Goal: Information Seeking & Learning: Compare options

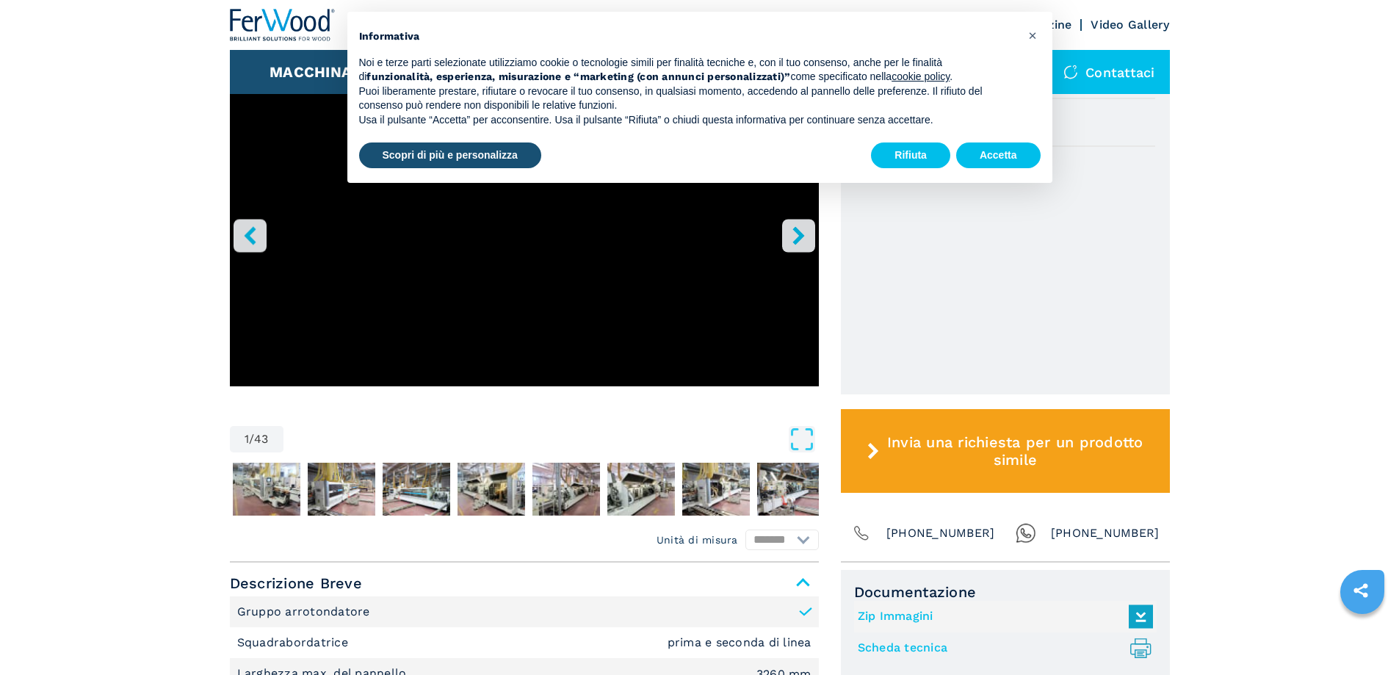
scroll to position [367, 0]
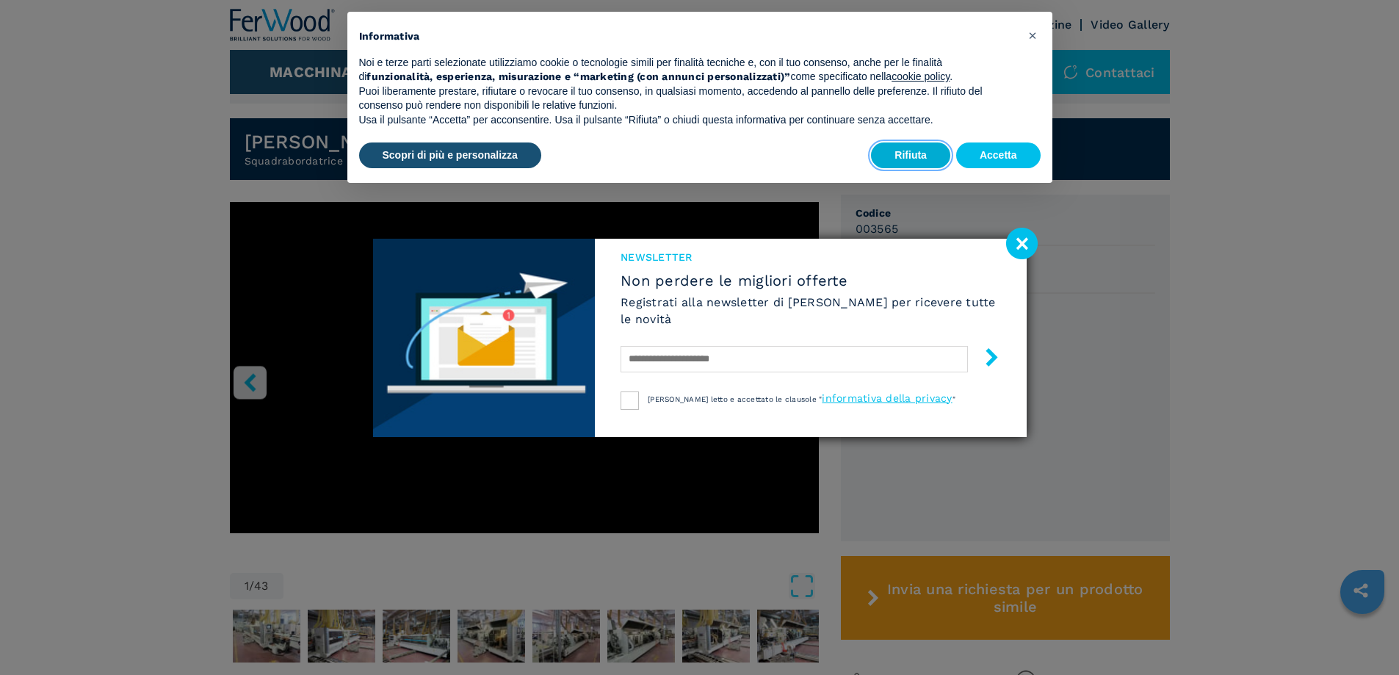
click at [925, 153] on button "Rifiuta" at bounding box center [910, 156] width 79 height 26
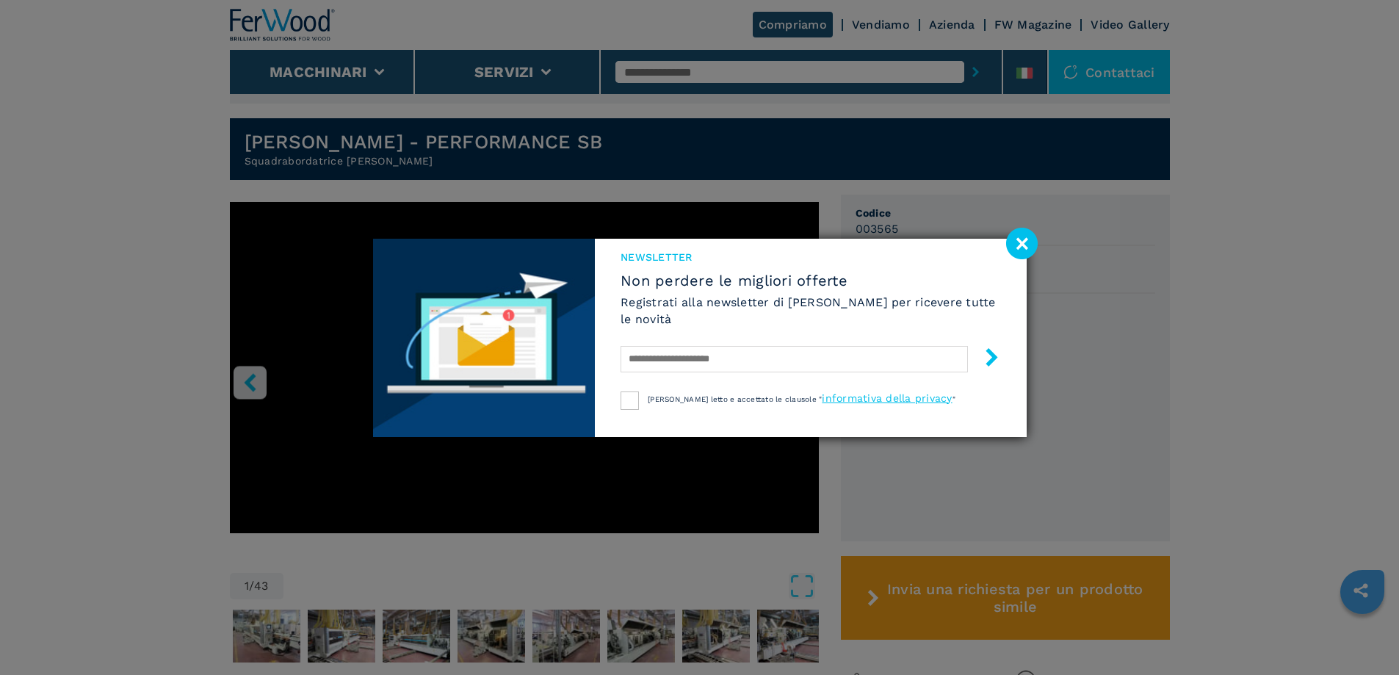
click at [1021, 244] on image at bounding box center [1022, 244] width 32 height 32
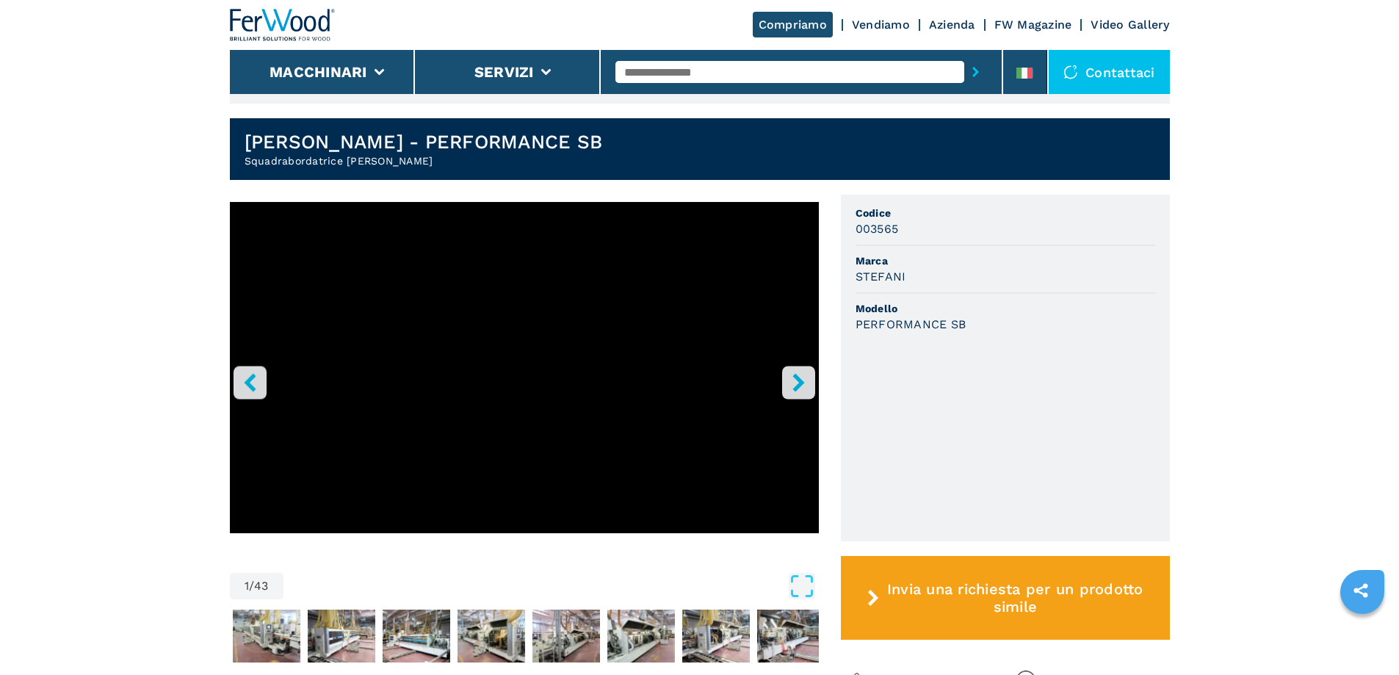
click at [798, 373] on icon "right-button" at bounding box center [799, 382] width 12 height 18
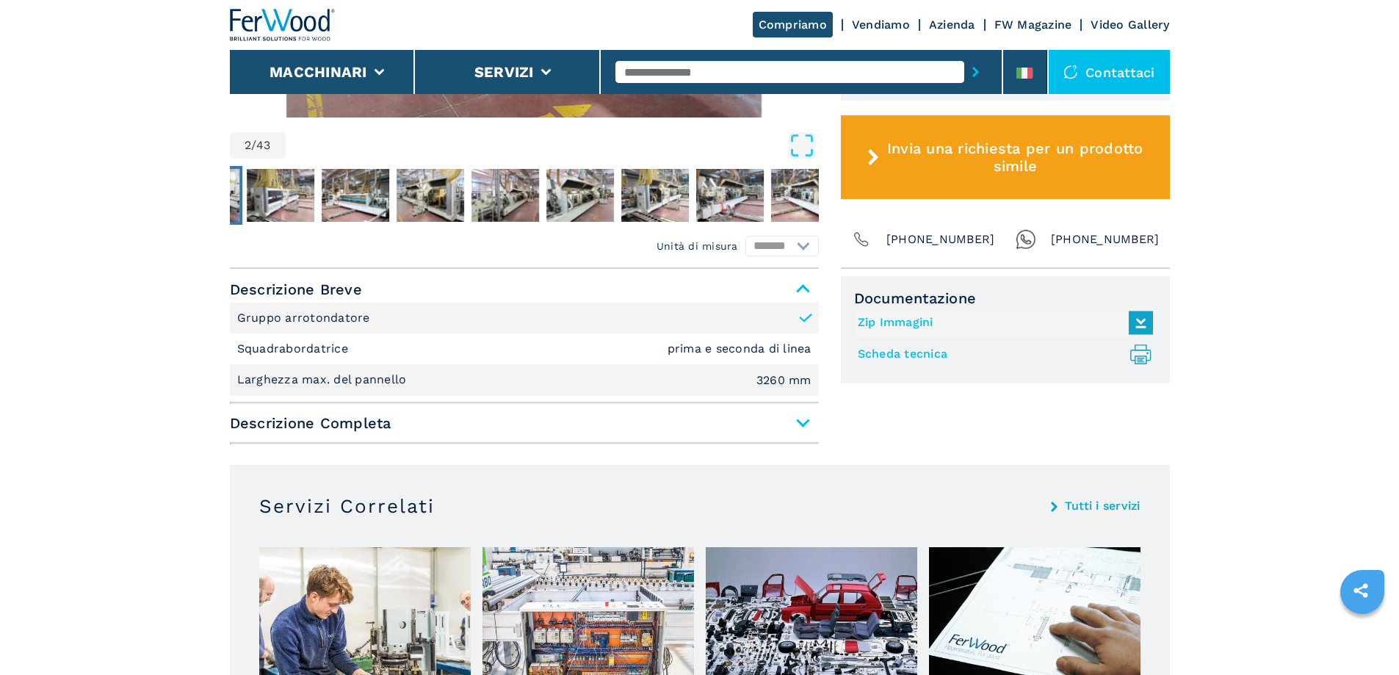
scroll to position [882, 0]
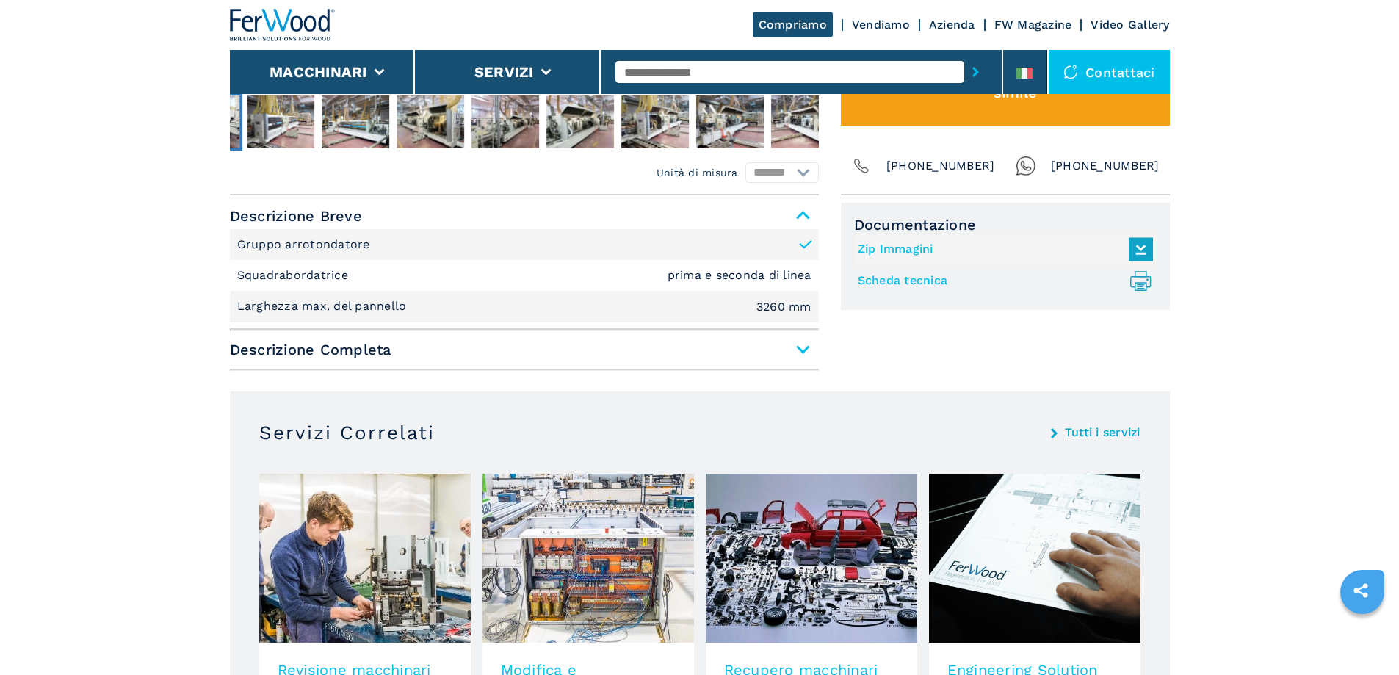
click at [799, 336] on span "Descrizione Completa" at bounding box center [524, 349] width 589 height 26
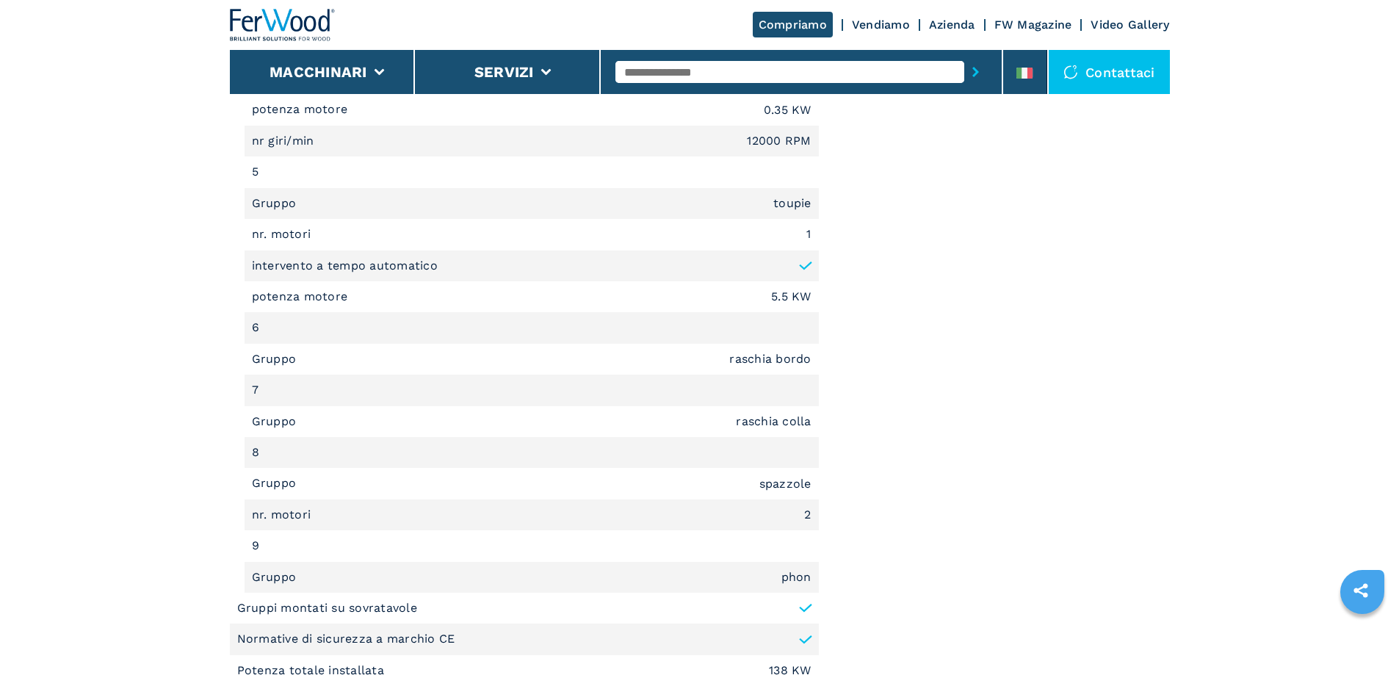
scroll to position [2718, 0]
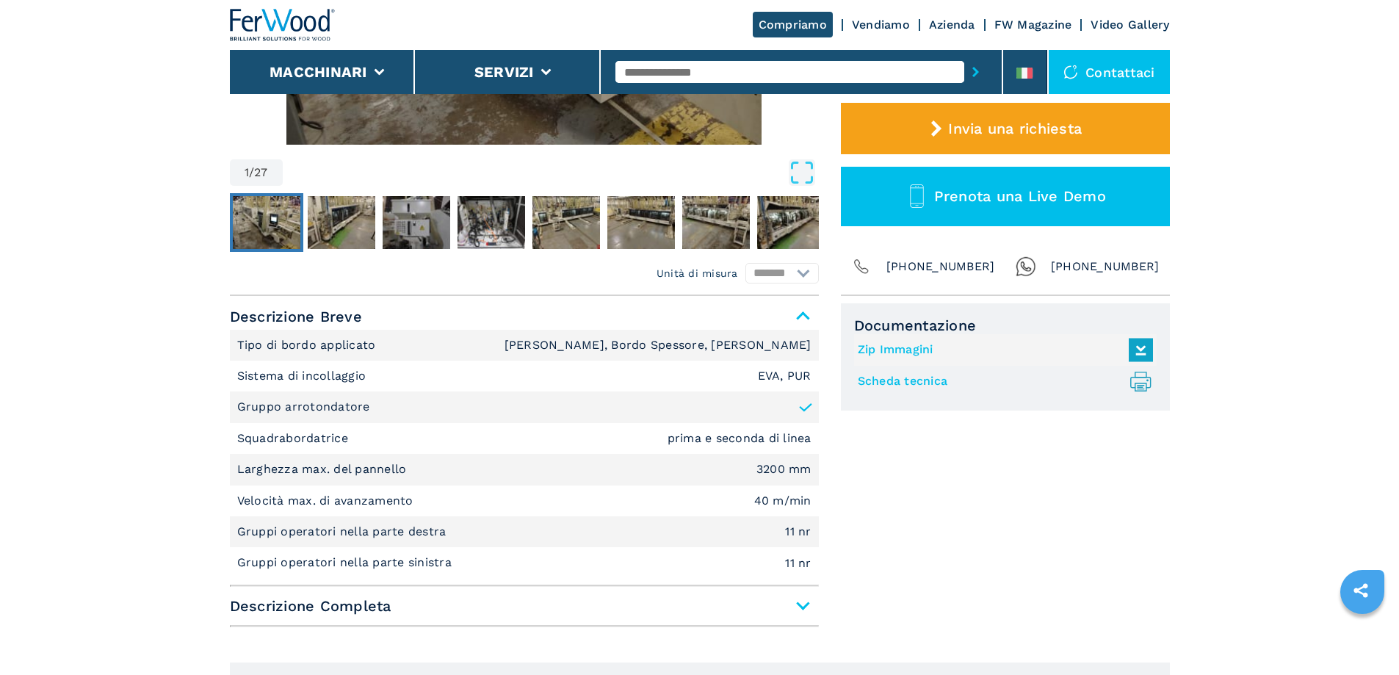
scroll to position [588, 0]
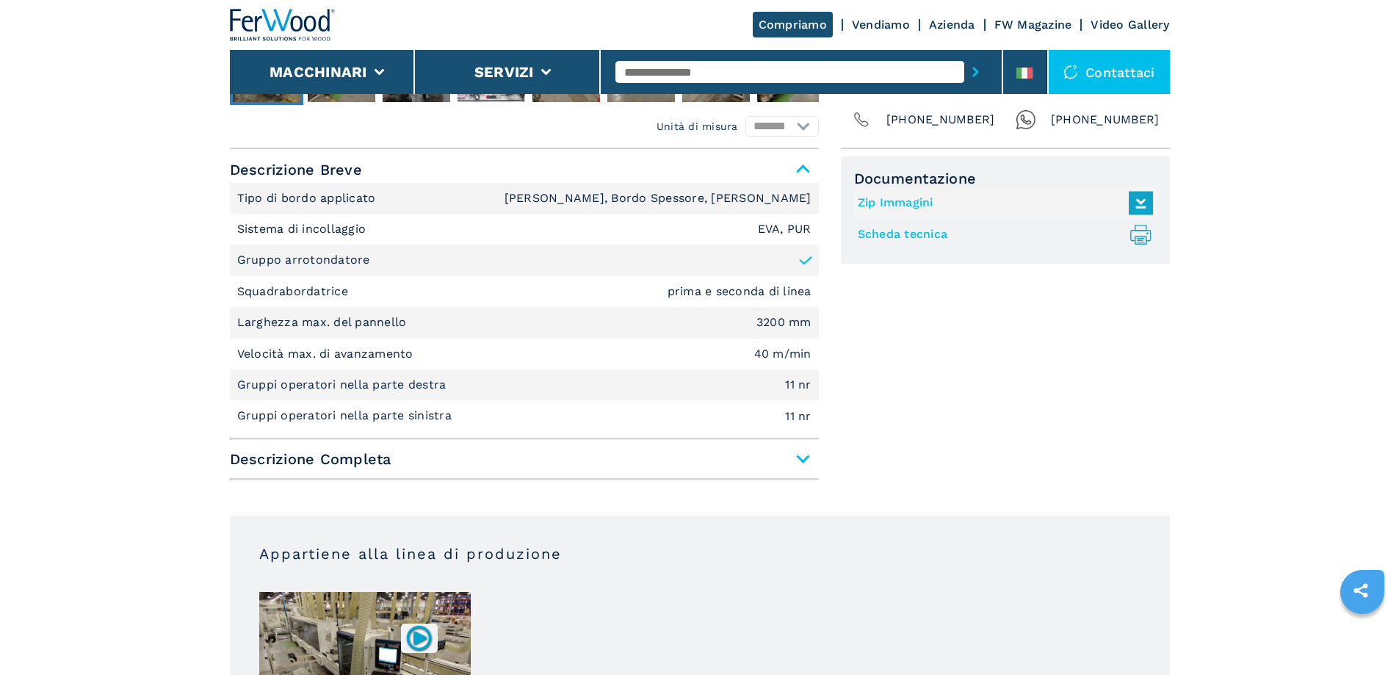
click at [346, 460] on span "Descrizione Completa" at bounding box center [524, 459] width 589 height 26
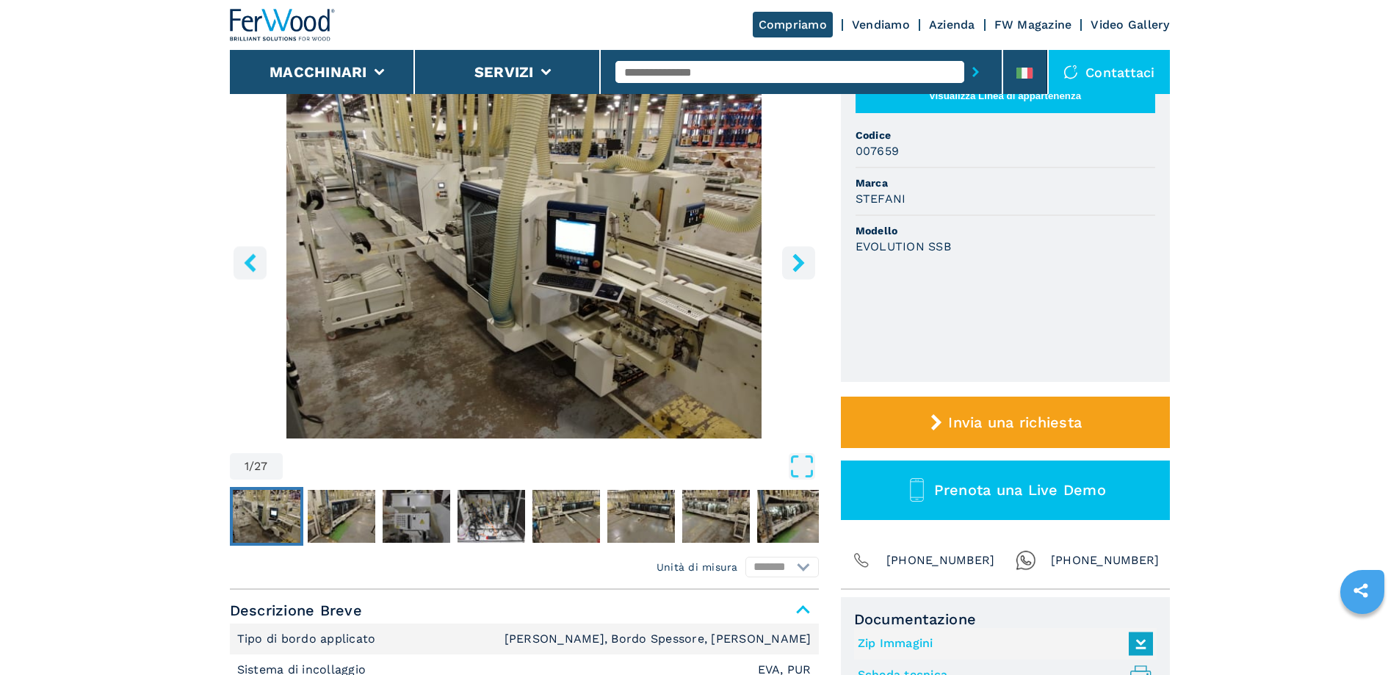
scroll to position [0, 0]
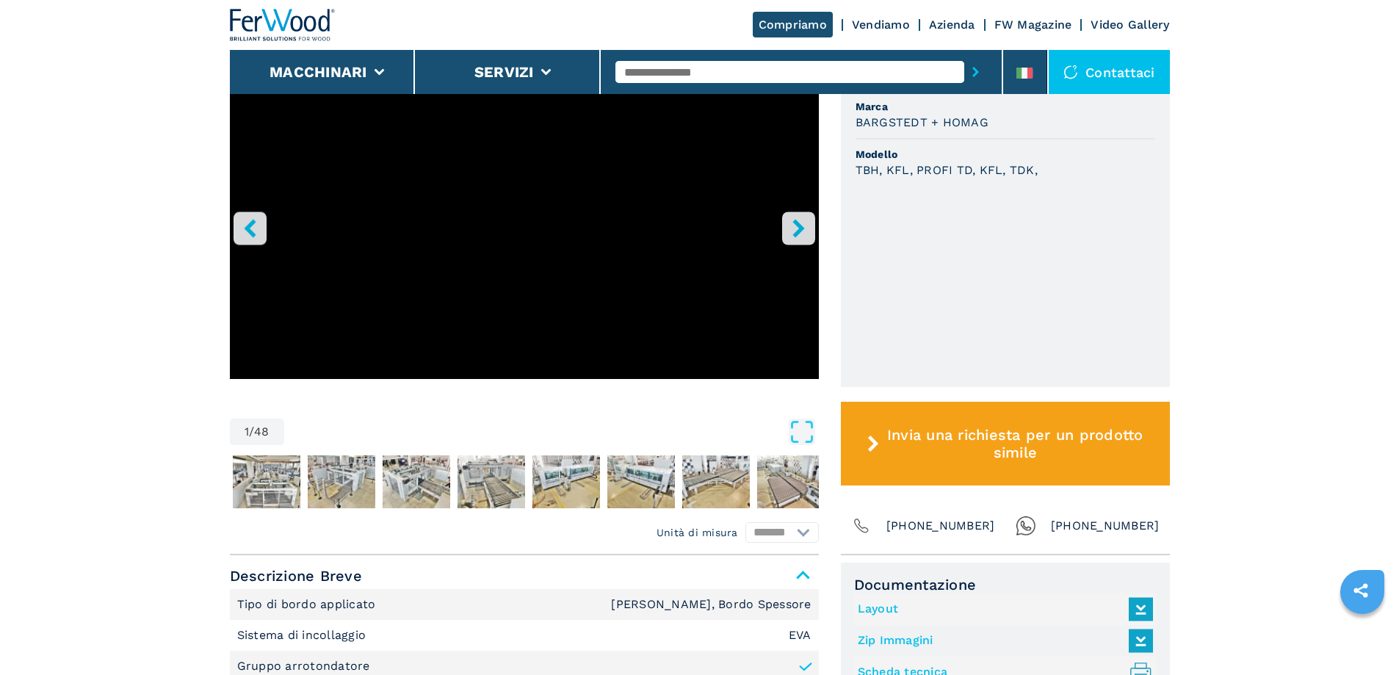
scroll to position [441, 0]
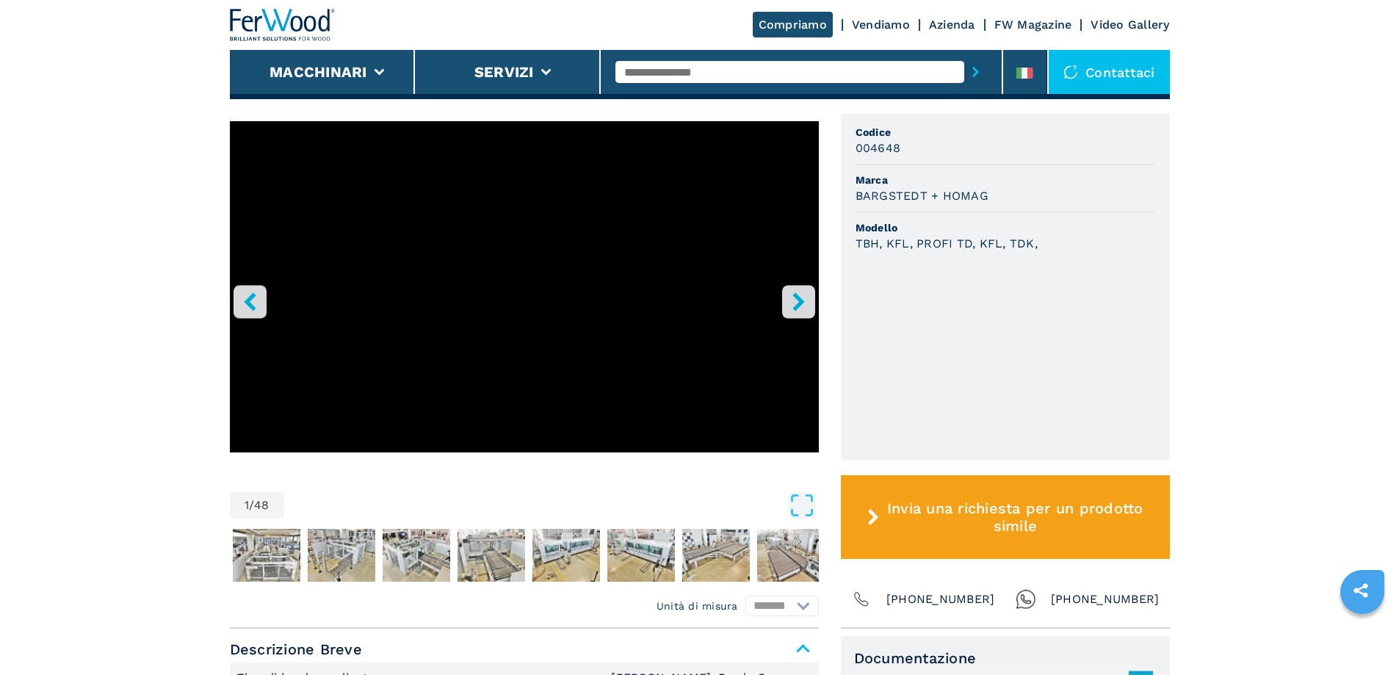
click at [807, 292] on icon "right-button" at bounding box center [799, 301] width 18 height 18
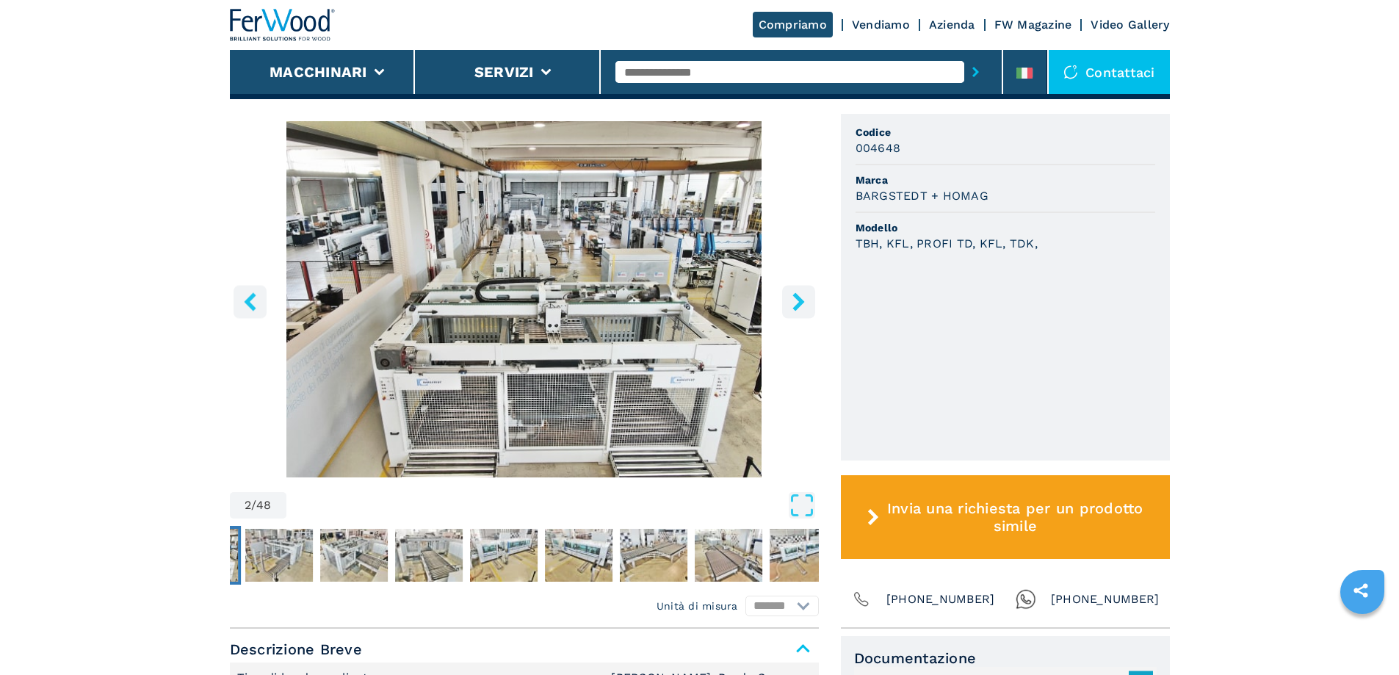
click at [805, 292] on icon "right-button" at bounding box center [799, 301] width 18 height 18
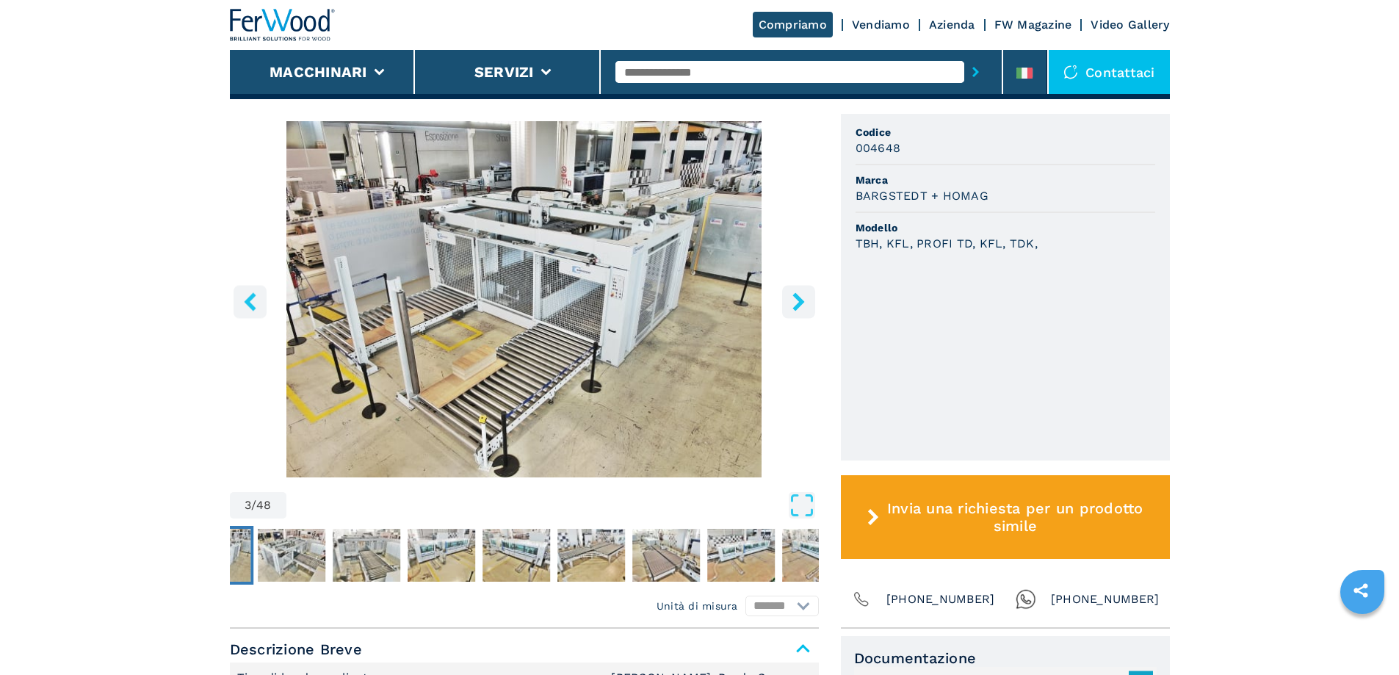
click at [804, 292] on icon "right-button" at bounding box center [799, 301] width 12 height 18
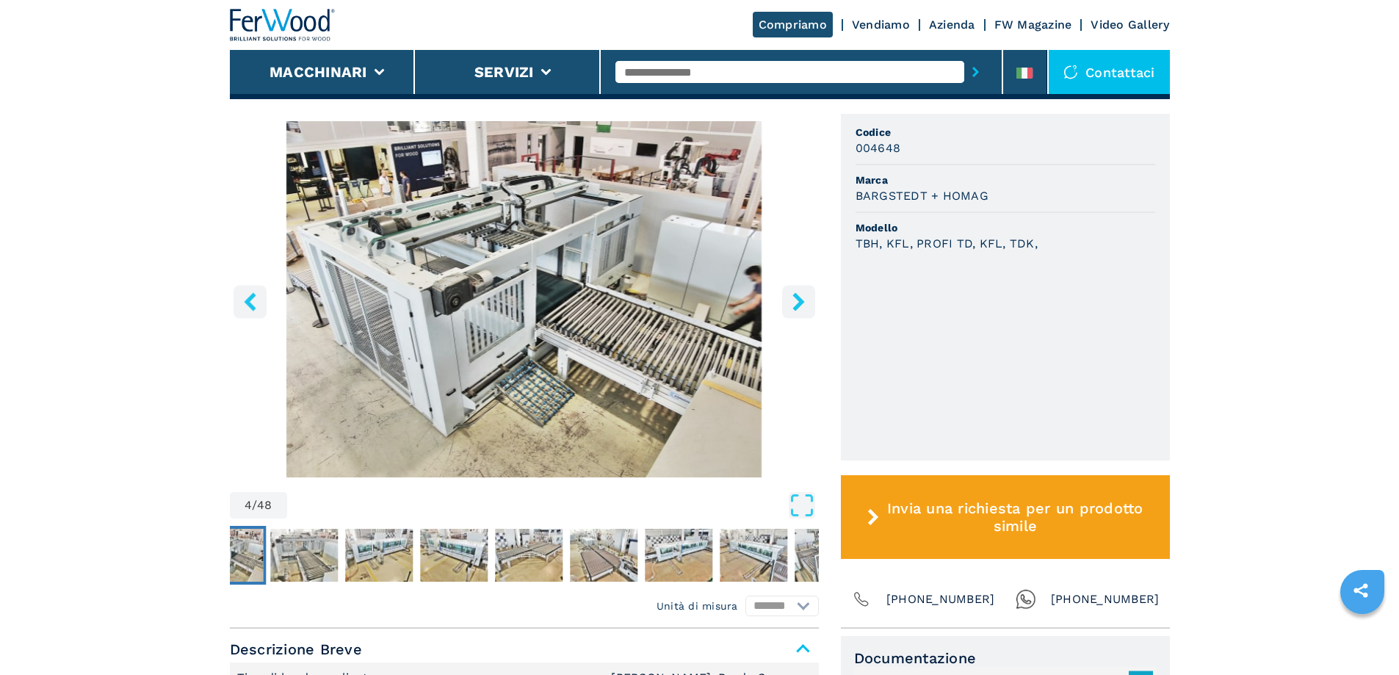
click at [804, 292] on icon "right-button" at bounding box center [799, 301] width 12 height 18
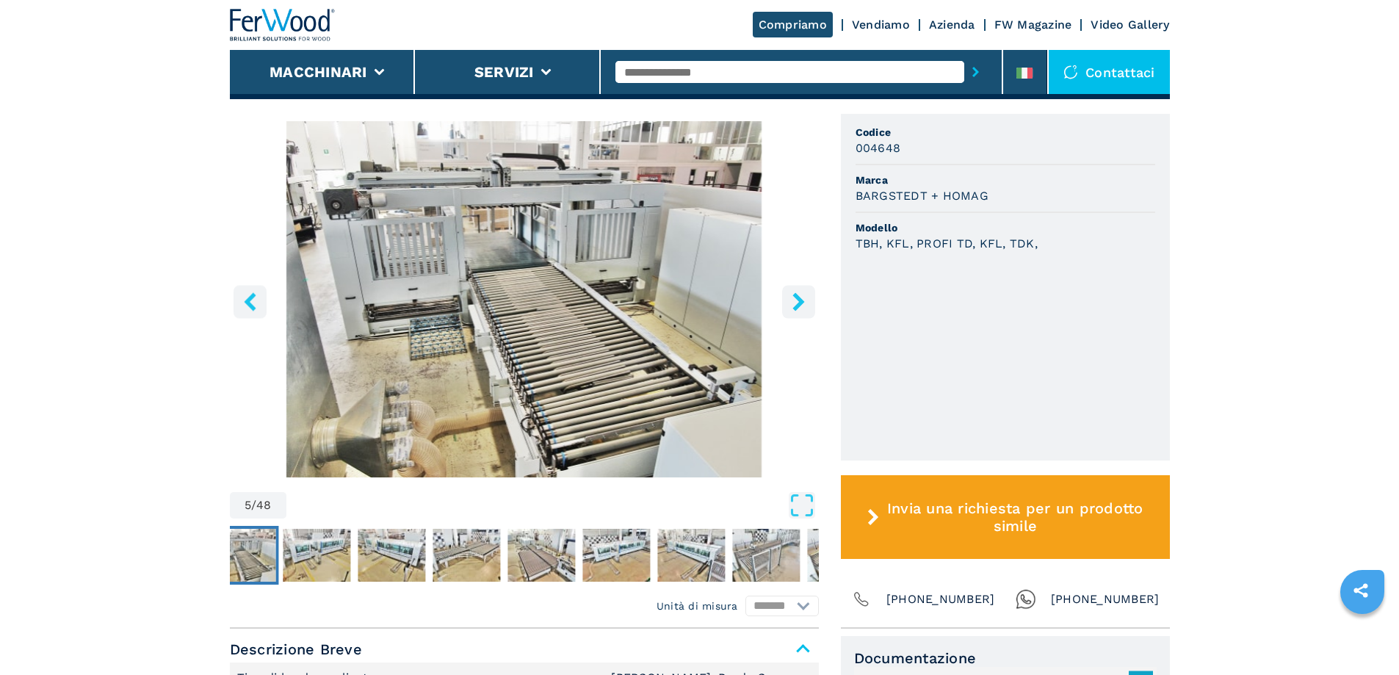
click at [800, 292] on icon "right-button" at bounding box center [799, 301] width 12 height 18
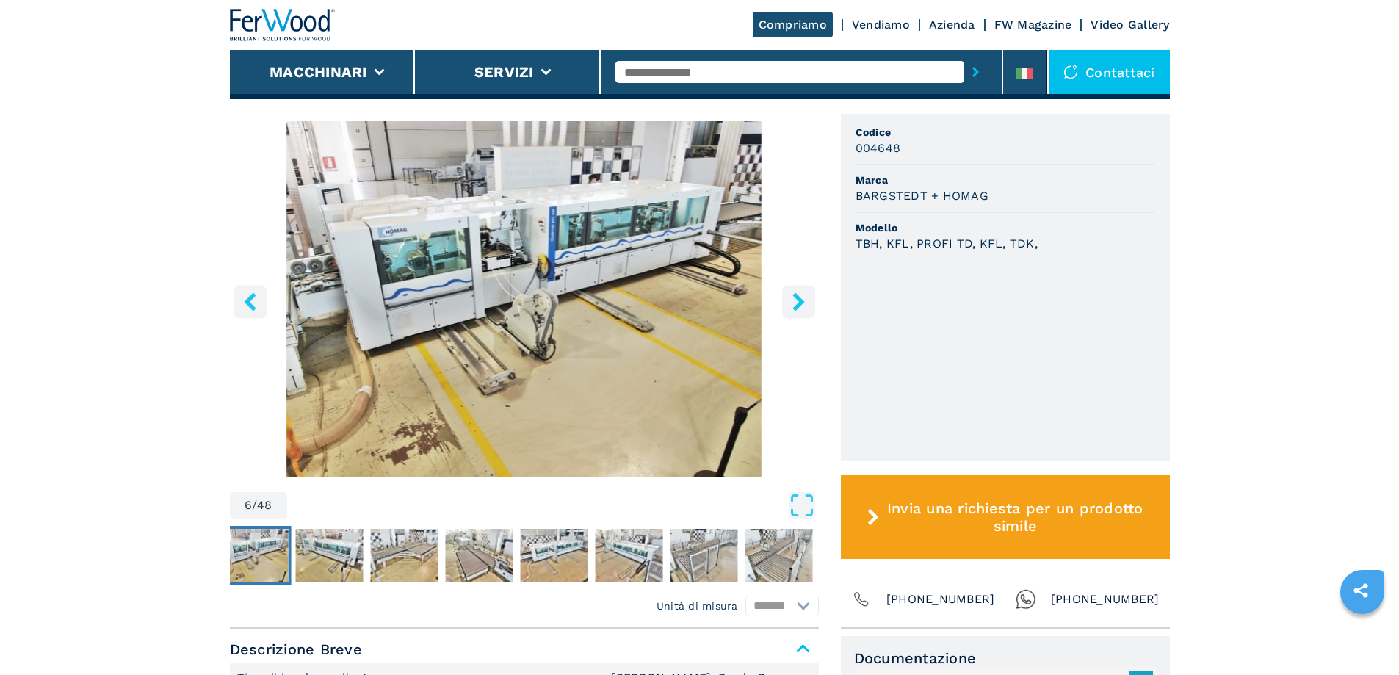
click at [800, 292] on icon "right-button" at bounding box center [799, 301] width 12 height 18
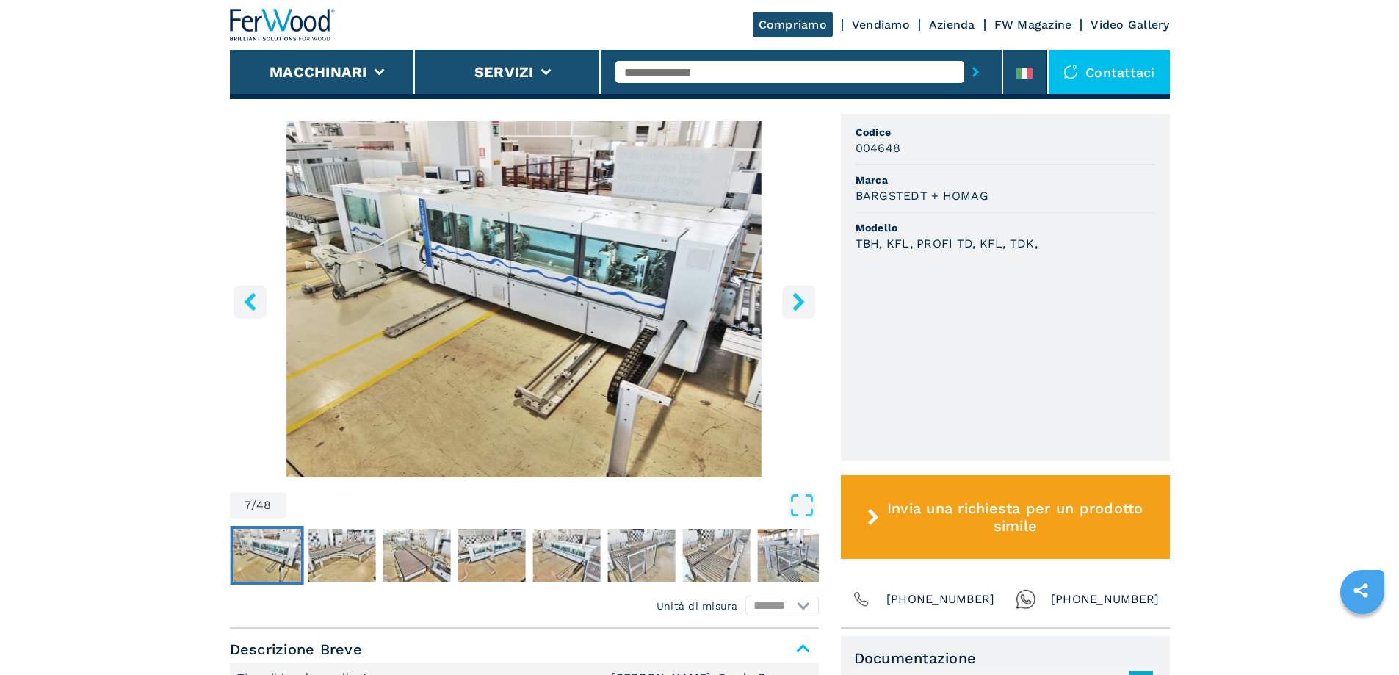
click at [800, 292] on icon "right-button" at bounding box center [799, 301] width 12 height 18
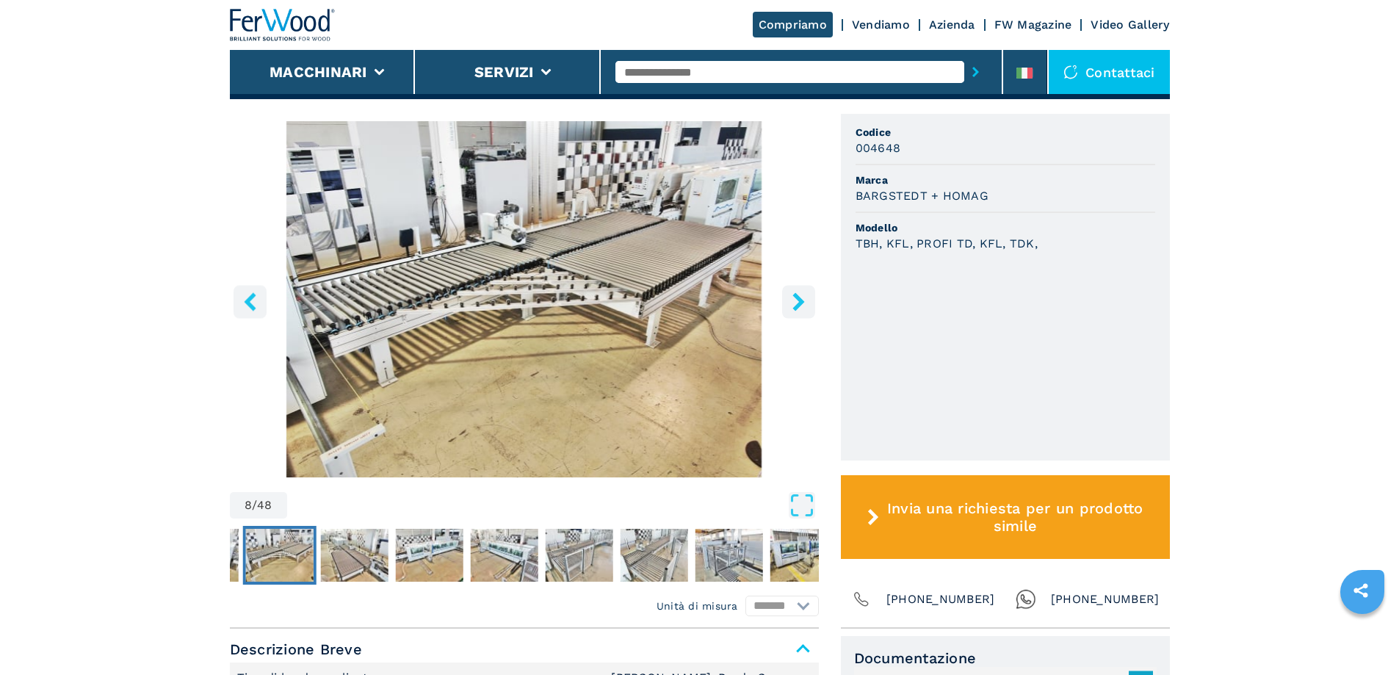
click at [800, 292] on icon "right-button" at bounding box center [799, 301] width 12 height 18
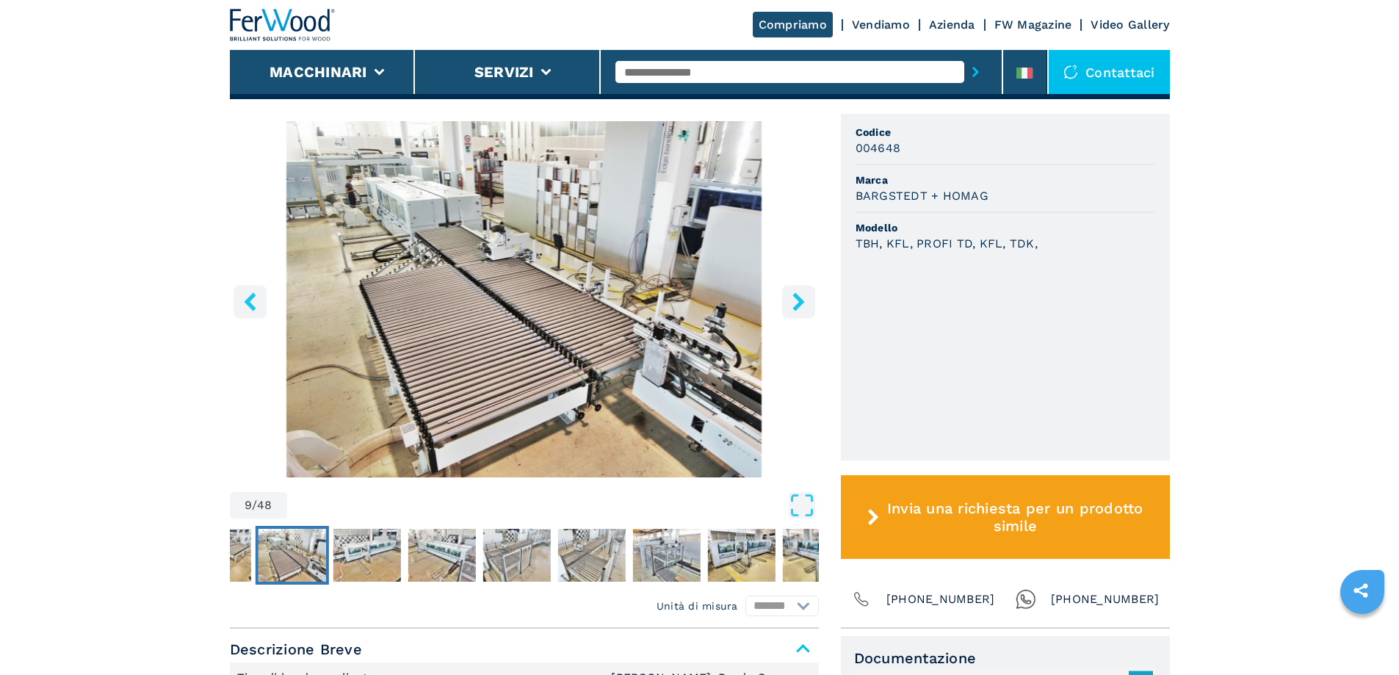
click at [800, 292] on icon "right-button" at bounding box center [799, 301] width 12 height 18
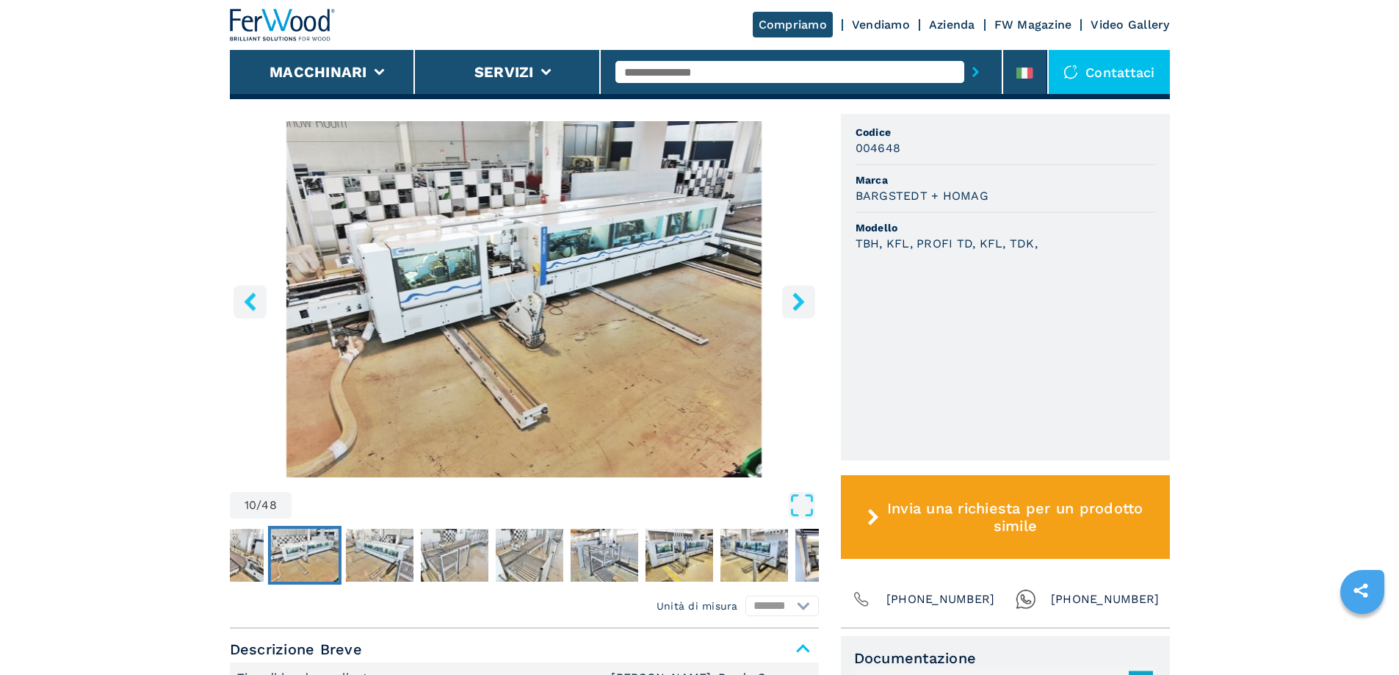
click at [799, 292] on icon "right-button" at bounding box center [799, 301] width 12 height 18
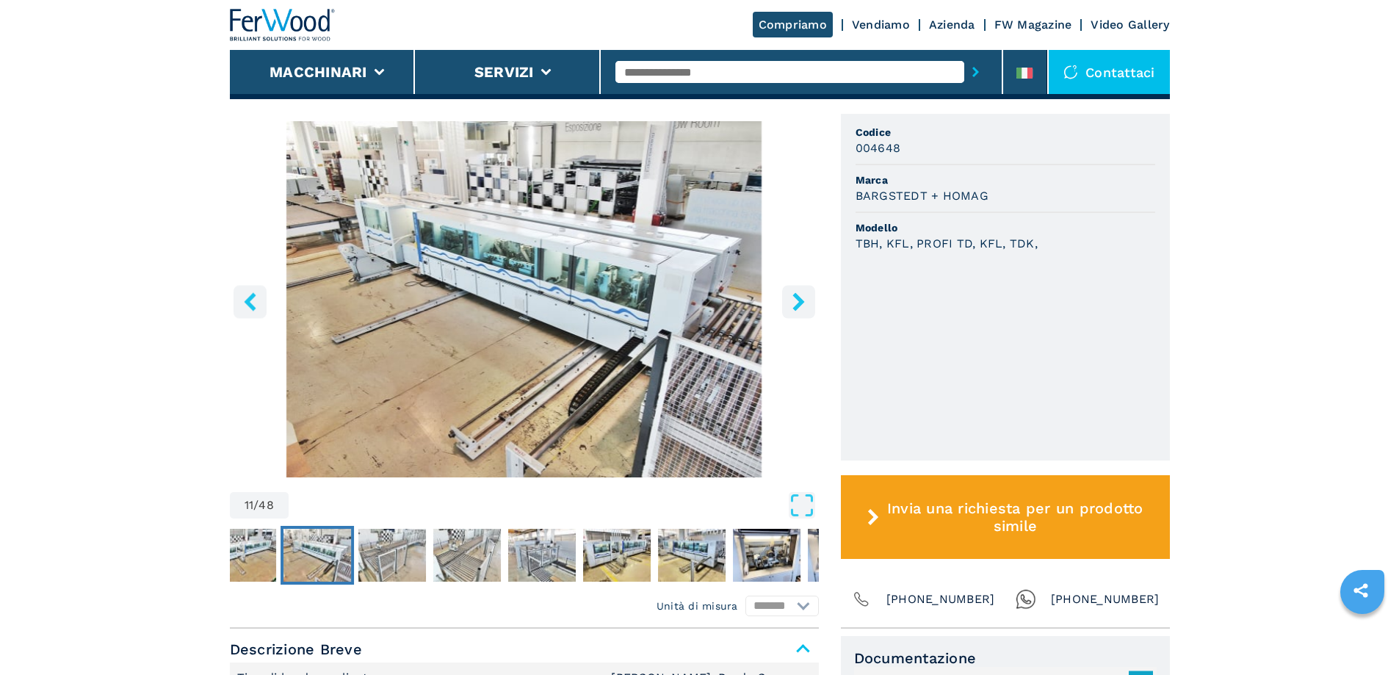
click at [799, 292] on icon "right-button" at bounding box center [799, 301] width 12 height 18
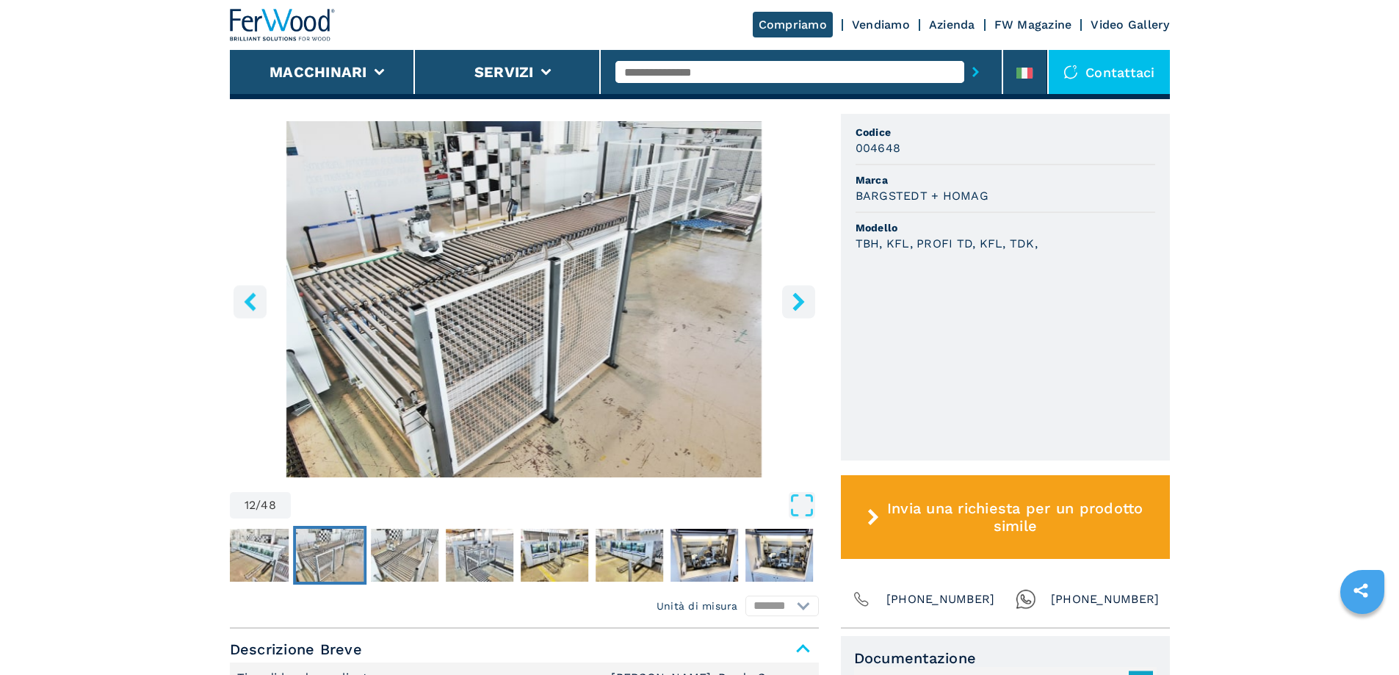
click at [799, 292] on icon "right-button" at bounding box center [799, 301] width 12 height 18
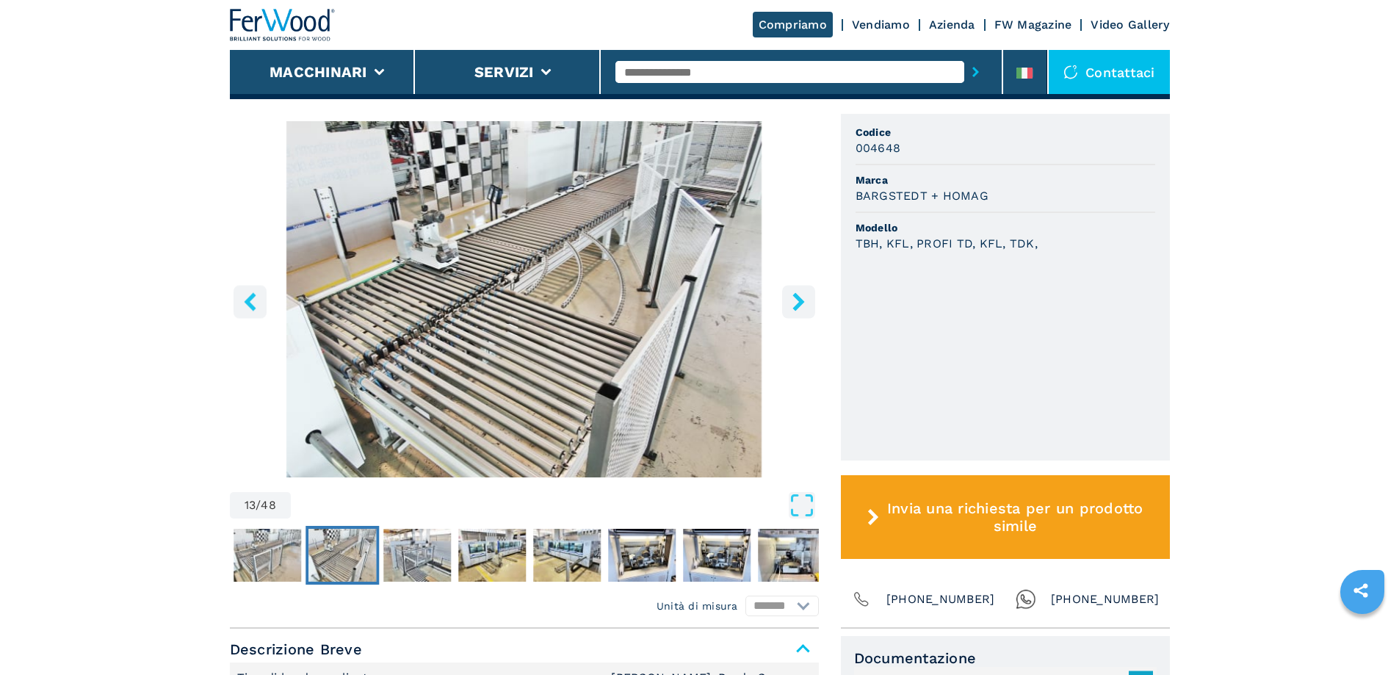
click at [799, 292] on icon "right-button" at bounding box center [799, 301] width 12 height 18
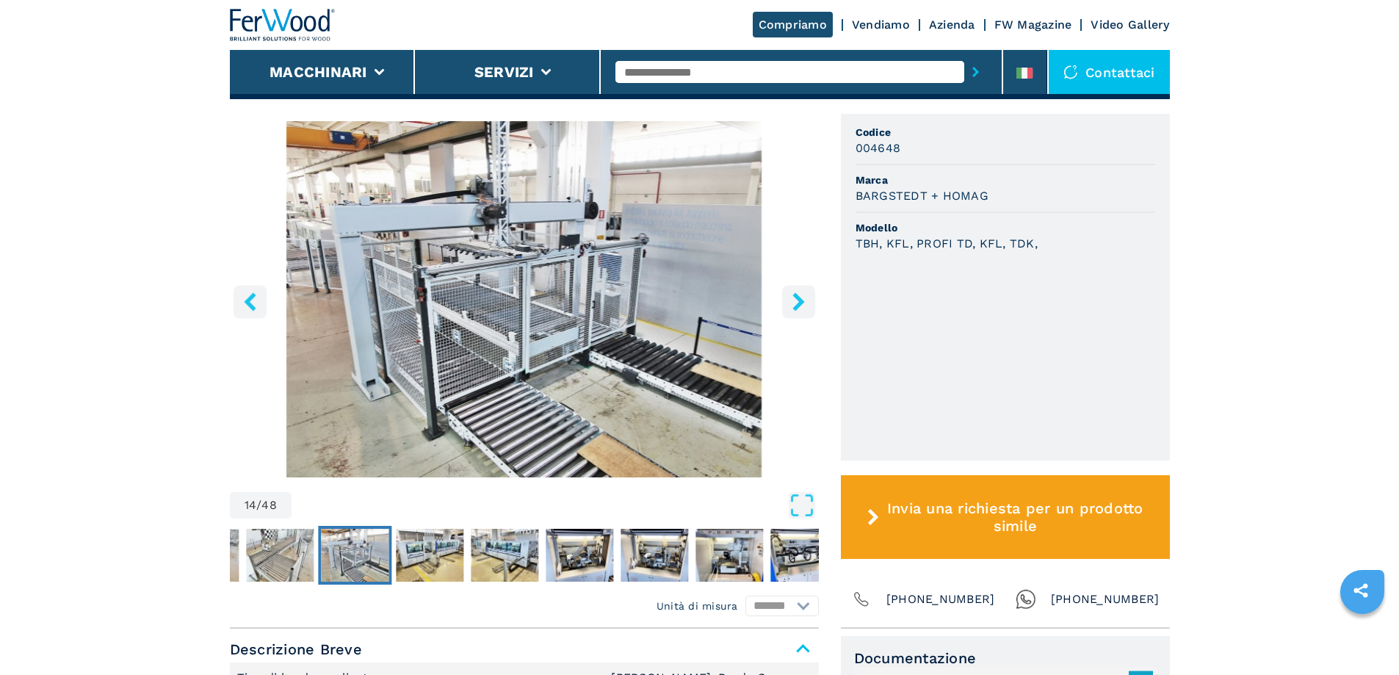
click at [799, 292] on icon "right-button" at bounding box center [799, 301] width 12 height 18
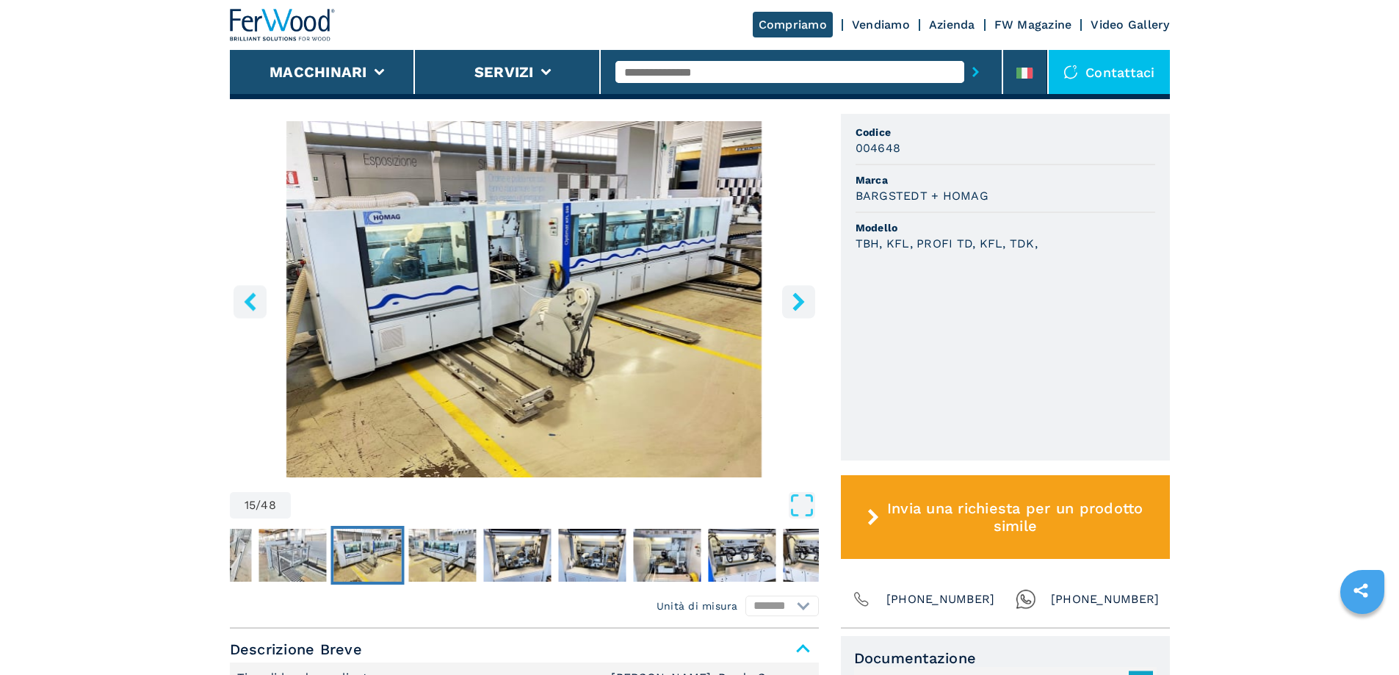
click at [799, 292] on icon "right-button" at bounding box center [799, 301] width 12 height 18
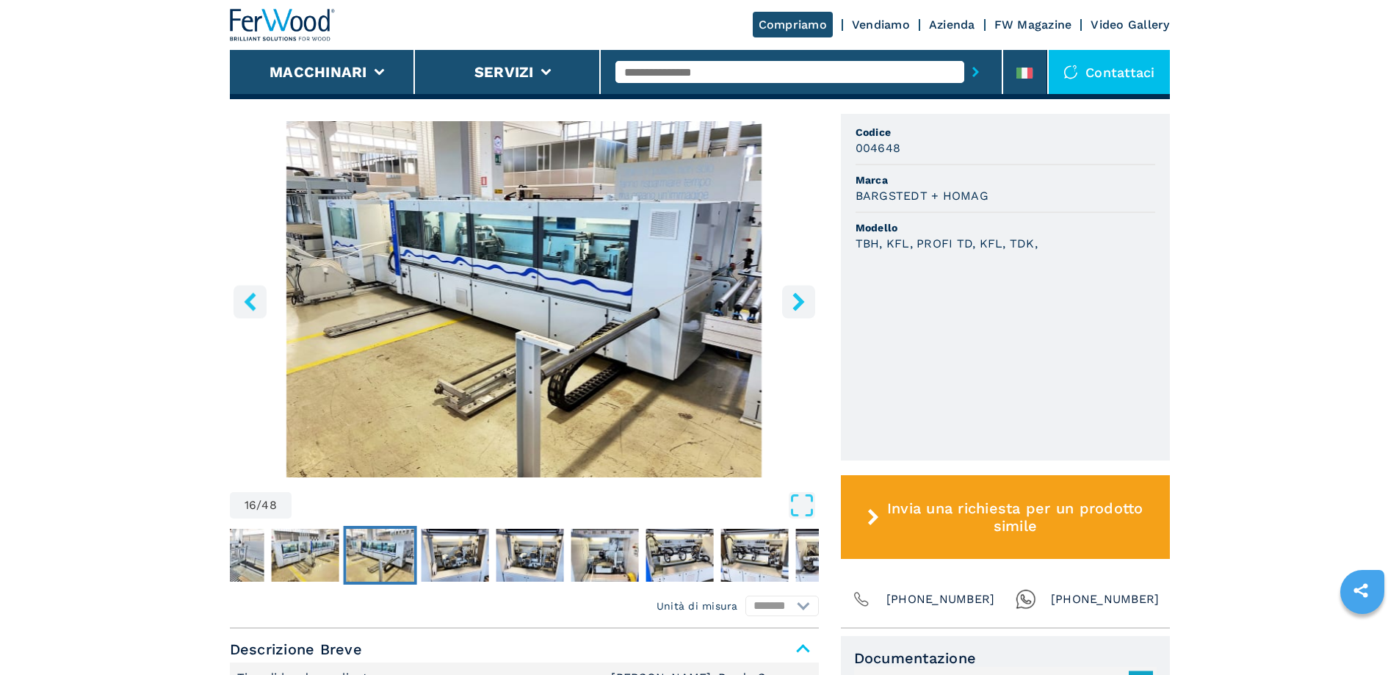
click at [799, 292] on icon "right-button" at bounding box center [799, 301] width 12 height 18
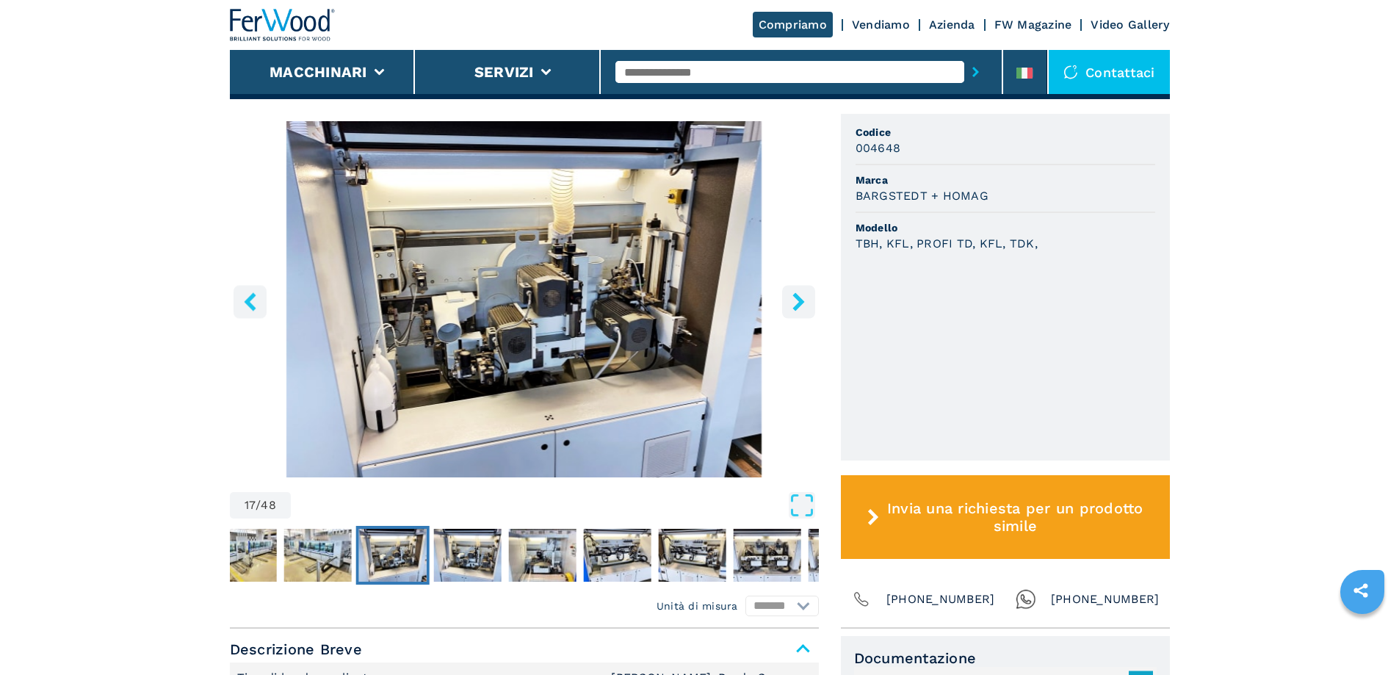
click at [799, 292] on icon "right-button" at bounding box center [799, 301] width 12 height 18
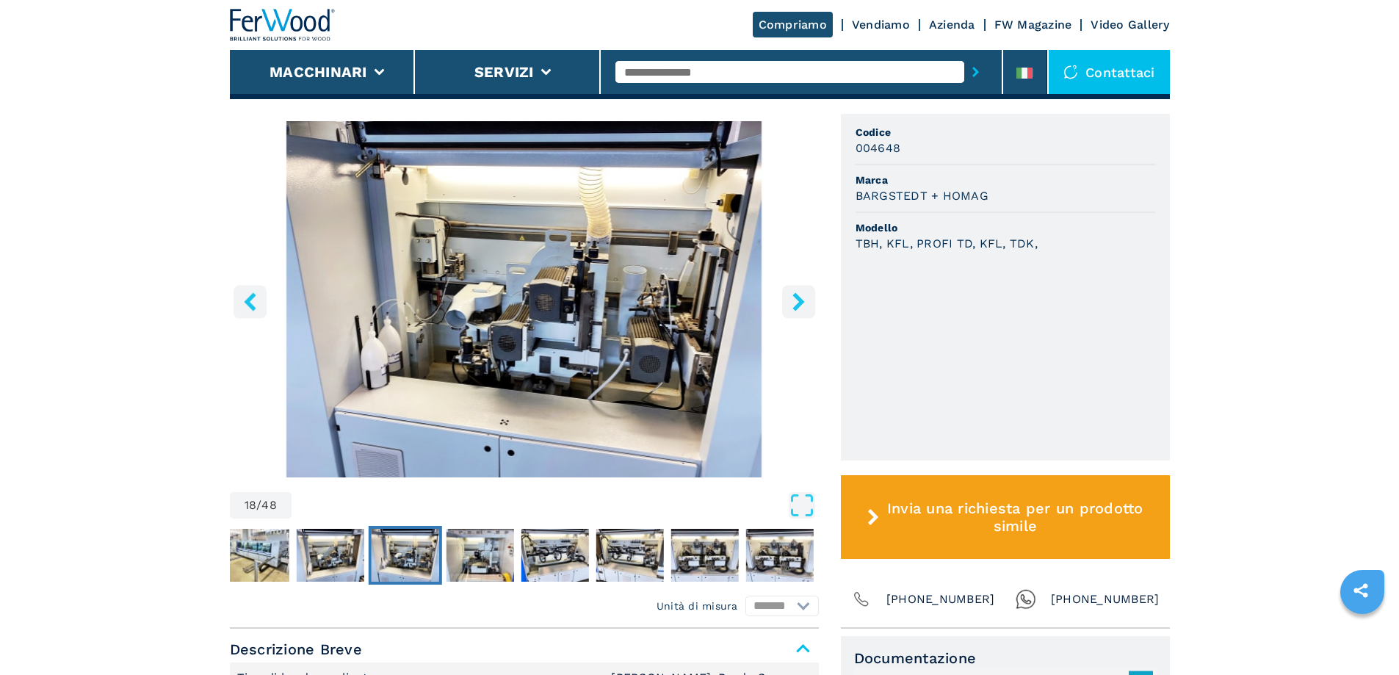
click at [799, 292] on icon "right-button" at bounding box center [799, 301] width 12 height 18
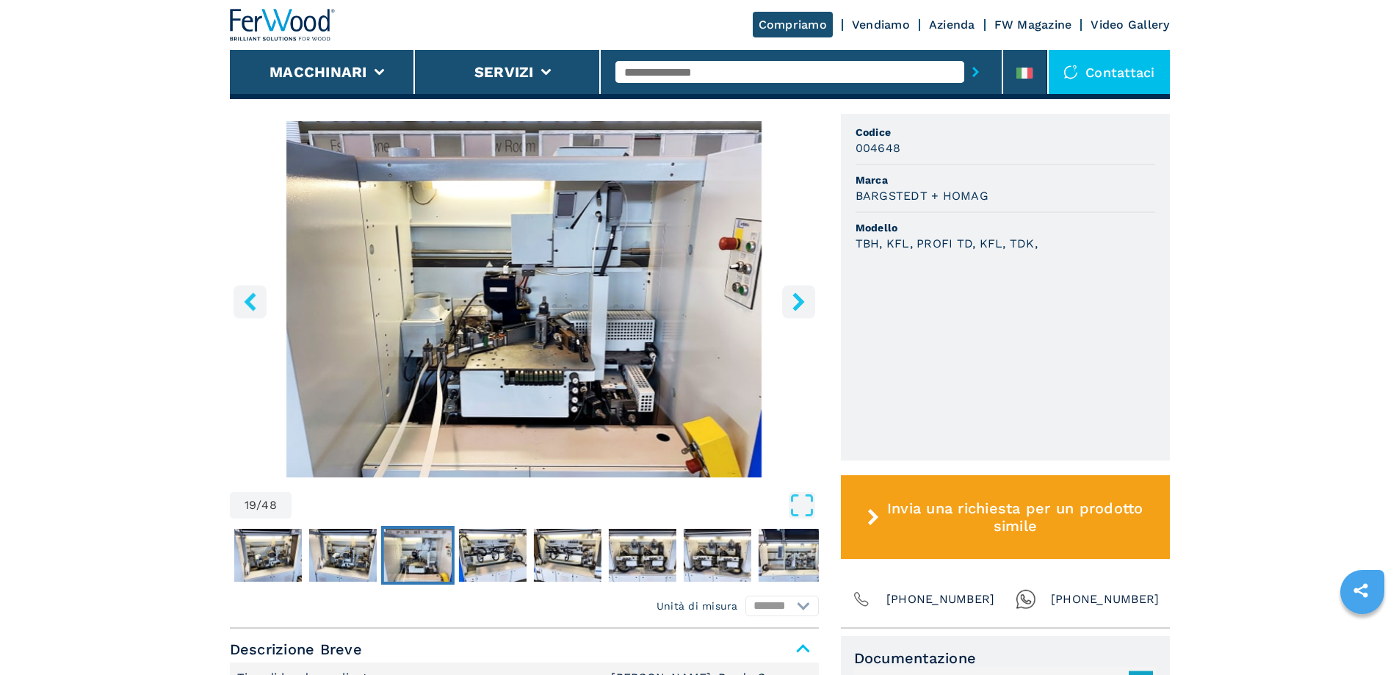
click at [799, 292] on icon "right-button" at bounding box center [799, 301] width 18 height 18
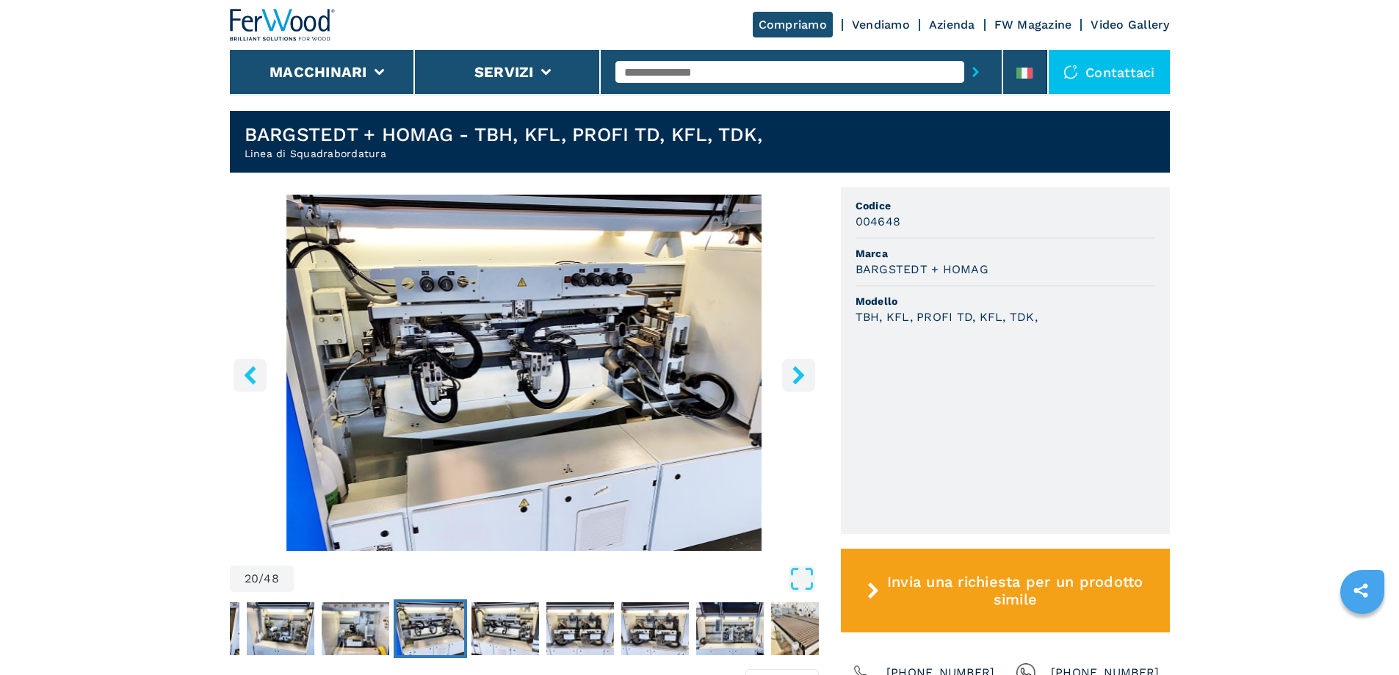
scroll to position [294, 0]
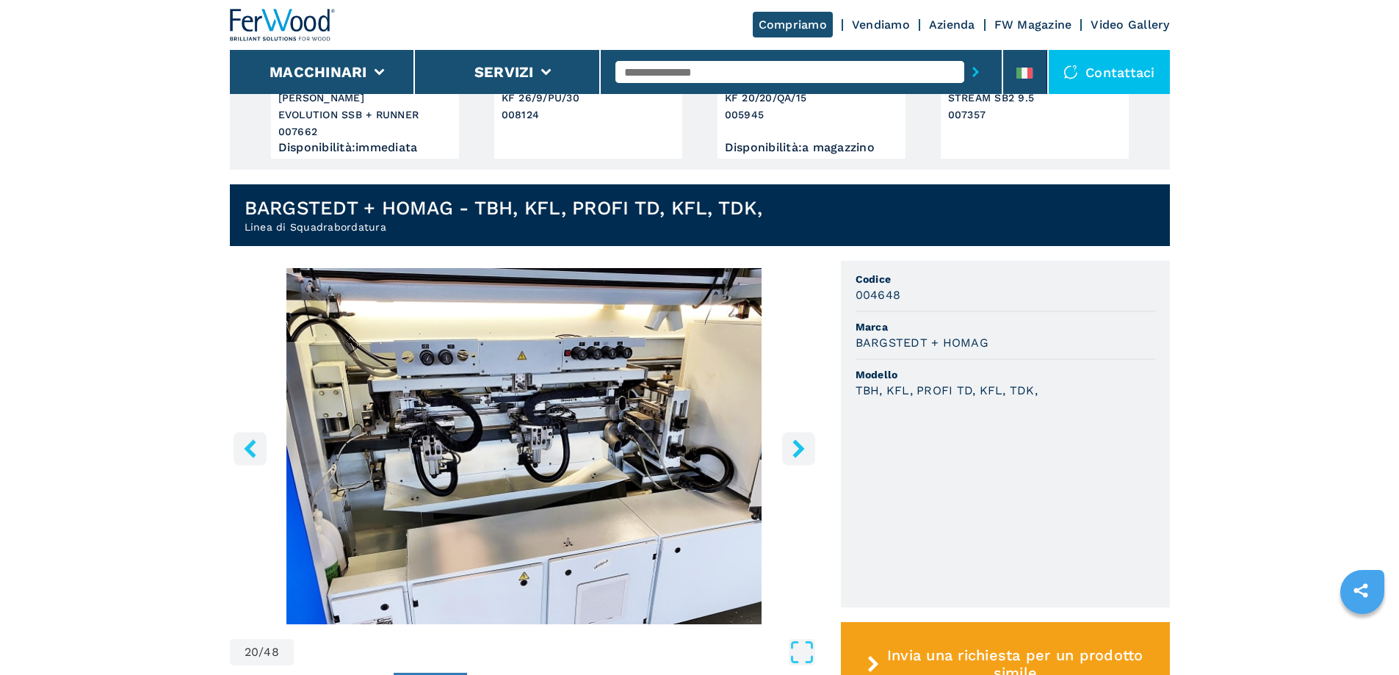
click at [804, 439] on icon "right-button" at bounding box center [799, 448] width 18 height 18
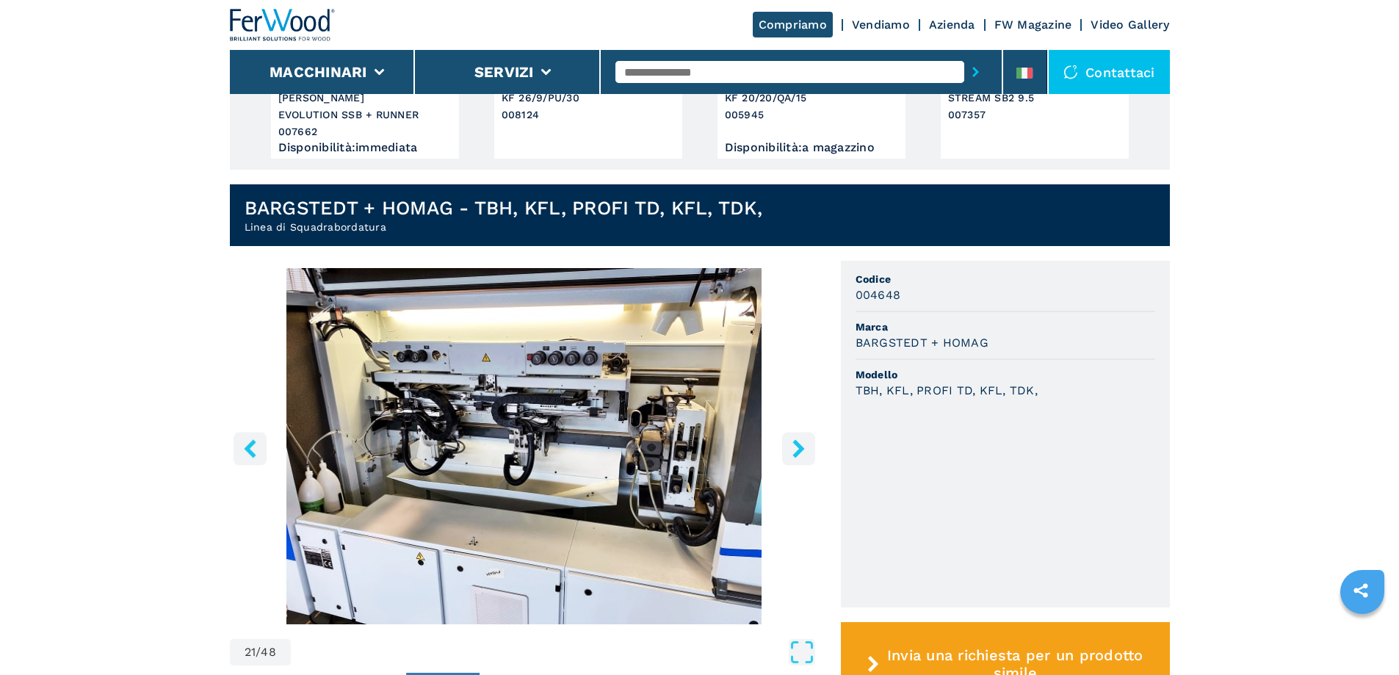
click at [804, 439] on icon "right-button" at bounding box center [799, 448] width 18 height 18
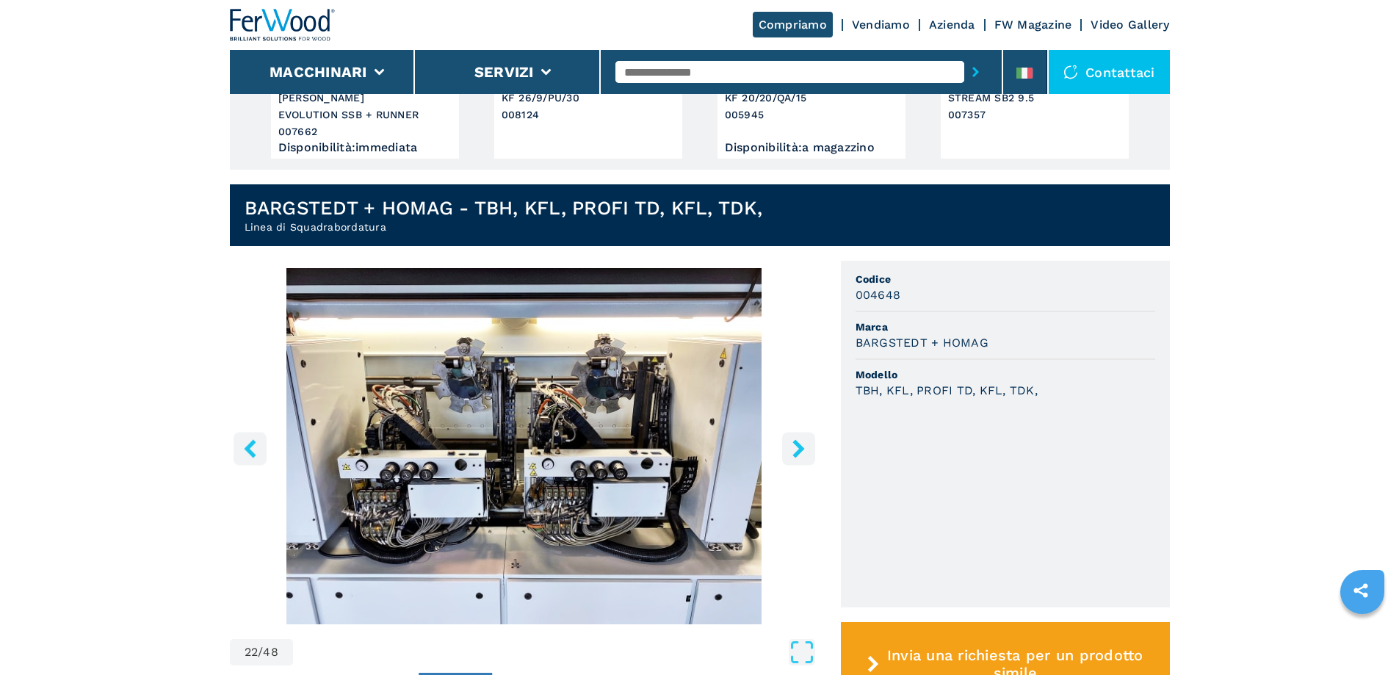
click at [804, 439] on icon "right-button" at bounding box center [799, 448] width 18 height 18
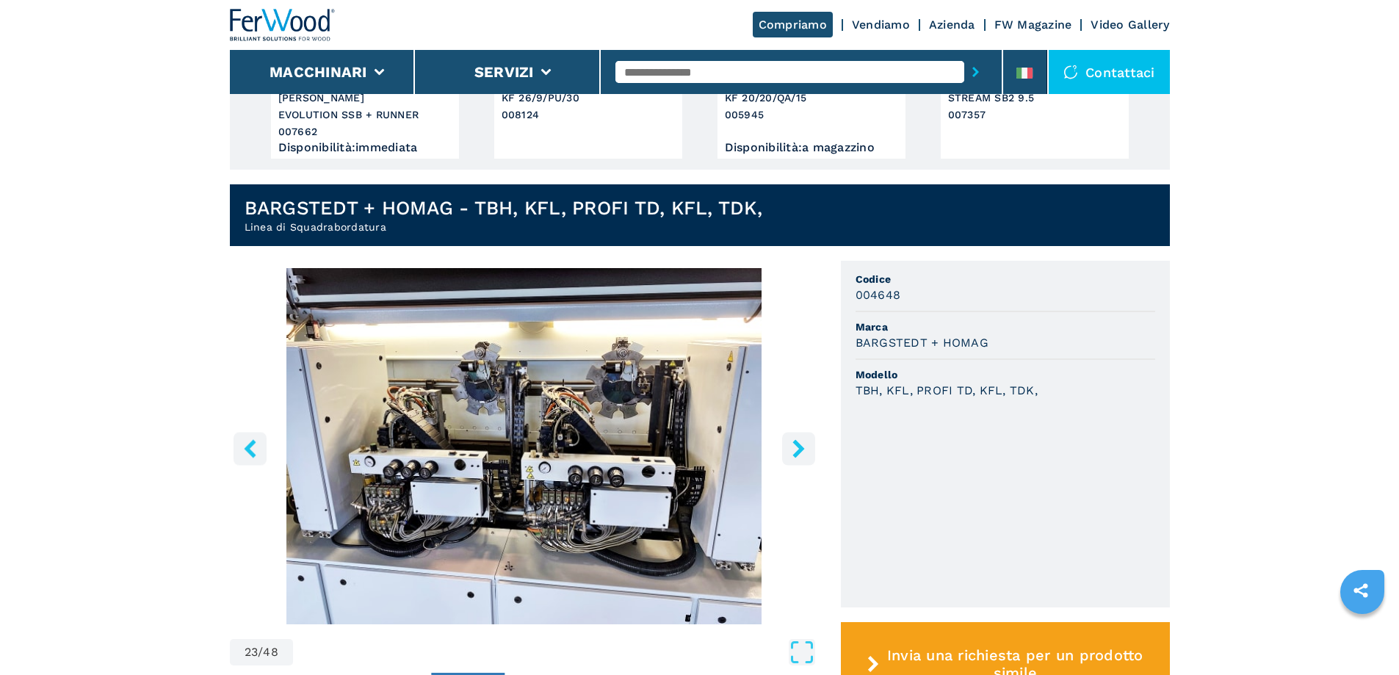
click at [804, 439] on icon "right-button" at bounding box center [799, 448] width 18 height 18
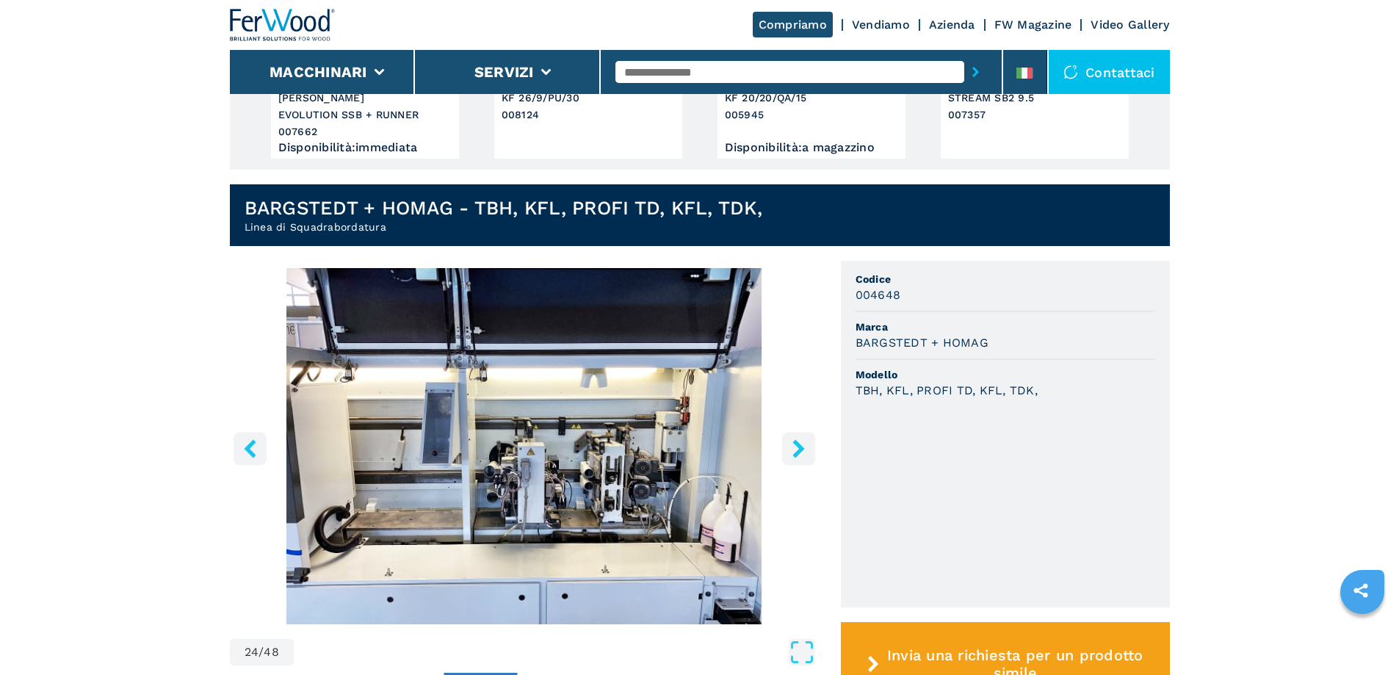
click at [804, 439] on icon "right-button" at bounding box center [799, 448] width 18 height 18
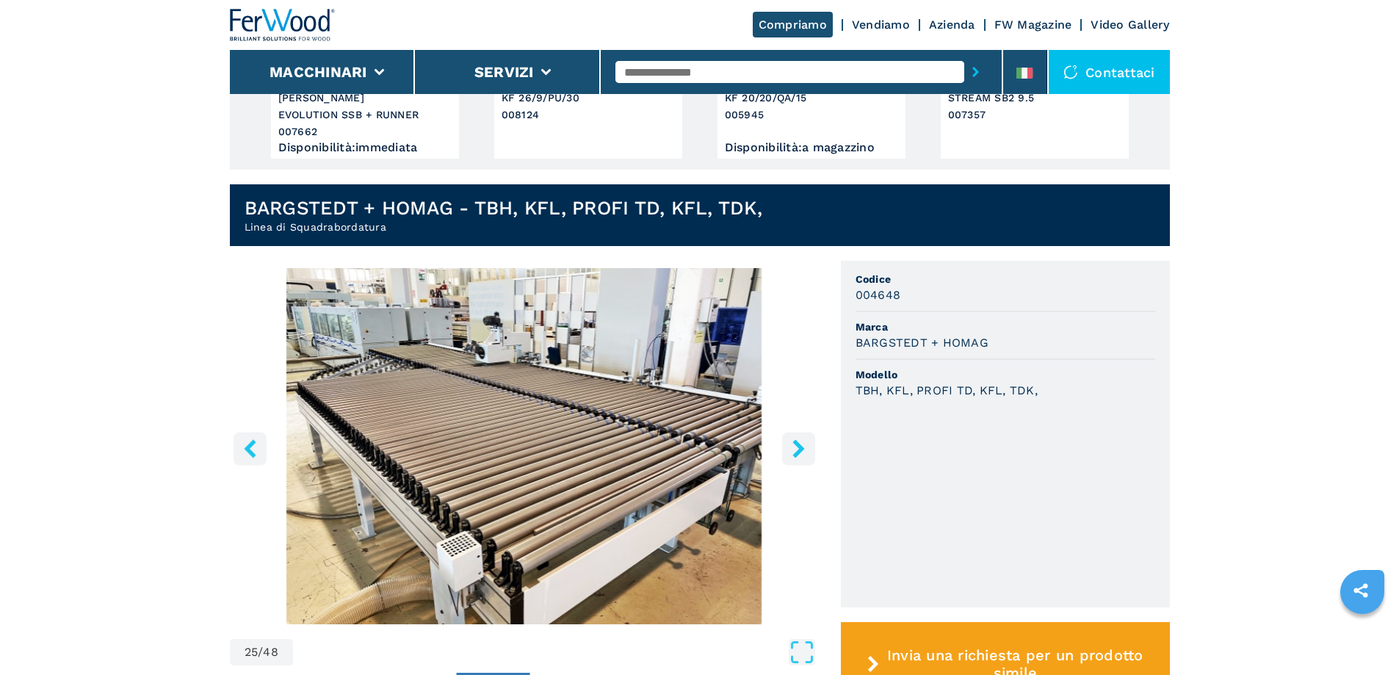
click at [804, 439] on icon "right-button" at bounding box center [799, 448] width 18 height 18
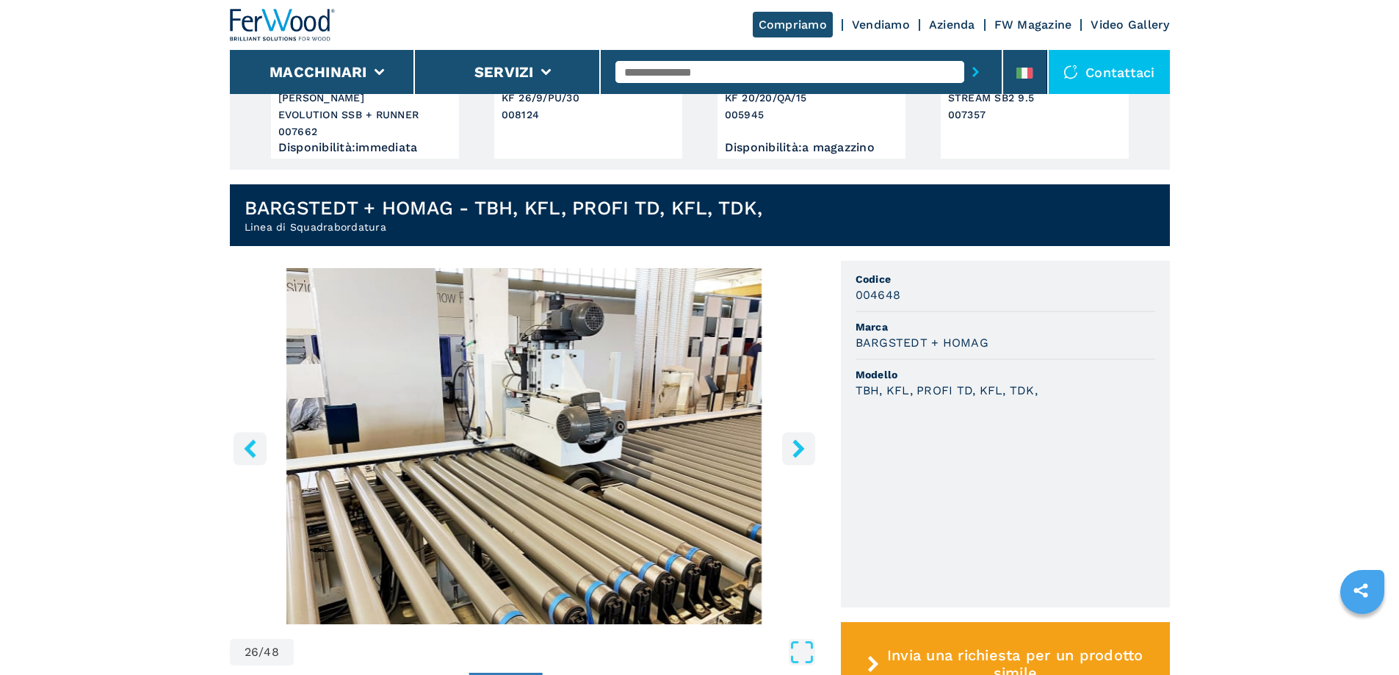
click at [804, 439] on icon "right-button" at bounding box center [799, 448] width 18 height 18
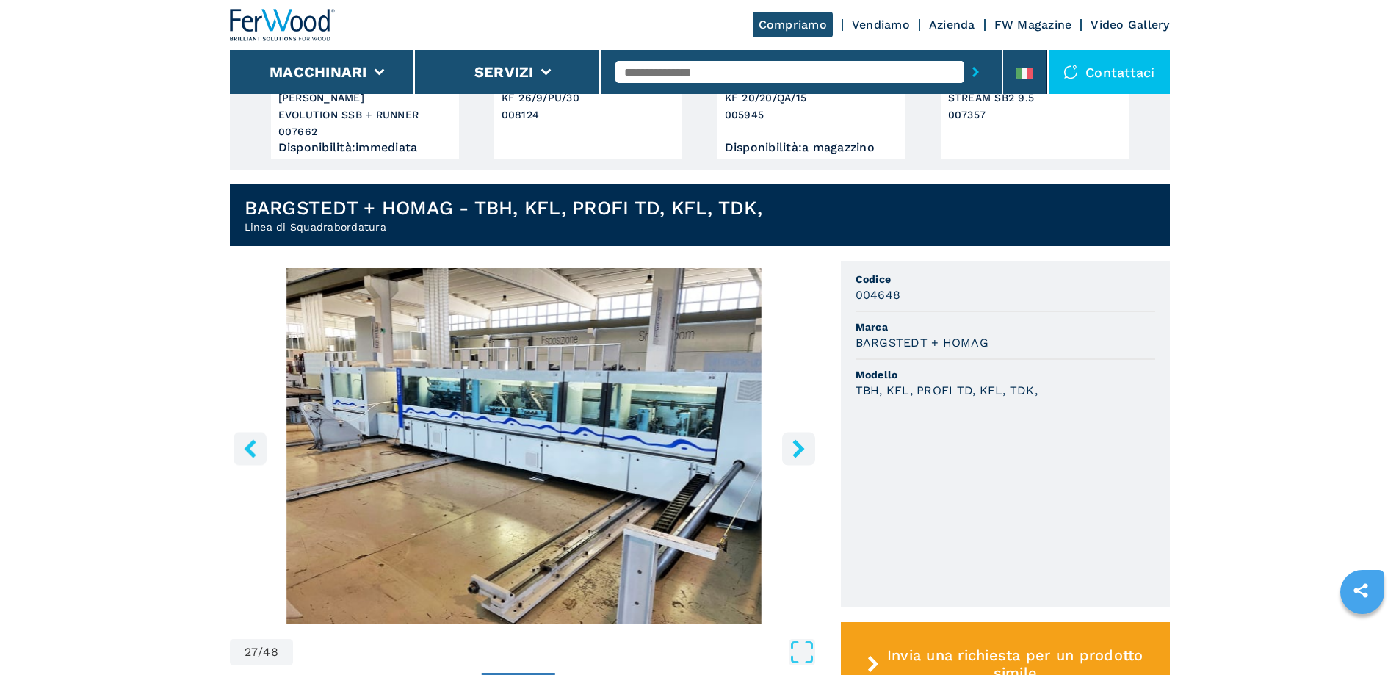
click at [804, 439] on icon "right-button" at bounding box center [799, 448] width 18 height 18
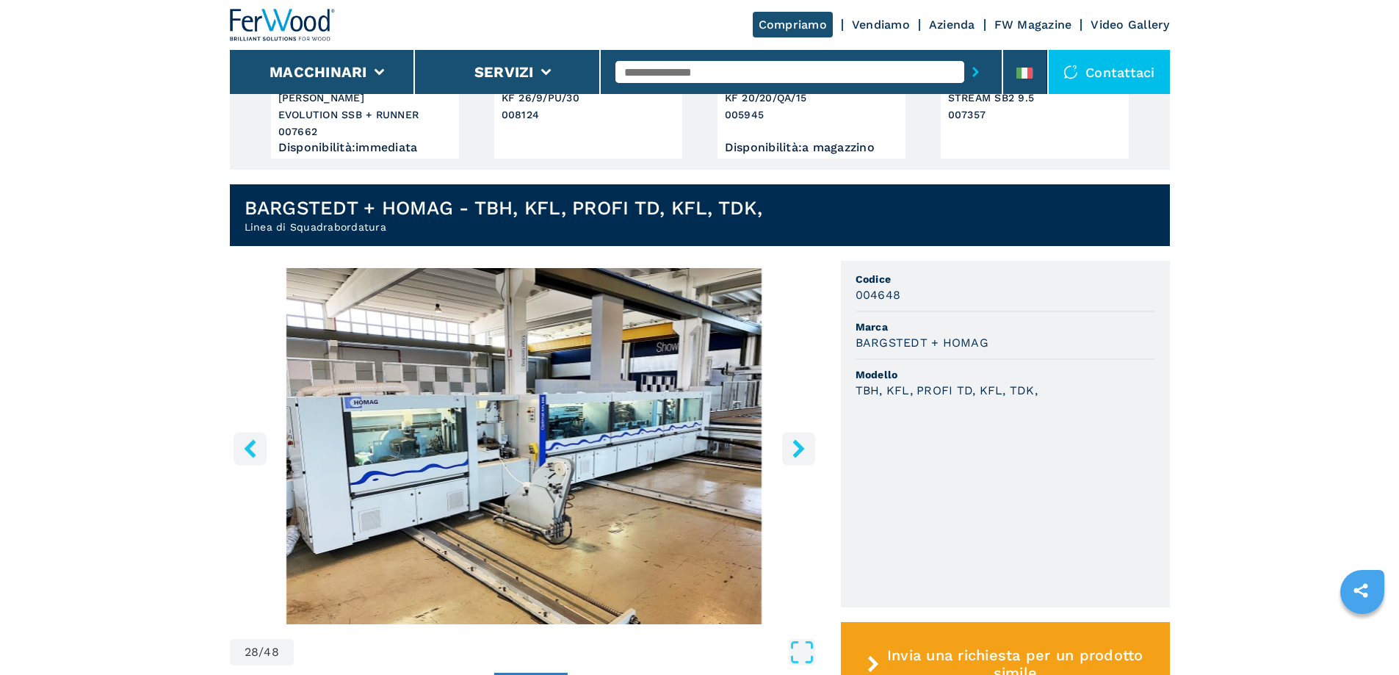
click at [804, 439] on icon "right-button" at bounding box center [799, 448] width 18 height 18
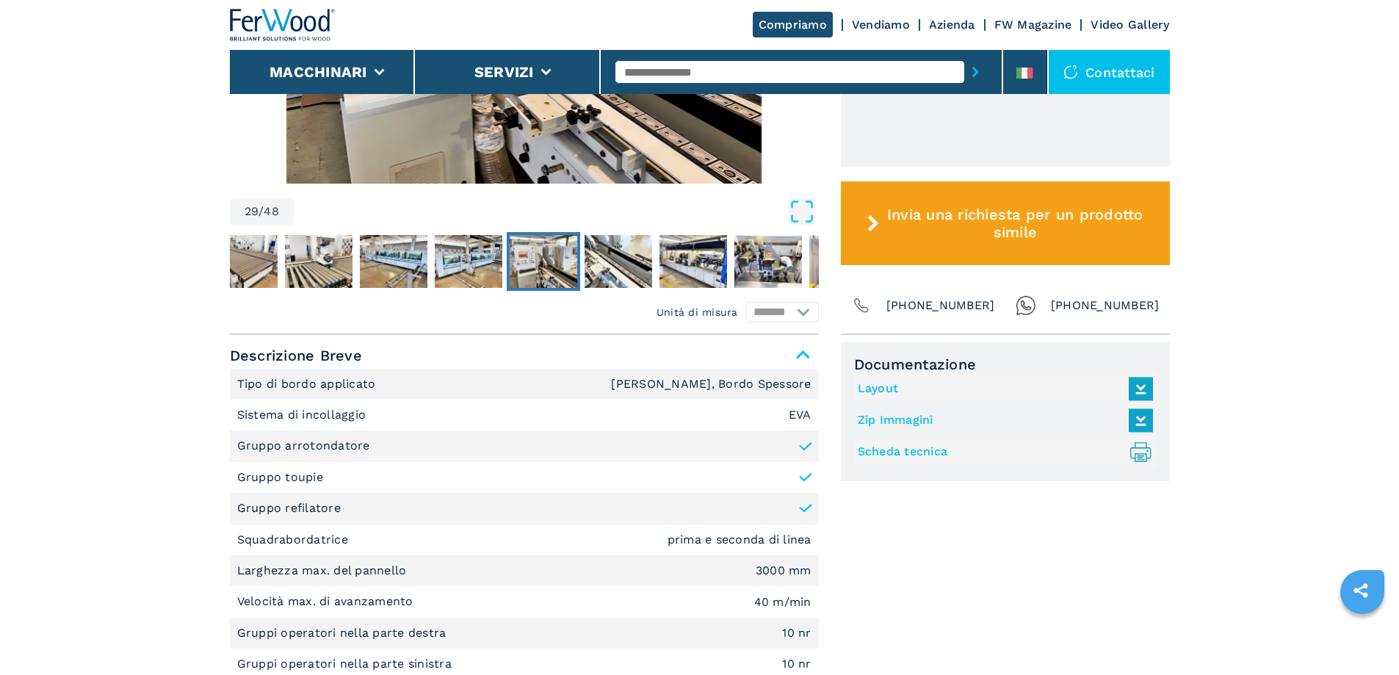
scroll to position [955, 0]
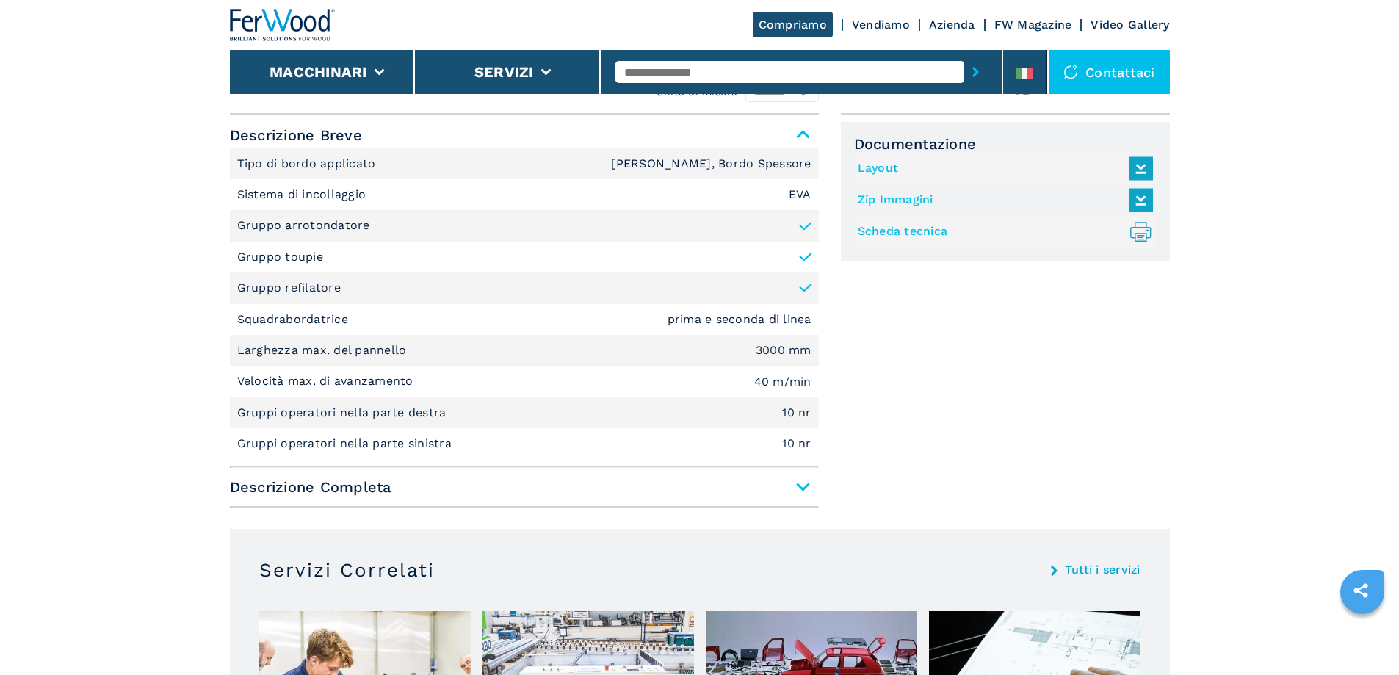
click at [804, 474] on span "Descrizione Completa" at bounding box center [524, 487] width 589 height 26
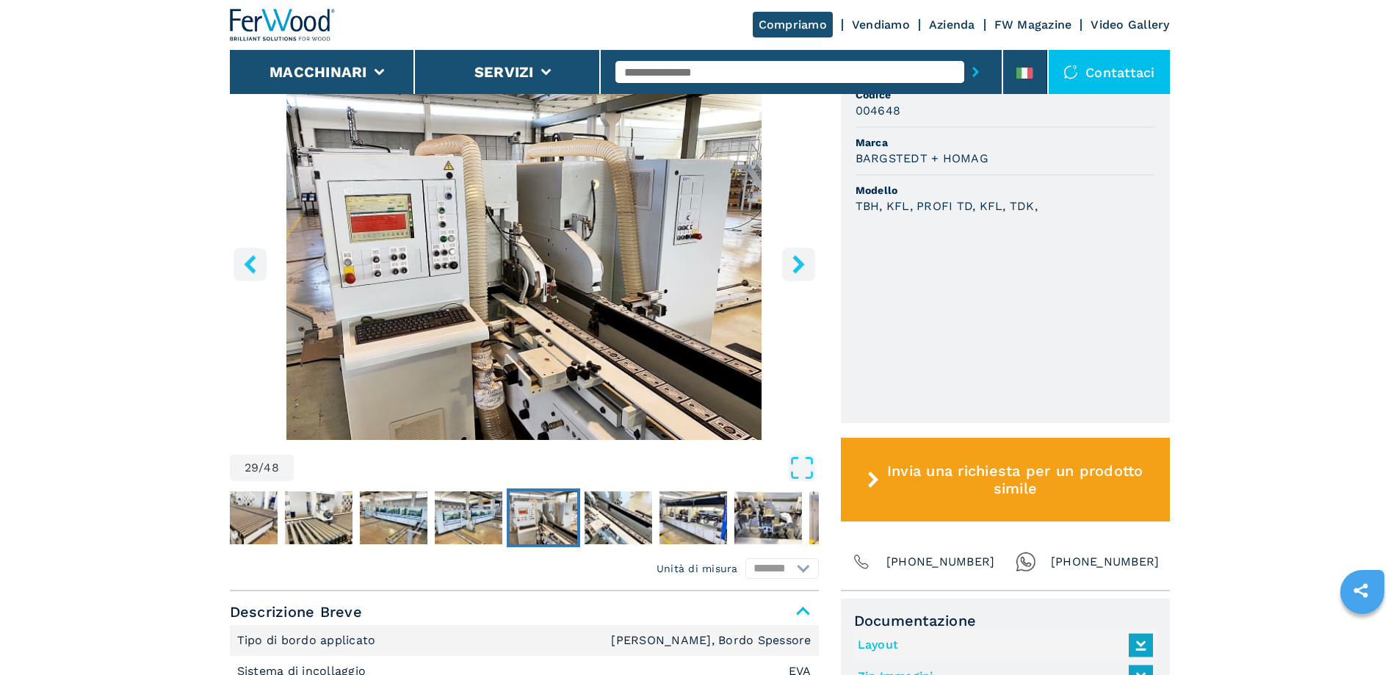
scroll to position [405, 0]
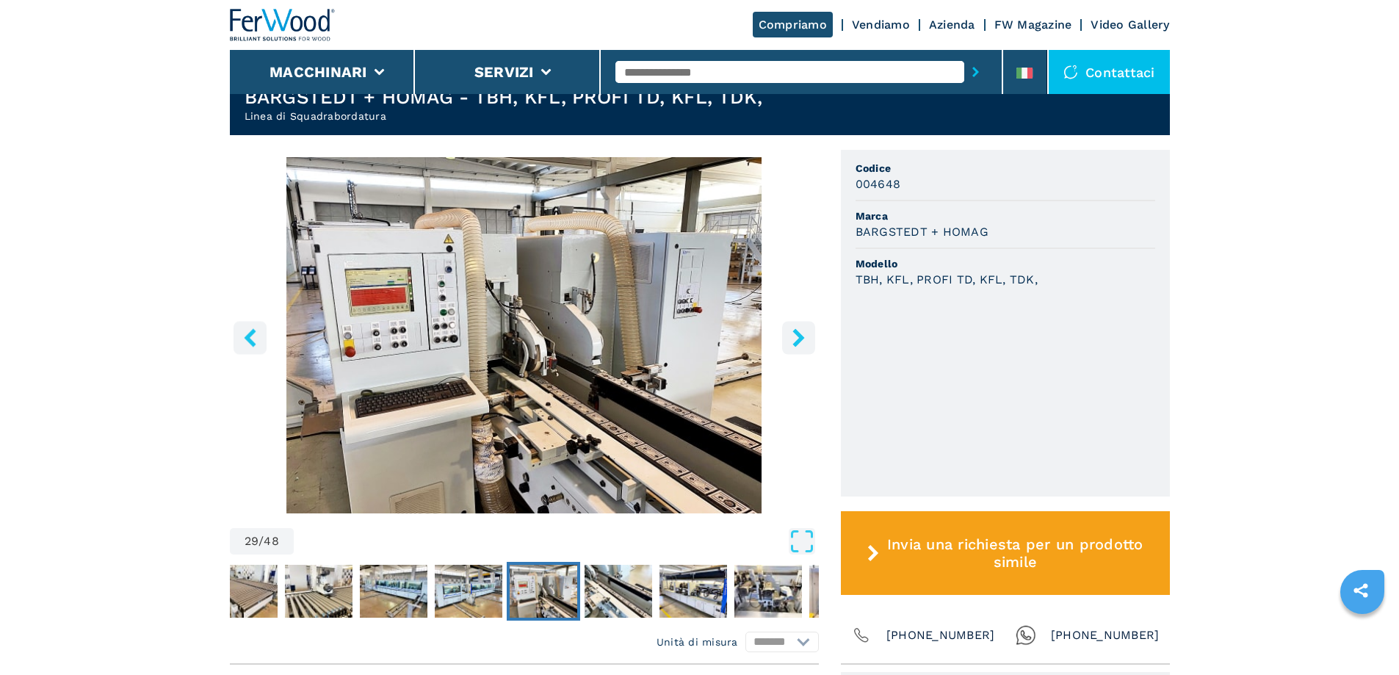
click at [540, 350] on img "Go to Slide 29" at bounding box center [524, 335] width 589 height 356
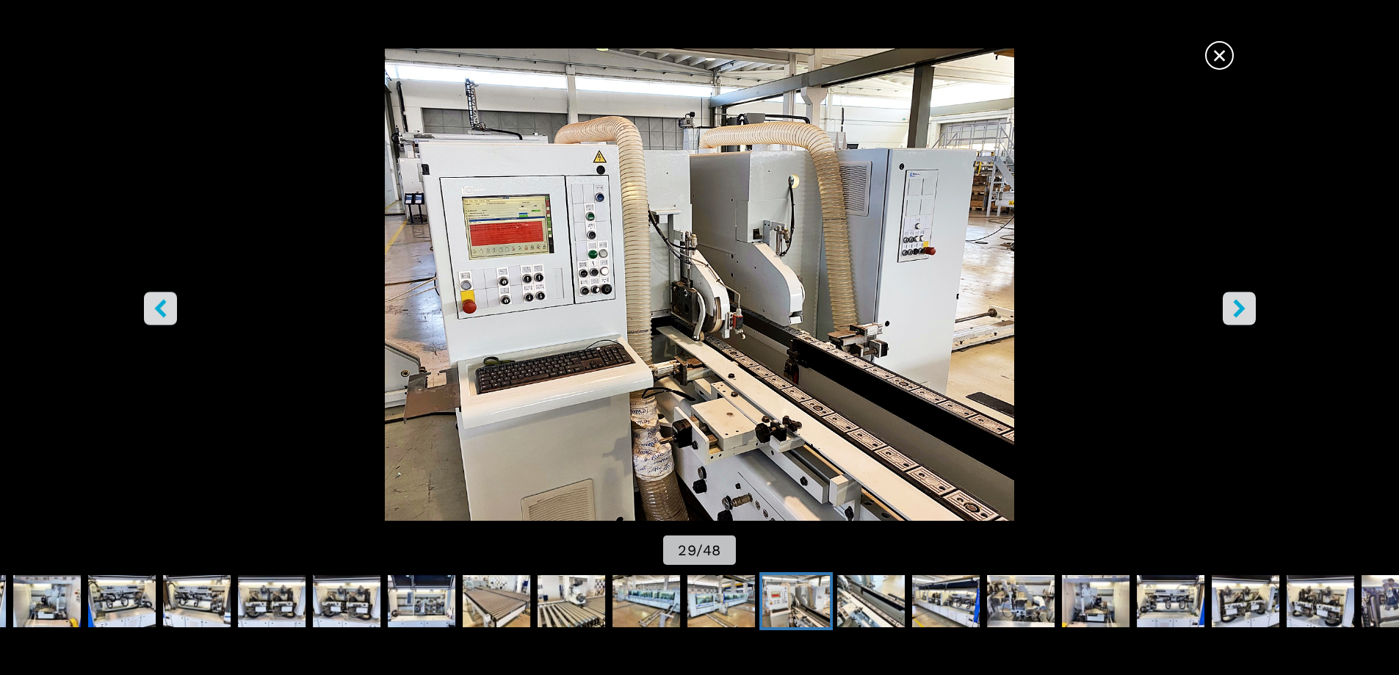
click at [162, 313] on icon "left-button" at bounding box center [160, 308] width 18 height 18
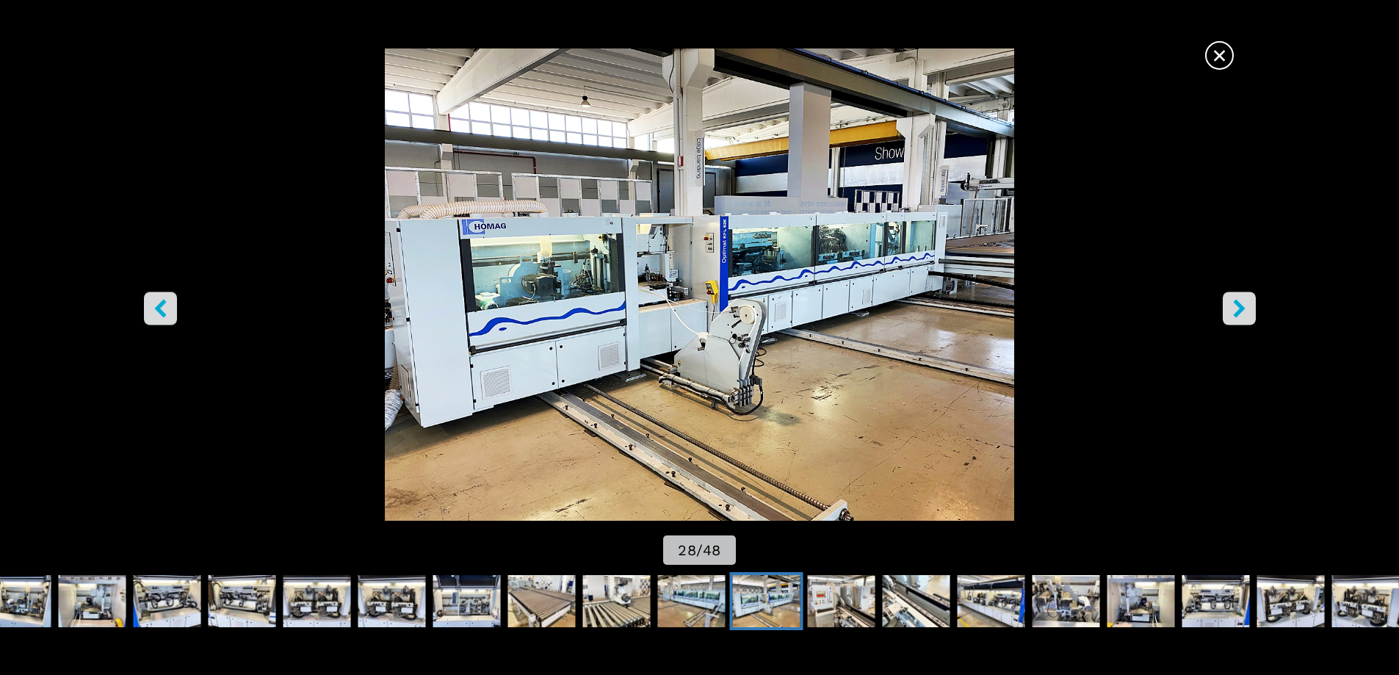
click at [162, 313] on icon "left-button" at bounding box center [160, 308] width 12 height 18
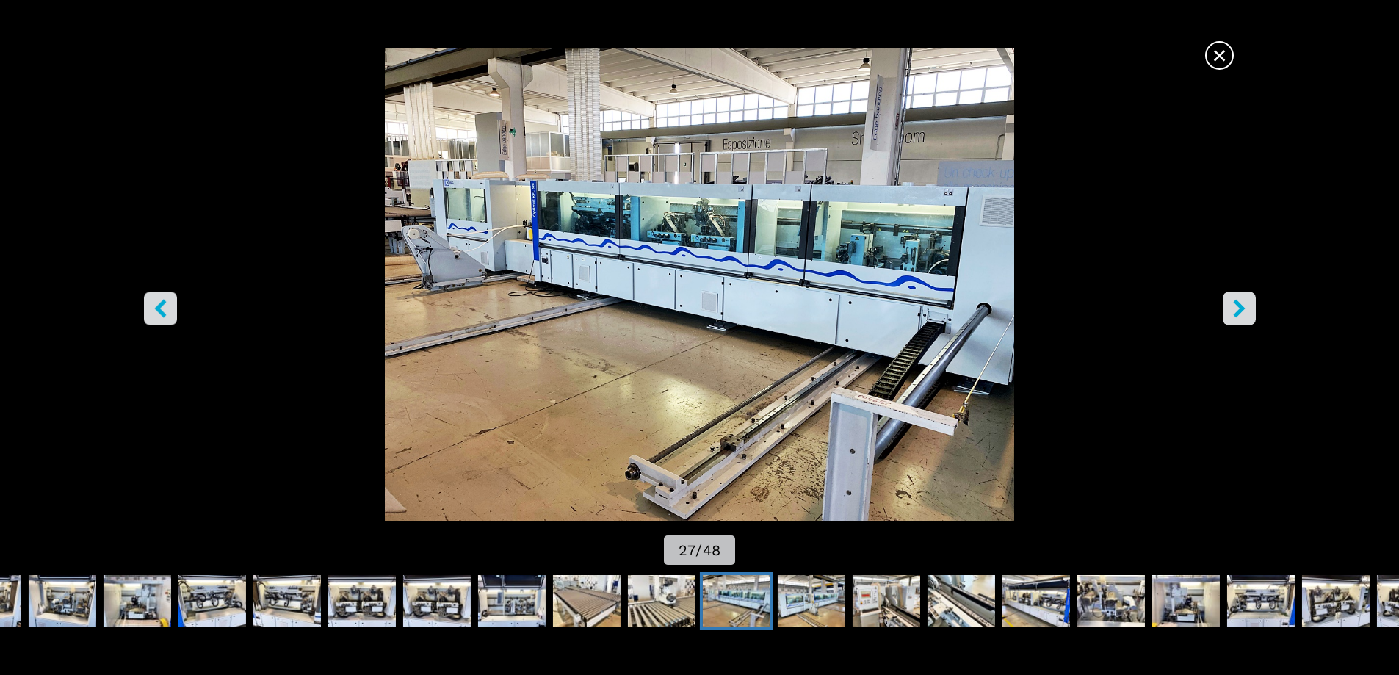
click at [163, 313] on icon "left-button" at bounding box center [160, 308] width 12 height 18
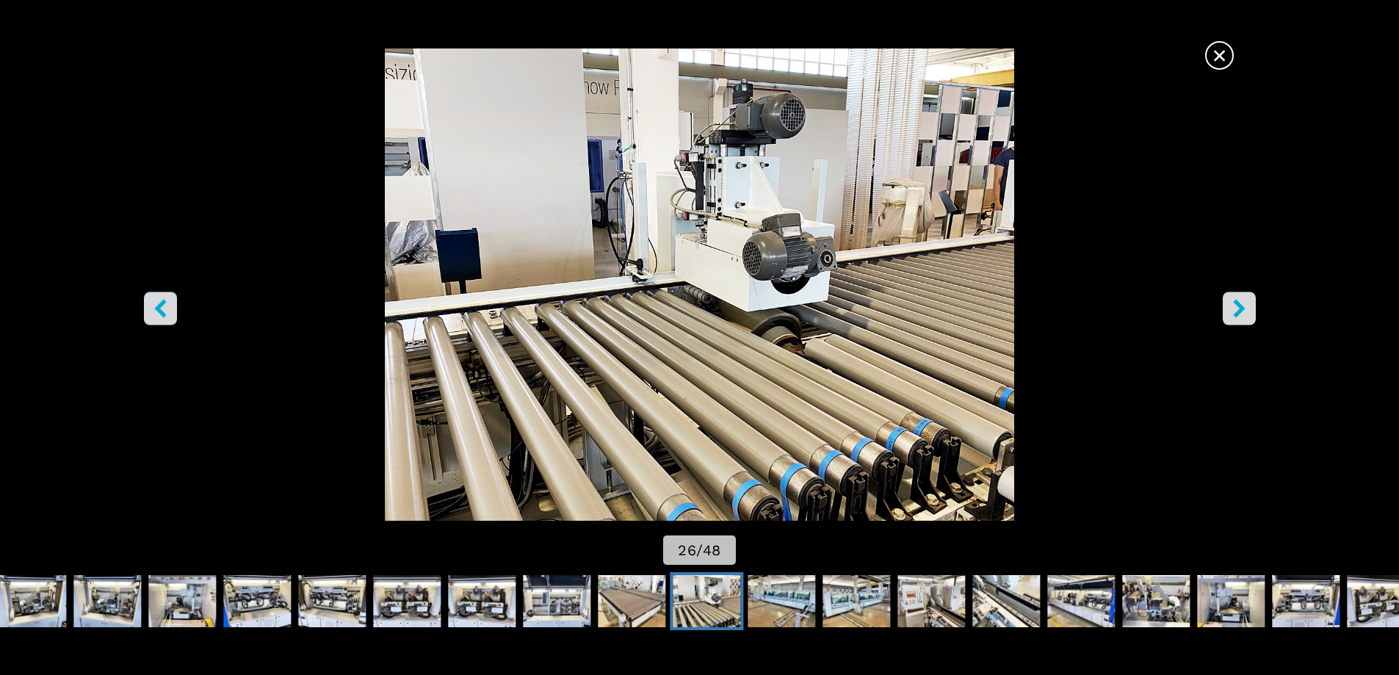
click at [163, 313] on icon "left-button" at bounding box center [160, 308] width 12 height 18
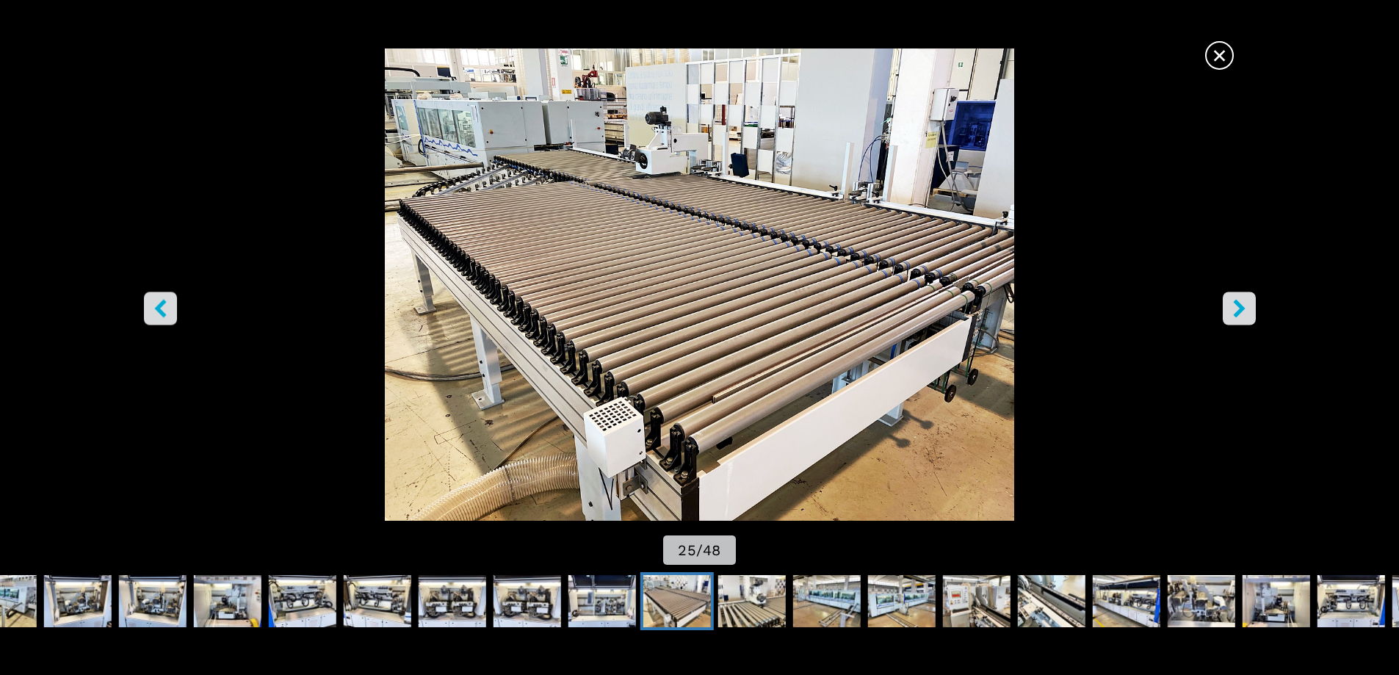
click at [165, 312] on icon "left-button" at bounding box center [160, 308] width 18 height 18
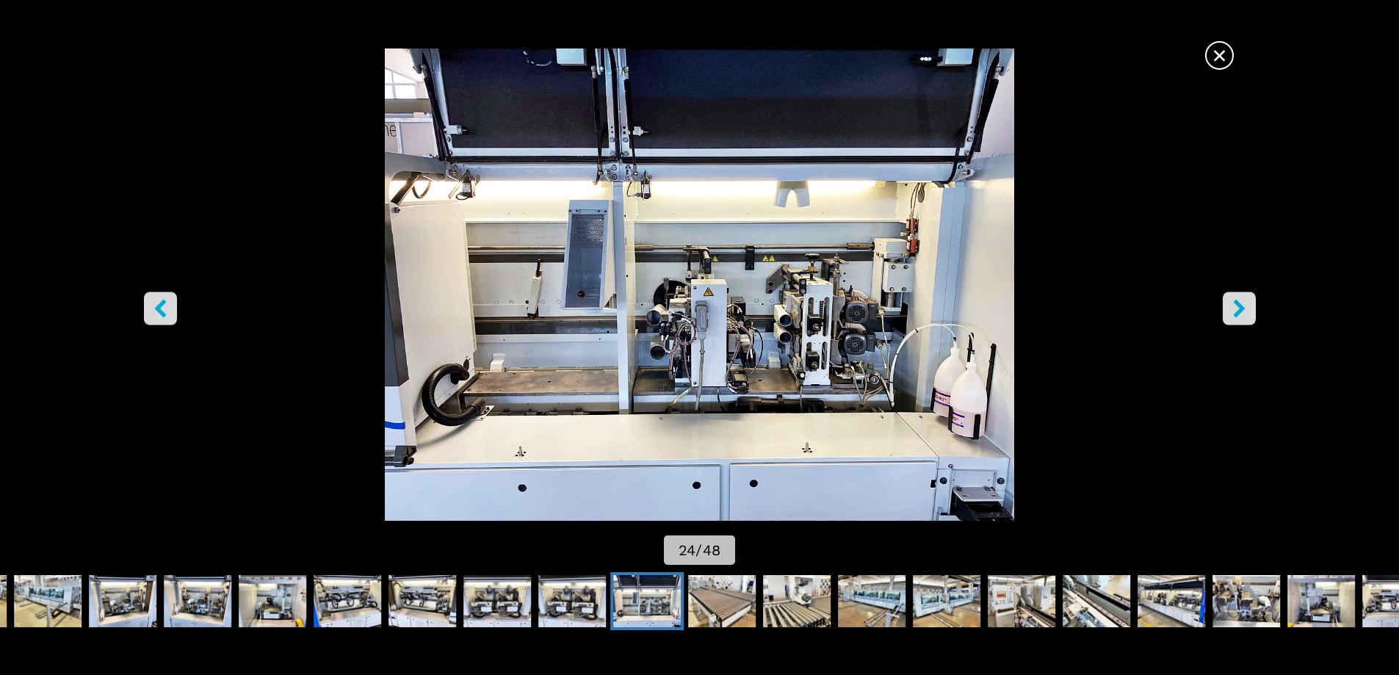
click at [165, 312] on icon "left-button" at bounding box center [160, 308] width 18 height 18
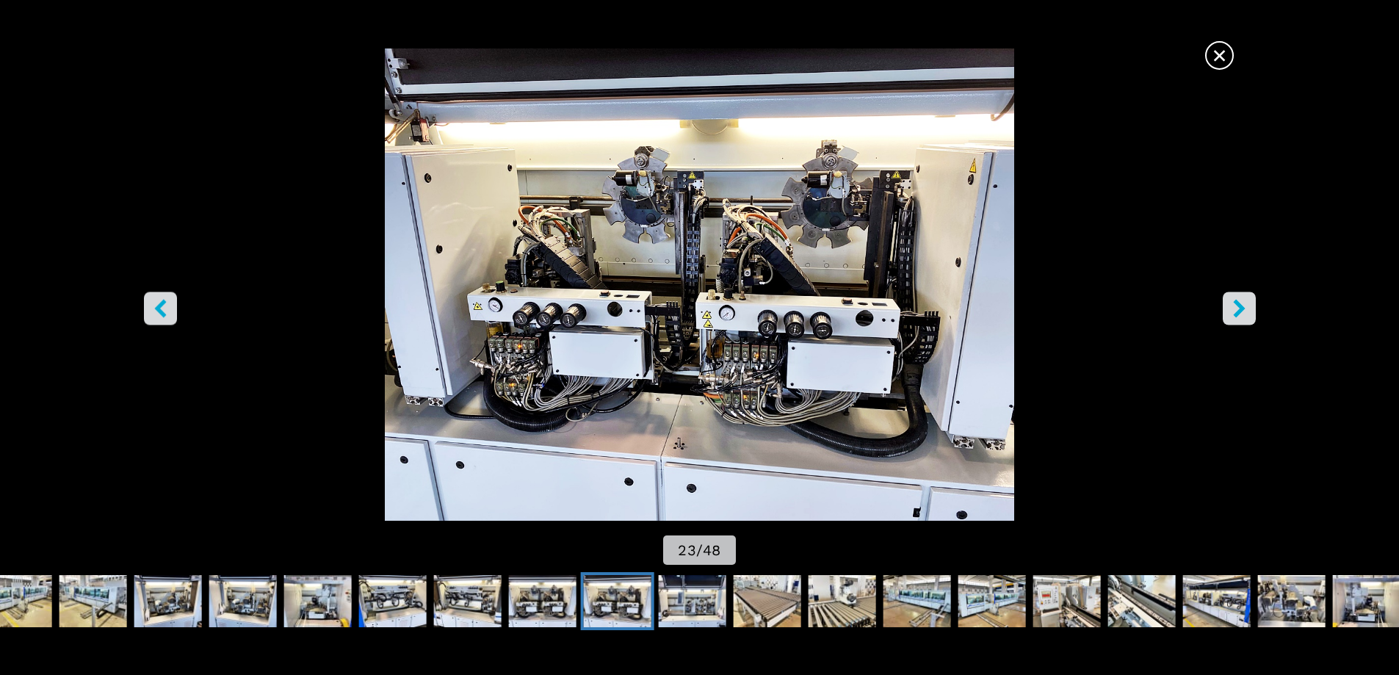
click at [165, 312] on icon "left-button" at bounding box center [160, 308] width 18 height 18
click at [167, 312] on icon "left-button" at bounding box center [160, 308] width 18 height 18
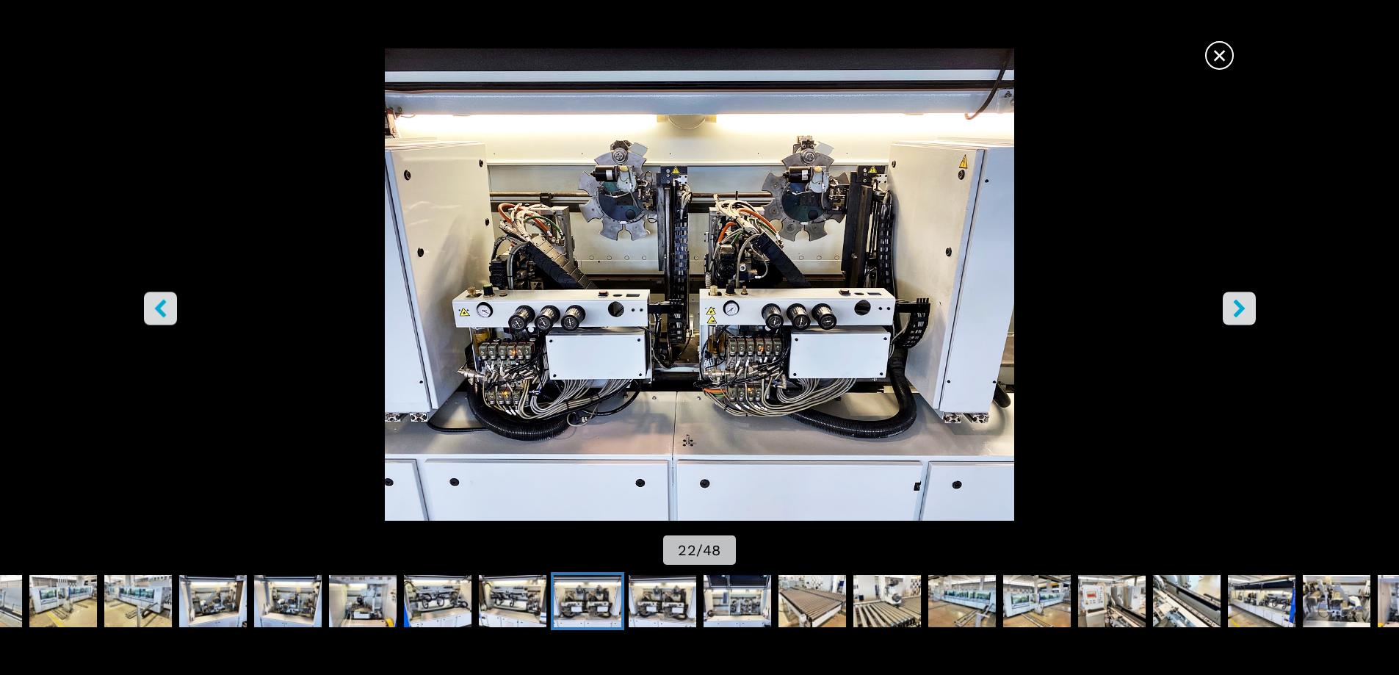
click at [167, 313] on icon "left-button" at bounding box center [160, 308] width 18 height 18
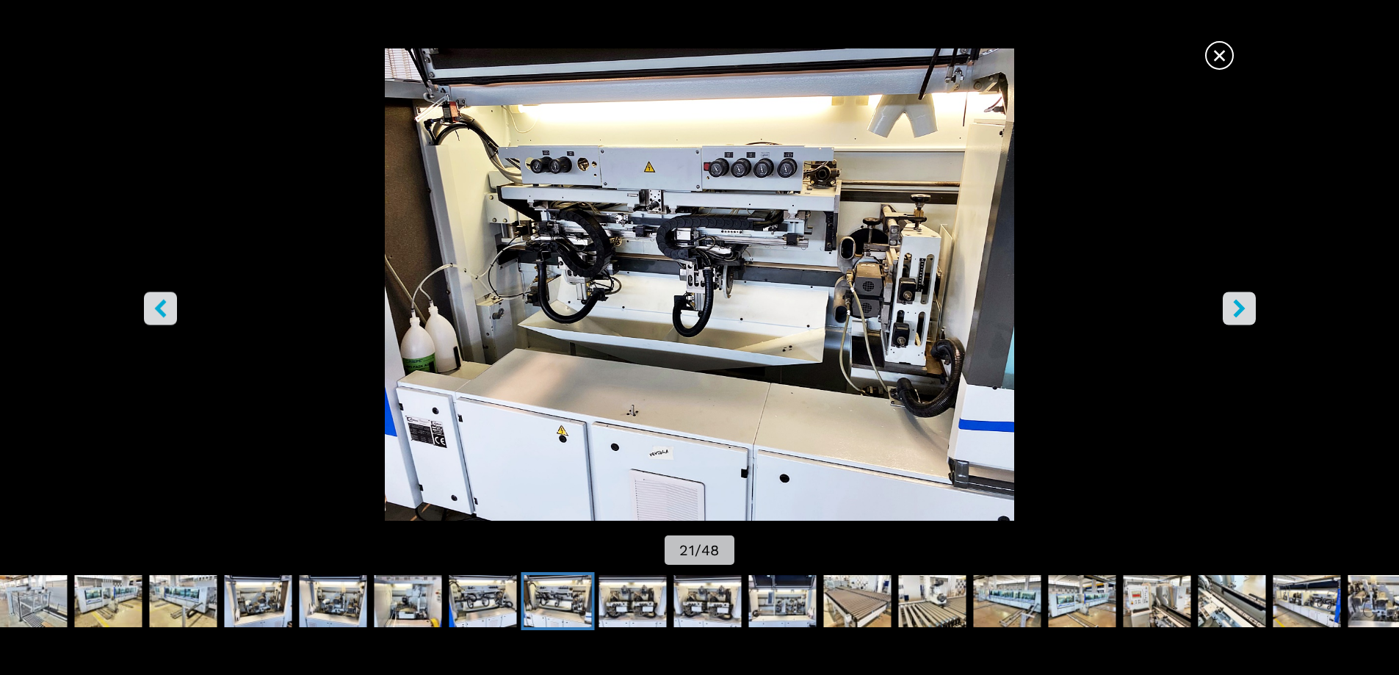
click at [167, 313] on icon "left-button" at bounding box center [160, 308] width 18 height 18
click at [168, 313] on icon "left-button" at bounding box center [160, 308] width 18 height 18
click at [168, 314] on icon "left-button" at bounding box center [160, 308] width 18 height 18
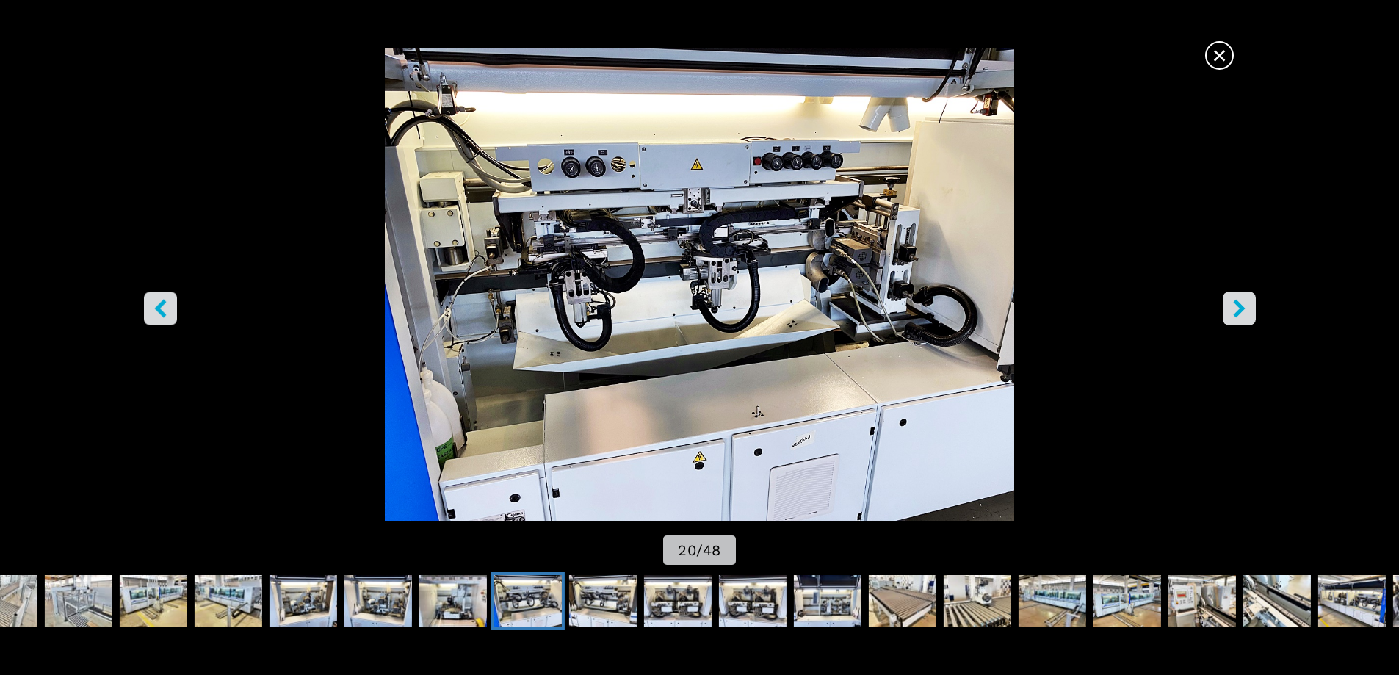
click at [168, 314] on icon "left-button" at bounding box center [160, 308] width 18 height 18
click at [168, 315] on icon "left-button" at bounding box center [160, 308] width 18 height 18
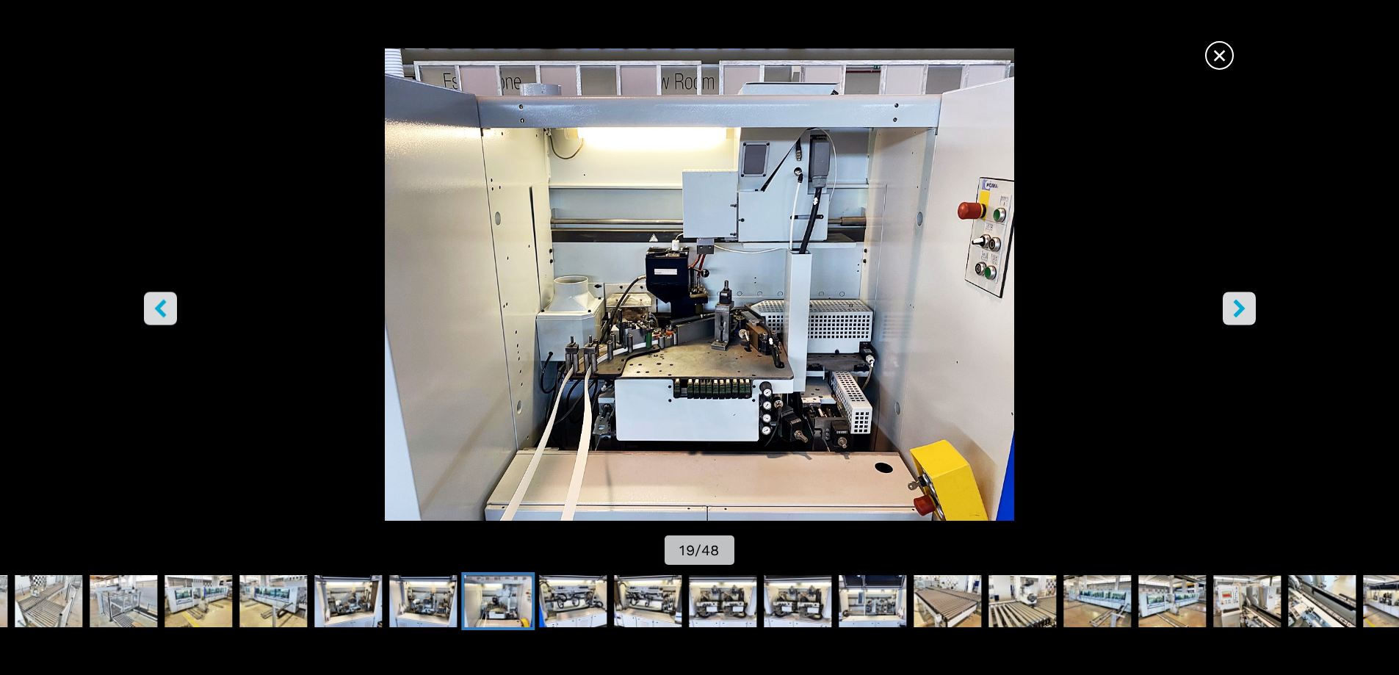
click at [168, 315] on icon "left-button" at bounding box center [160, 308] width 18 height 18
click at [169, 315] on icon "left-button" at bounding box center [160, 308] width 18 height 18
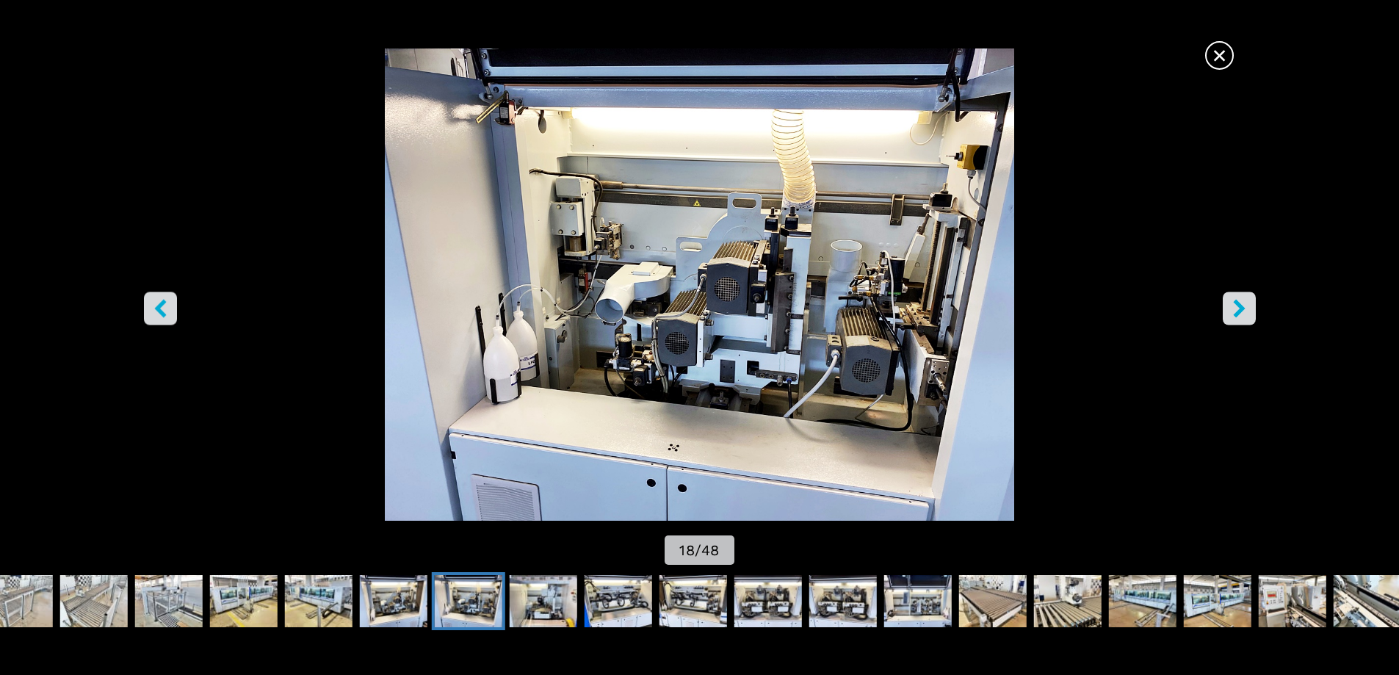
click at [170, 314] on button "left-button" at bounding box center [160, 308] width 33 height 33
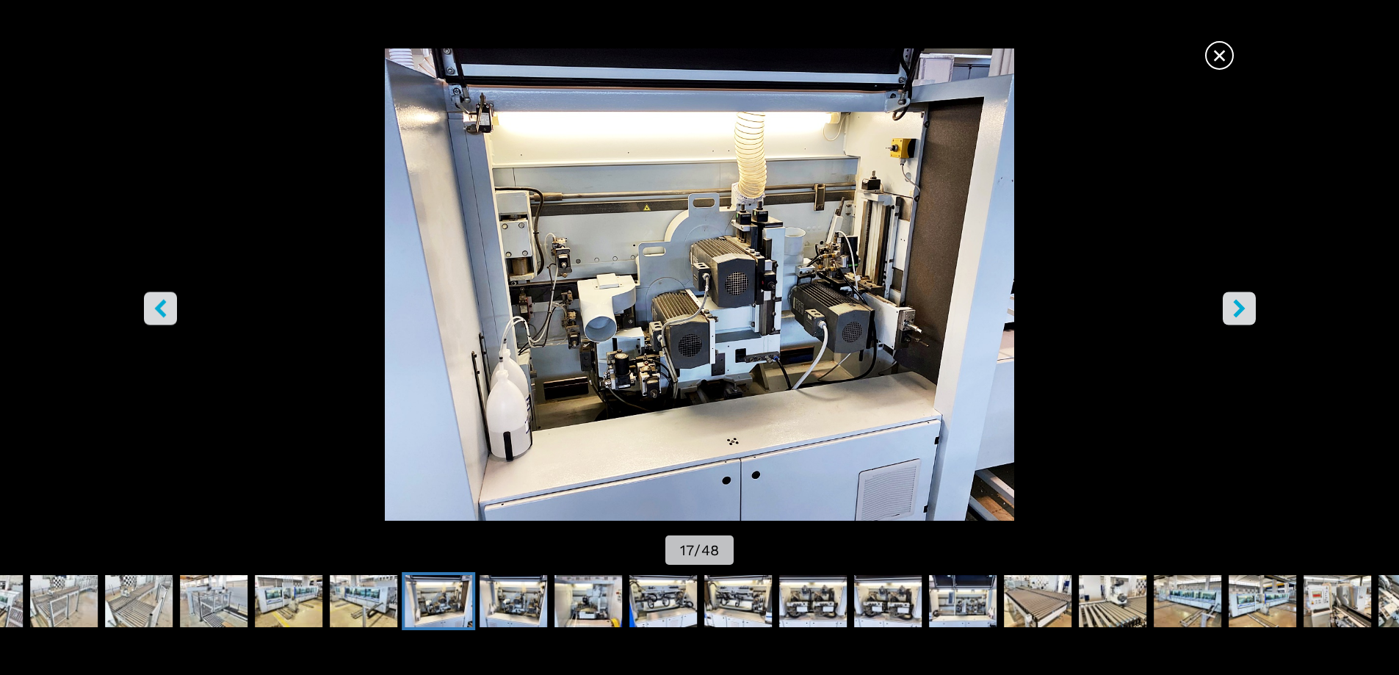
click at [170, 314] on button "left-button" at bounding box center [160, 308] width 33 height 33
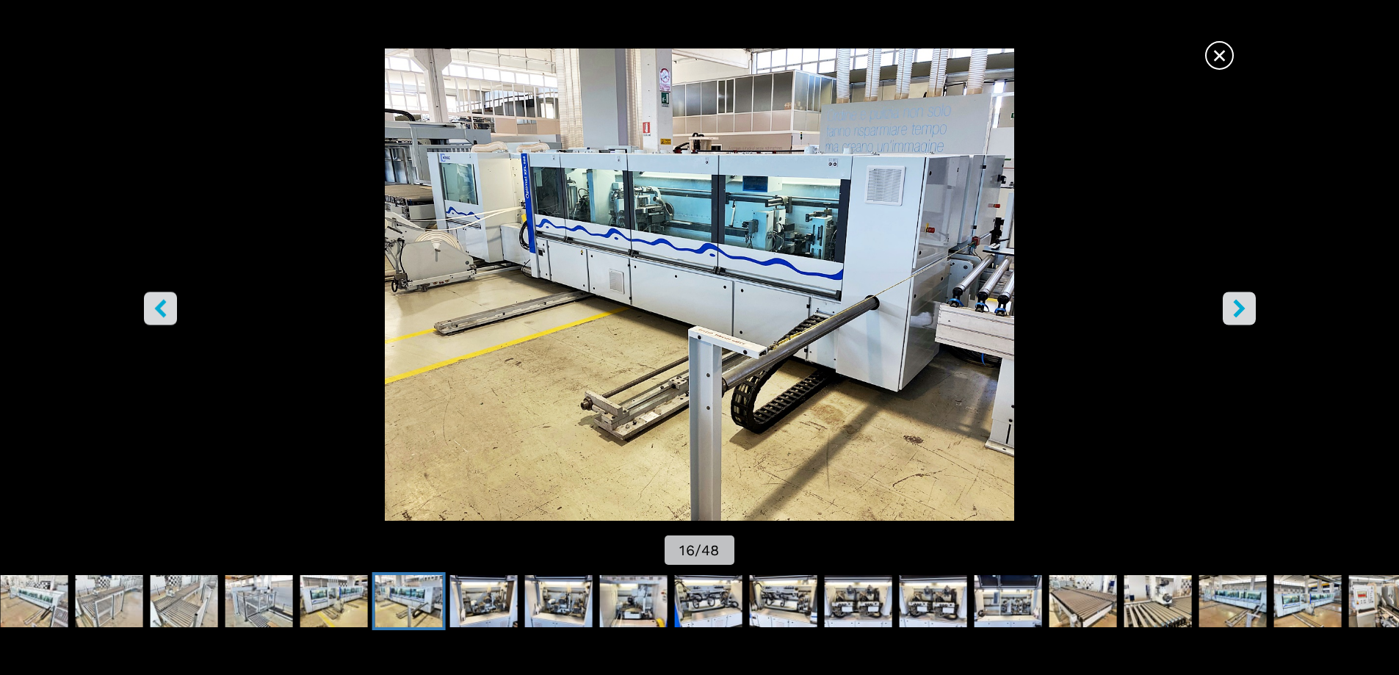
click at [170, 314] on button "left-button" at bounding box center [160, 308] width 33 height 33
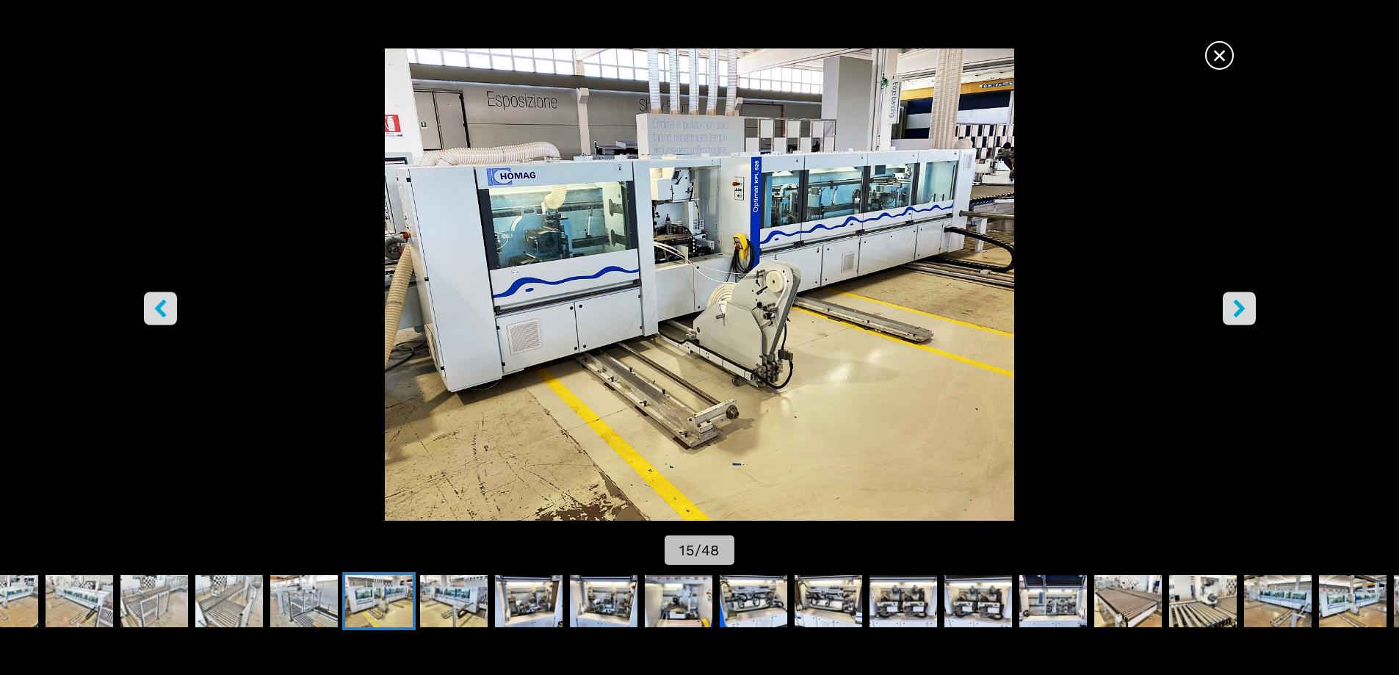
click at [171, 313] on button "left-button" at bounding box center [160, 308] width 33 height 33
click at [173, 311] on button "left-button" at bounding box center [160, 308] width 33 height 33
click at [173, 310] on button "left-button" at bounding box center [160, 308] width 33 height 33
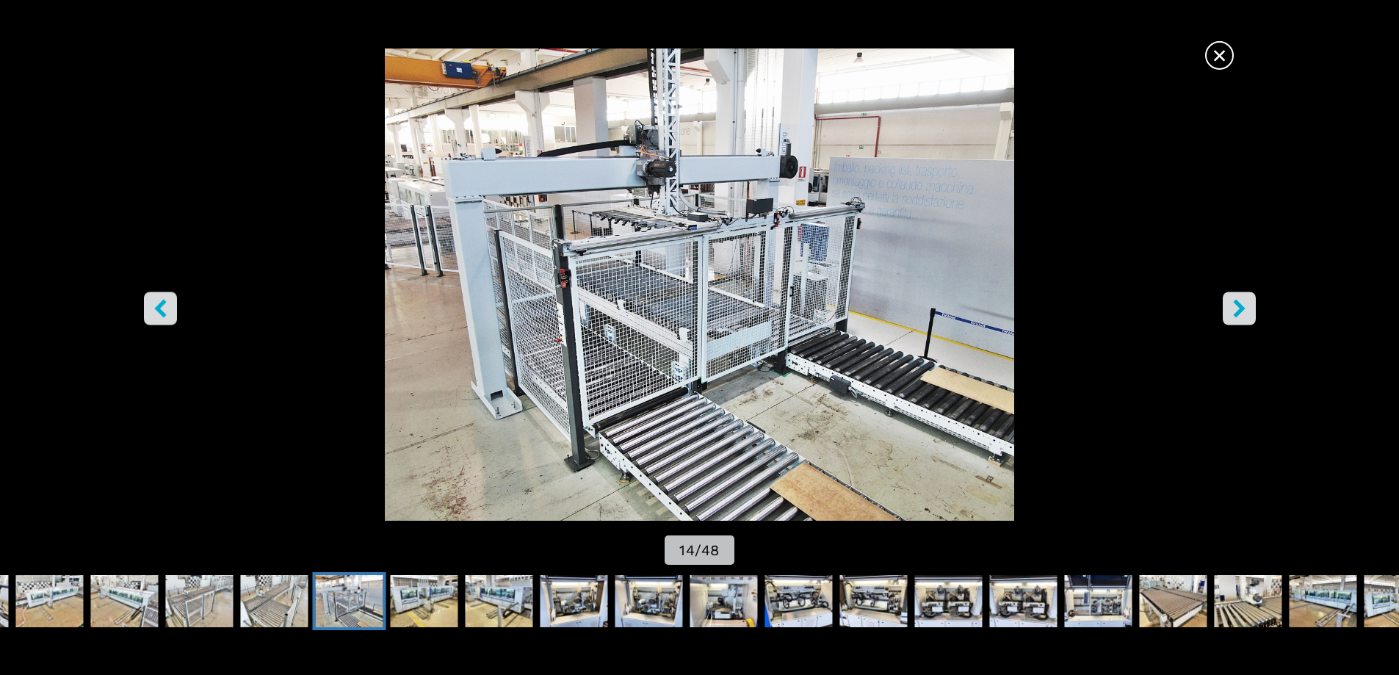
click at [173, 310] on button "left-button" at bounding box center [160, 308] width 33 height 33
click at [173, 312] on button "left-button" at bounding box center [160, 308] width 33 height 33
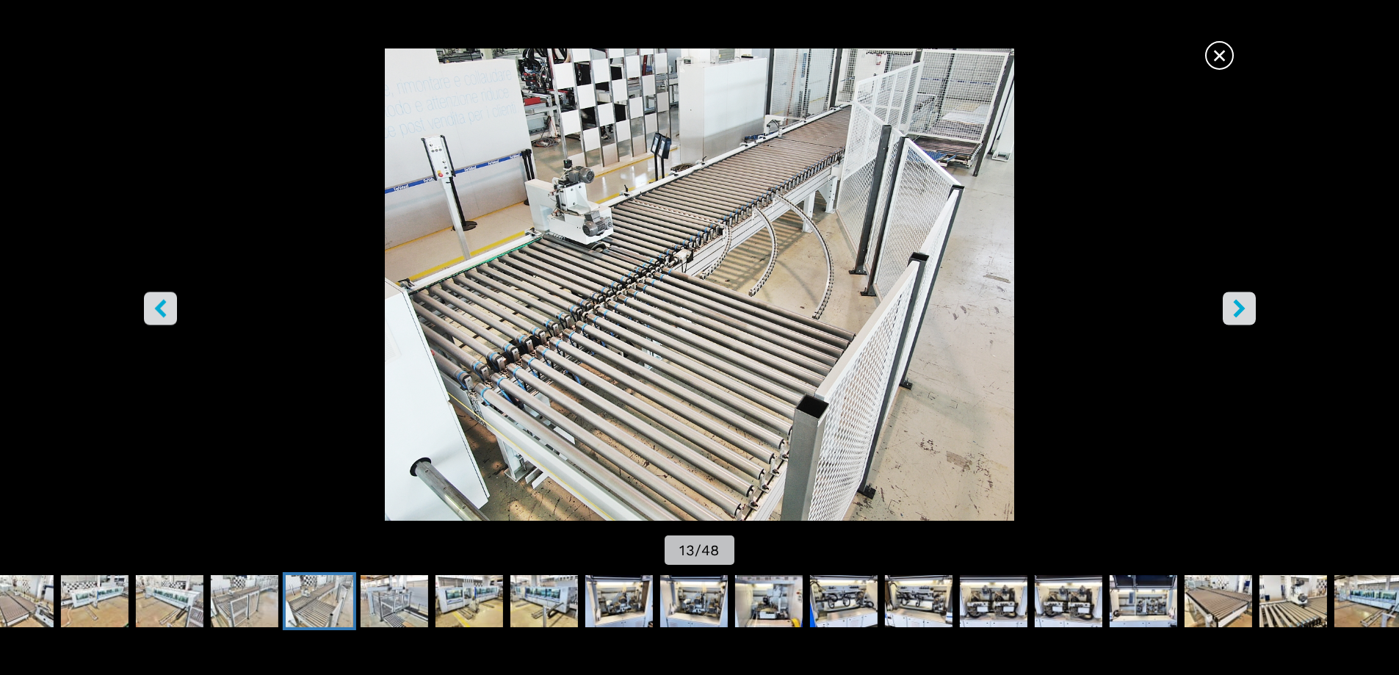
click at [172, 312] on button "left-button" at bounding box center [160, 308] width 33 height 33
click at [170, 311] on button "left-button" at bounding box center [160, 308] width 33 height 33
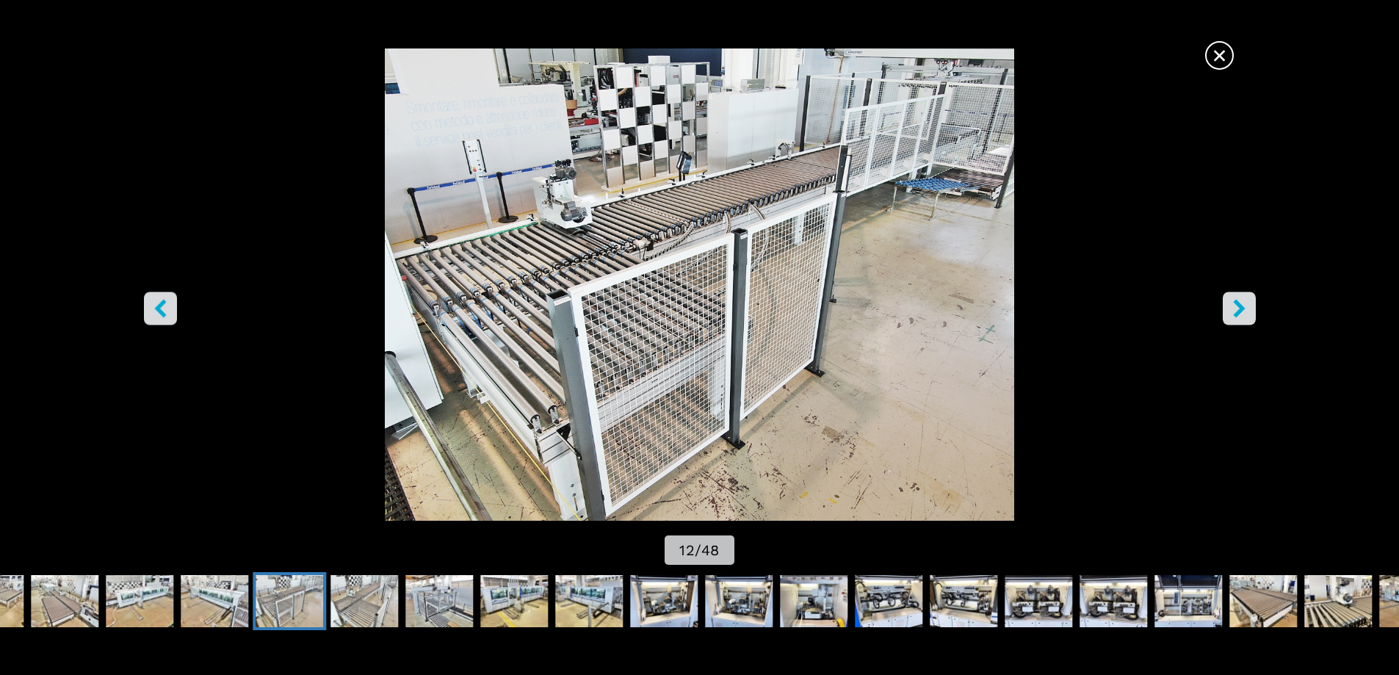
click at [169, 307] on icon "left-button" at bounding box center [160, 308] width 18 height 18
click at [168, 307] on icon "left-button" at bounding box center [160, 308] width 18 height 18
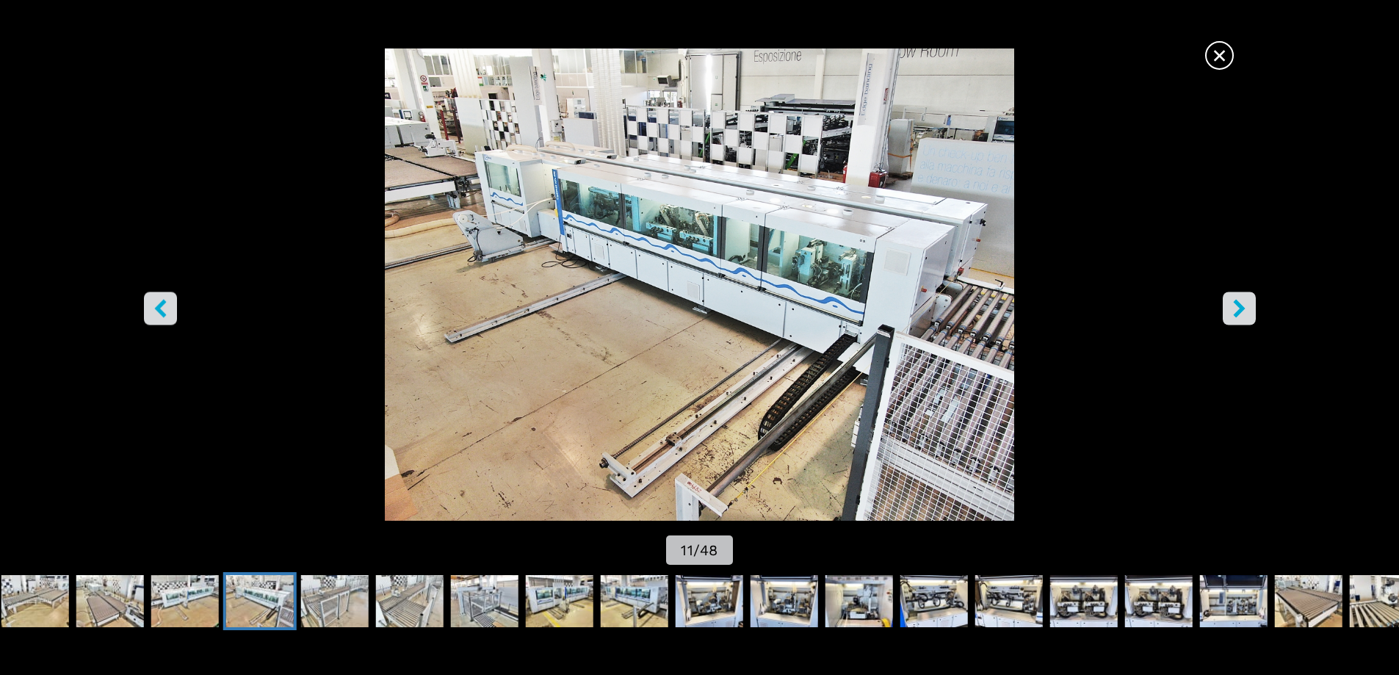
click at [167, 306] on icon "left-button" at bounding box center [160, 308] width 18 height 18
click at [167, 303] on icon "left-button" at bounding box center [160, 308] width 18 height 18
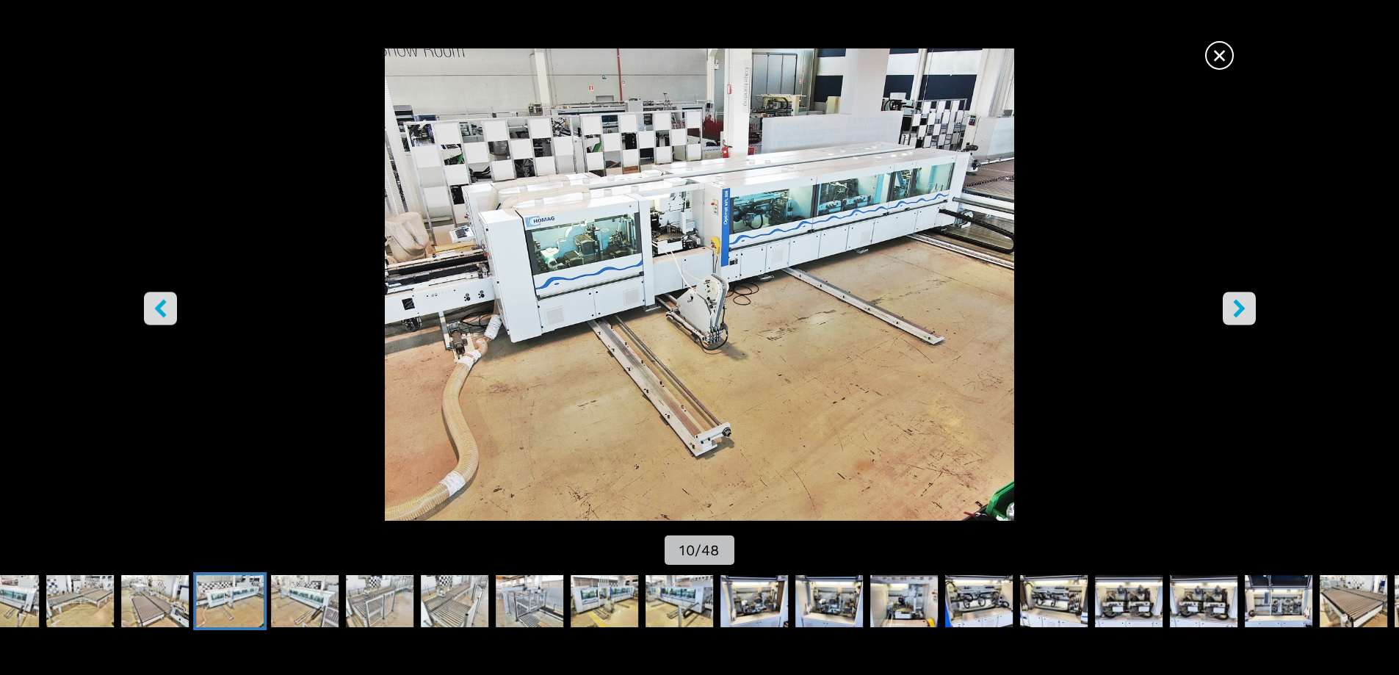
click at [167, 303] on icon "left-button" at bounding box center [160, 308] width 18 height 18
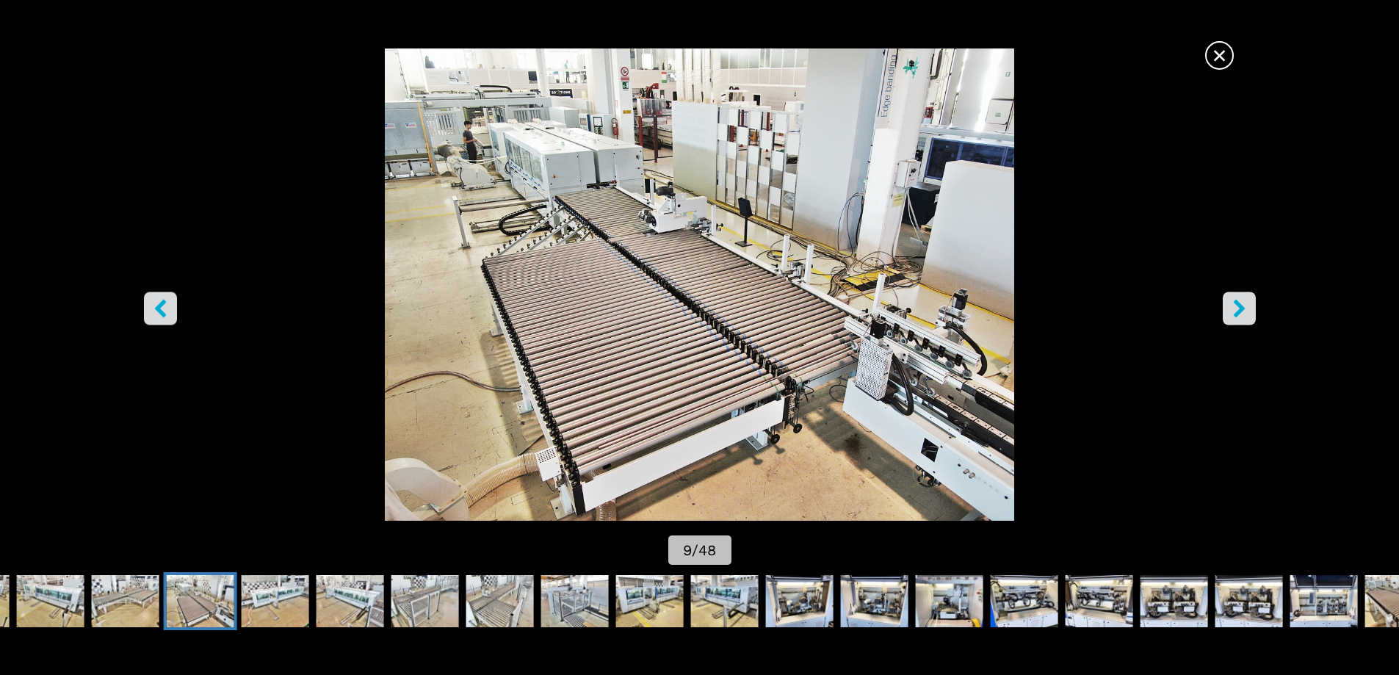
click at [167, 303] on icon "left-button" at bounding box center [160, 308] width 18 height 18
click at [167, 305] on icon "left-button" at bounding box center [160, 308] width 18 height 18
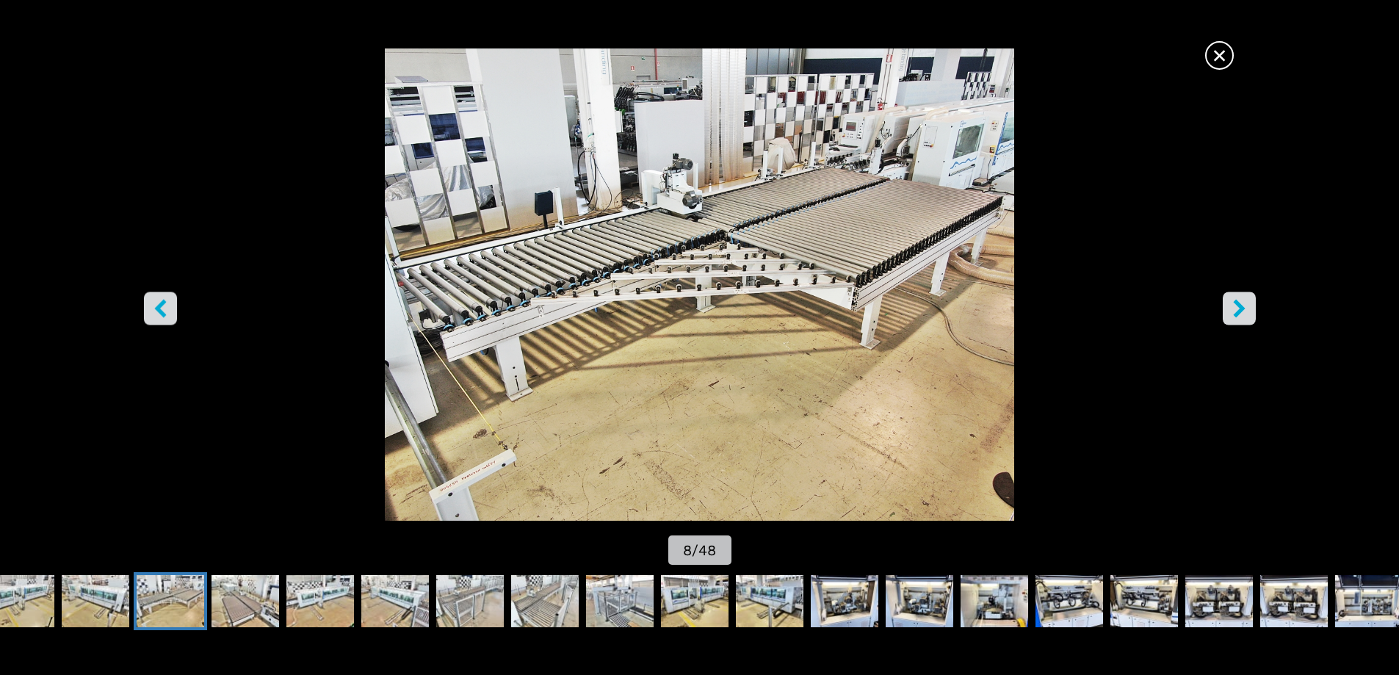
click at [166, 305] on icon "left-button" at bounding box center [160, 308] width 18 height 18
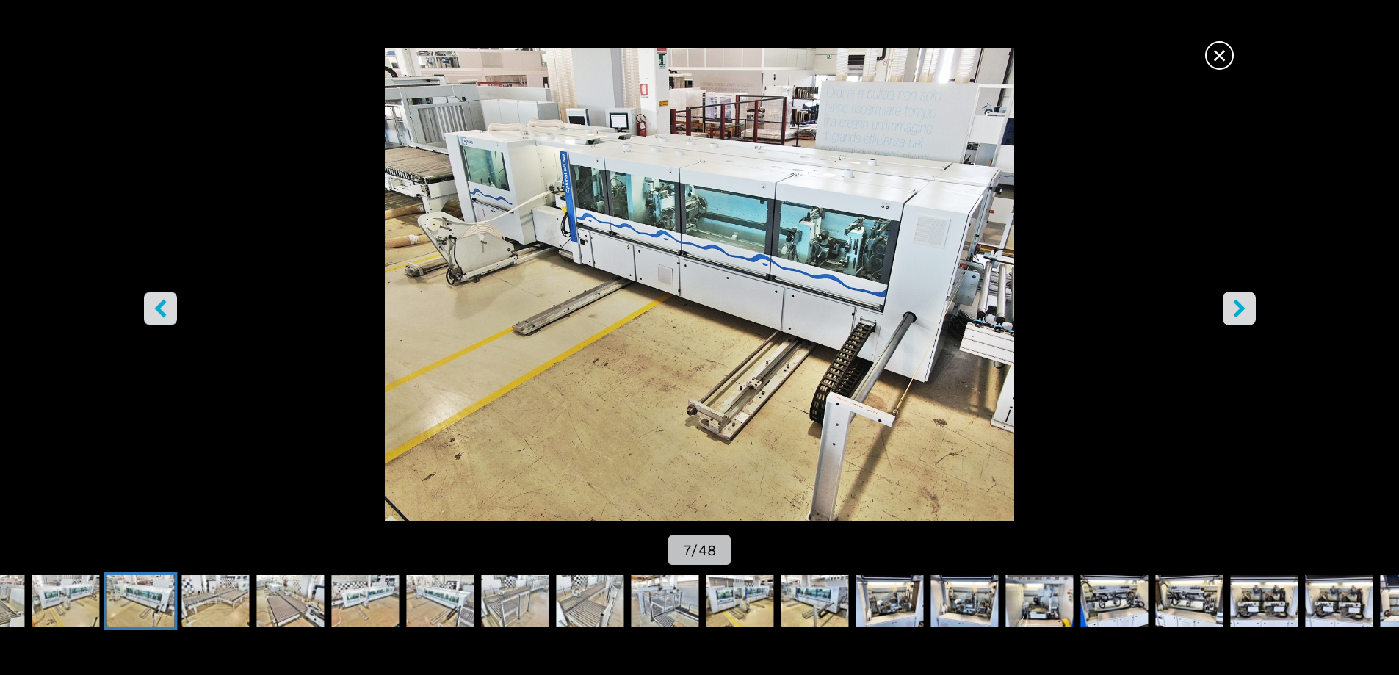
click at [166, 305] on icon "left-button" at bounding box center [160, 308] width 18 height 18
click at [166, 304] on icon "left-button" at bounding box center [160, 308] width 18 height 18
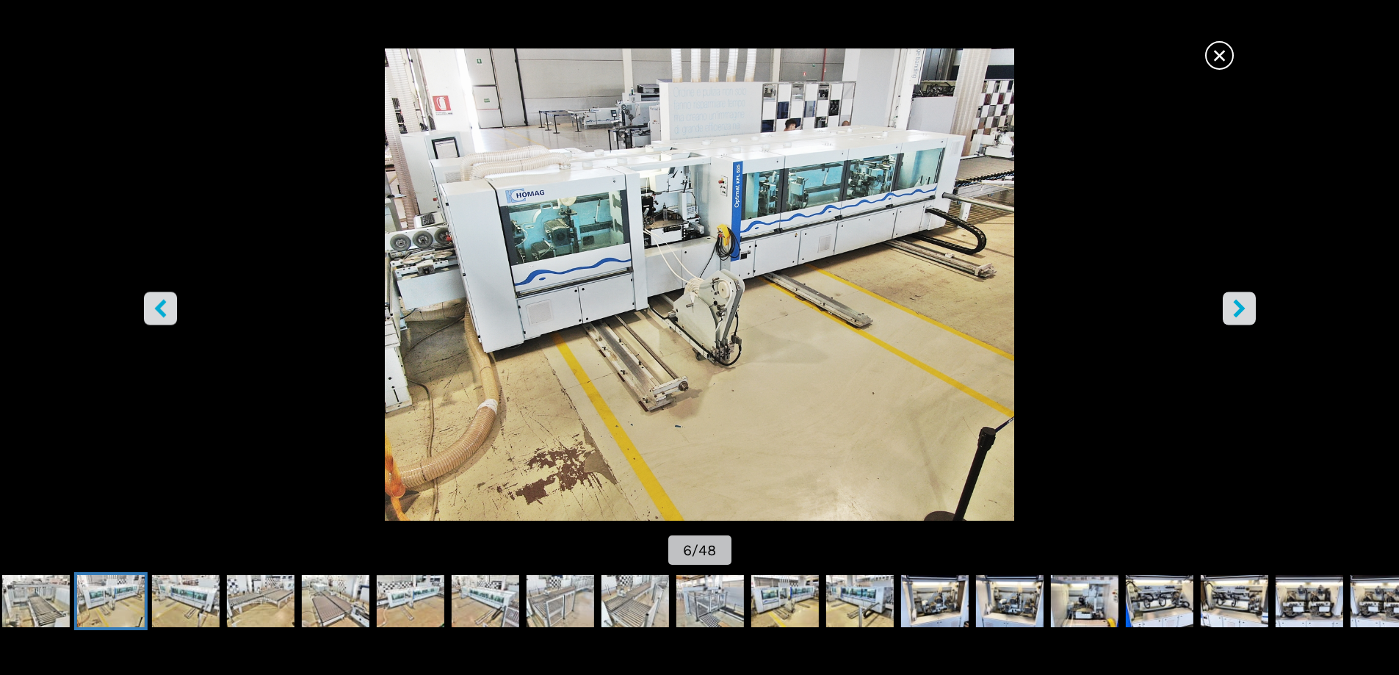
click at [166, 304] on icon "left-button" at bounding box center [160, 308] width 18 height 18
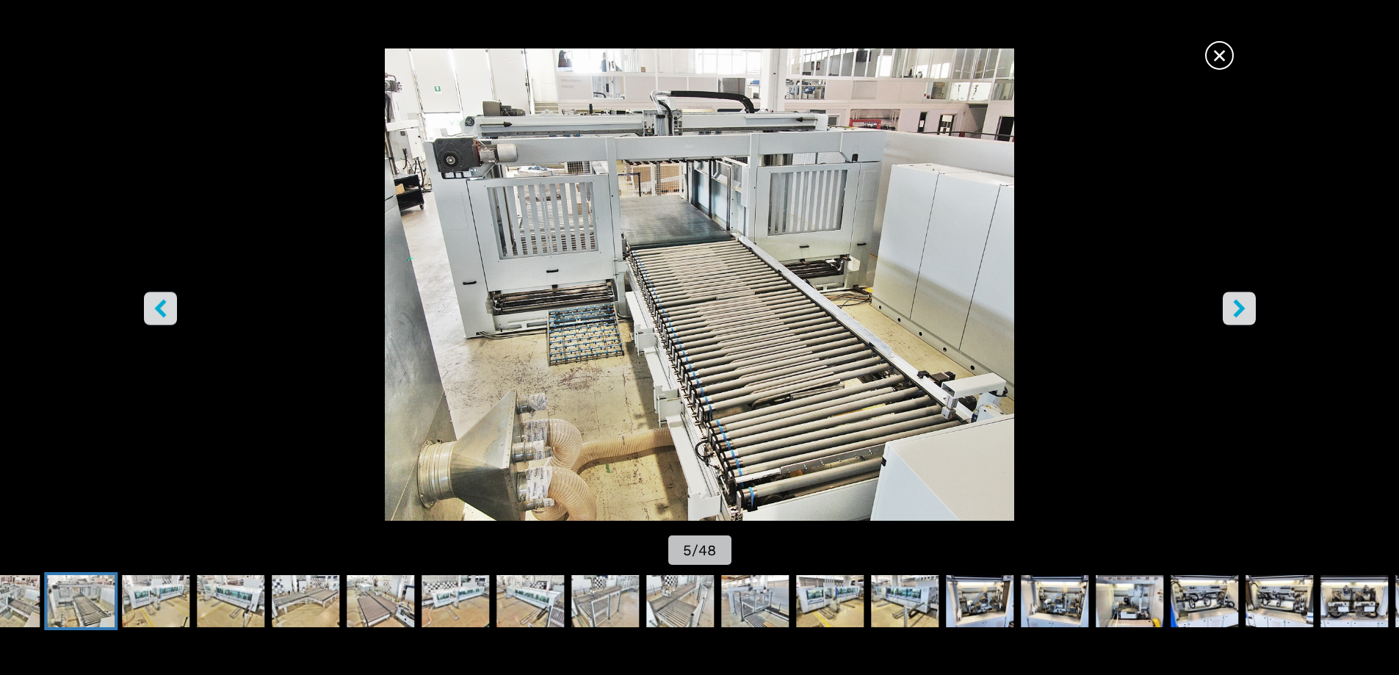
click at [166, 304] on icon "left-button" at bounding box center [160, 308] width 18 height 18
click at [166, 307] on icon "left-button" at bounding box center [160, 308] width 18 height 18
click at [165, 307] on icon "left-button" at bounding box center [160, 308] width 18 height 18
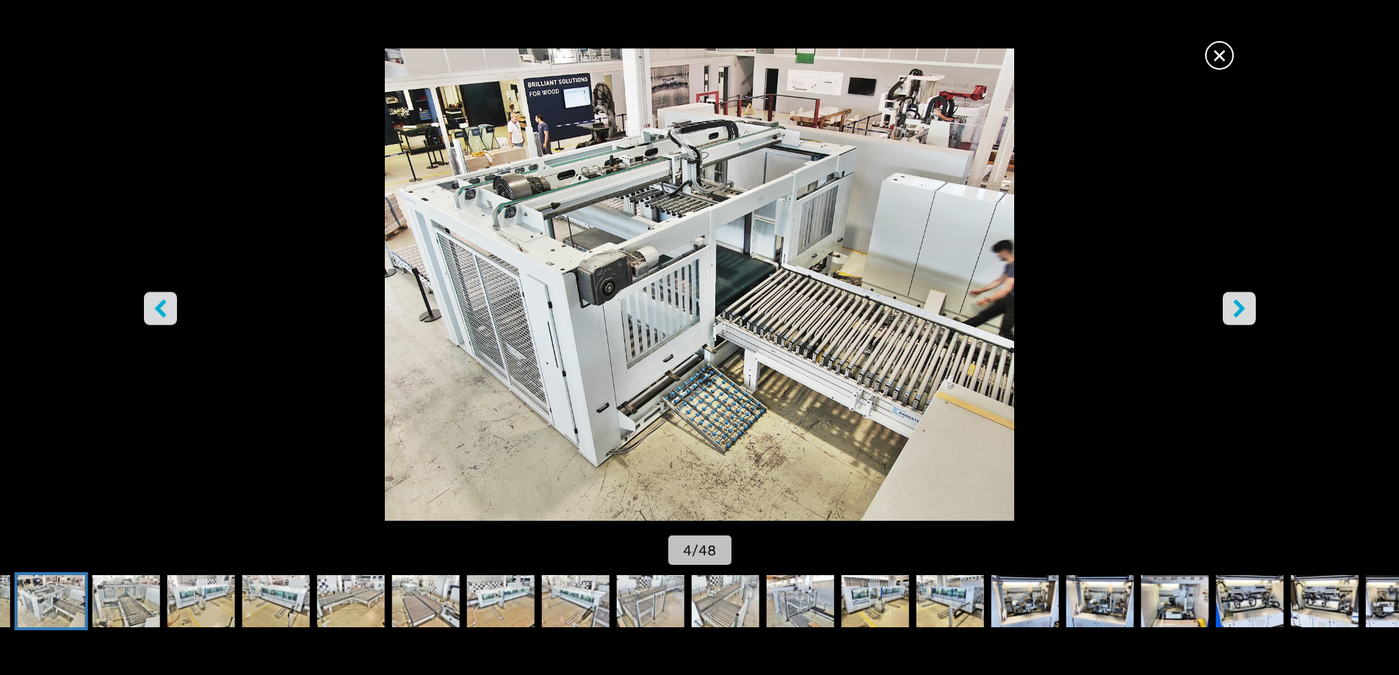
click at [165, 307] on icon "left-button" at bounding box center [160, 308] width 18 height 18
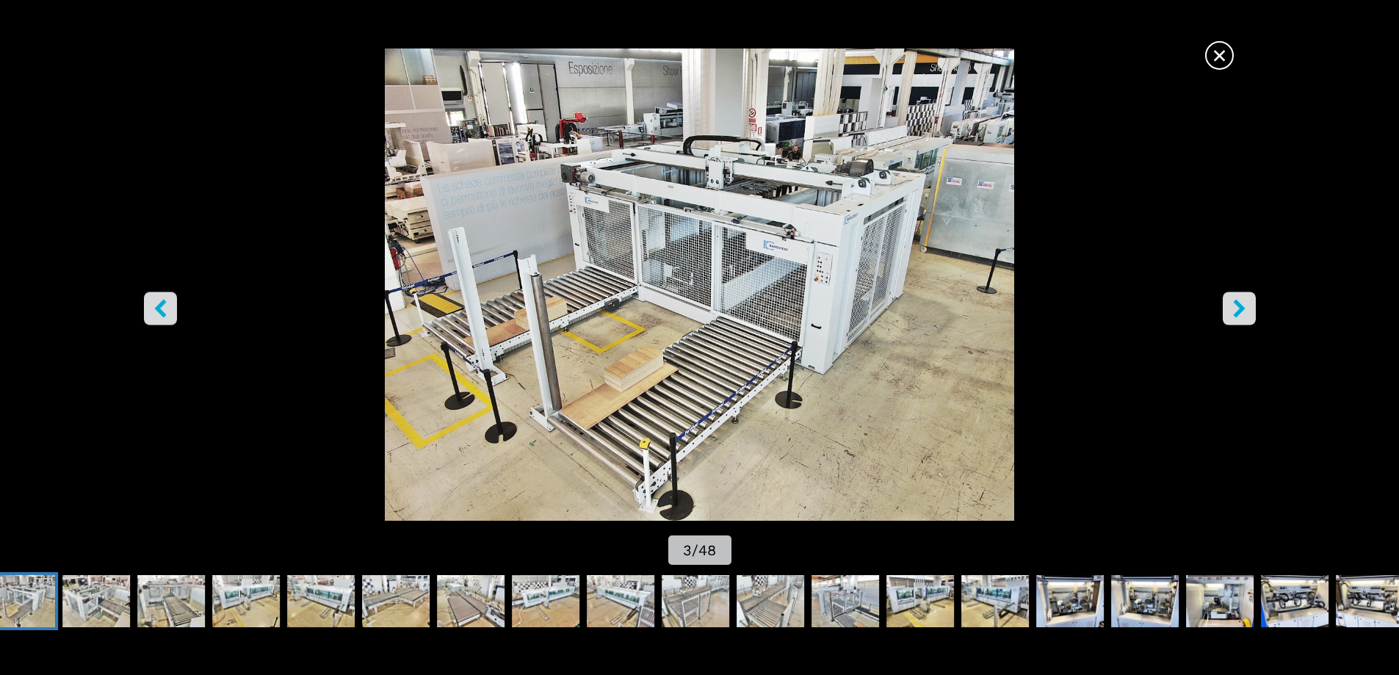
click at [164, 308] on icon "left-button" at bounding box center [160, 308] width 18 height 18
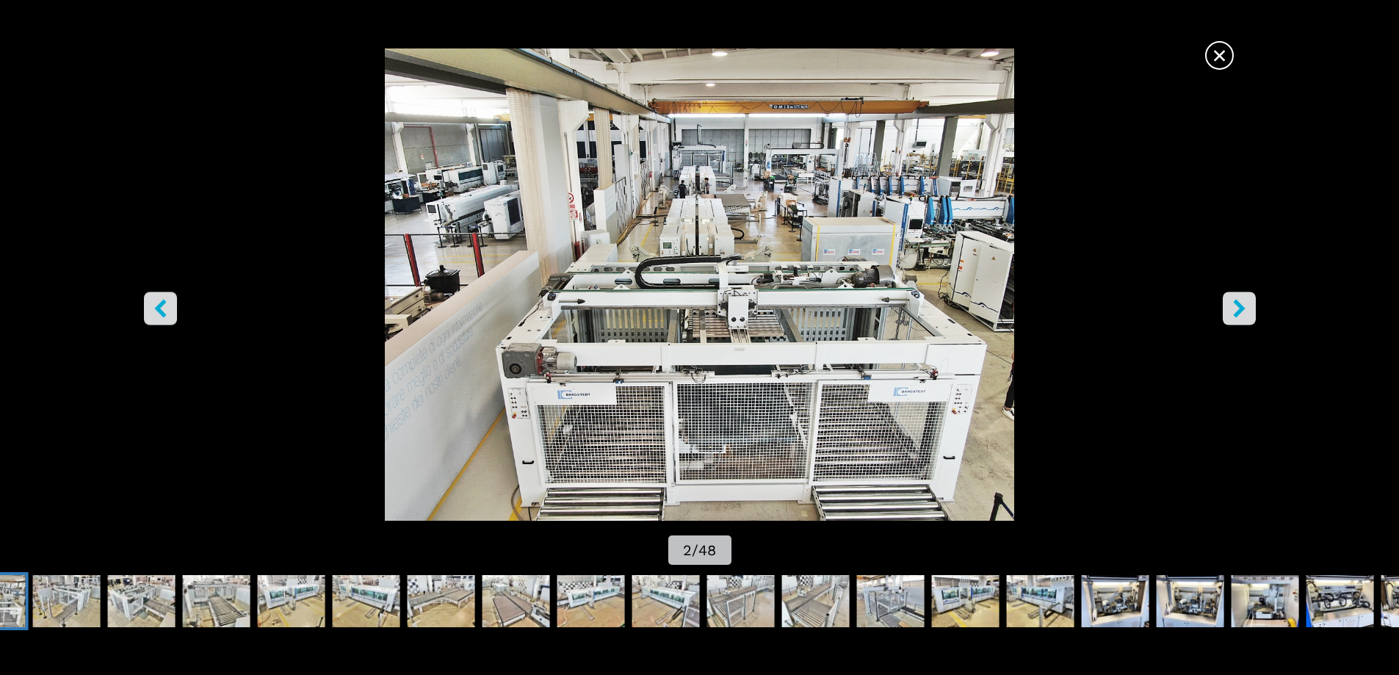
click at [164, 308] on icon "left-button" at bounding box center [160, 308] width 18 height 18
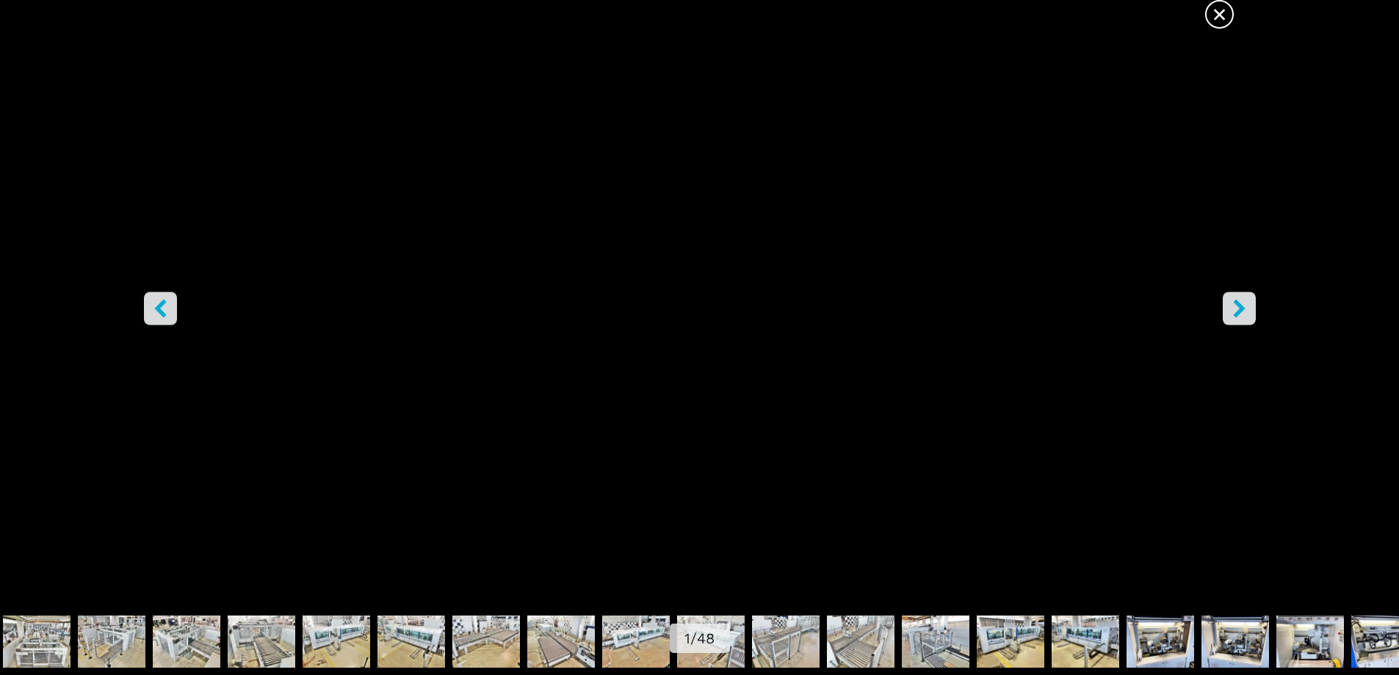
click at [162, 303] on icon "left-button" at bounding box center [160, 308] width 12 height 18
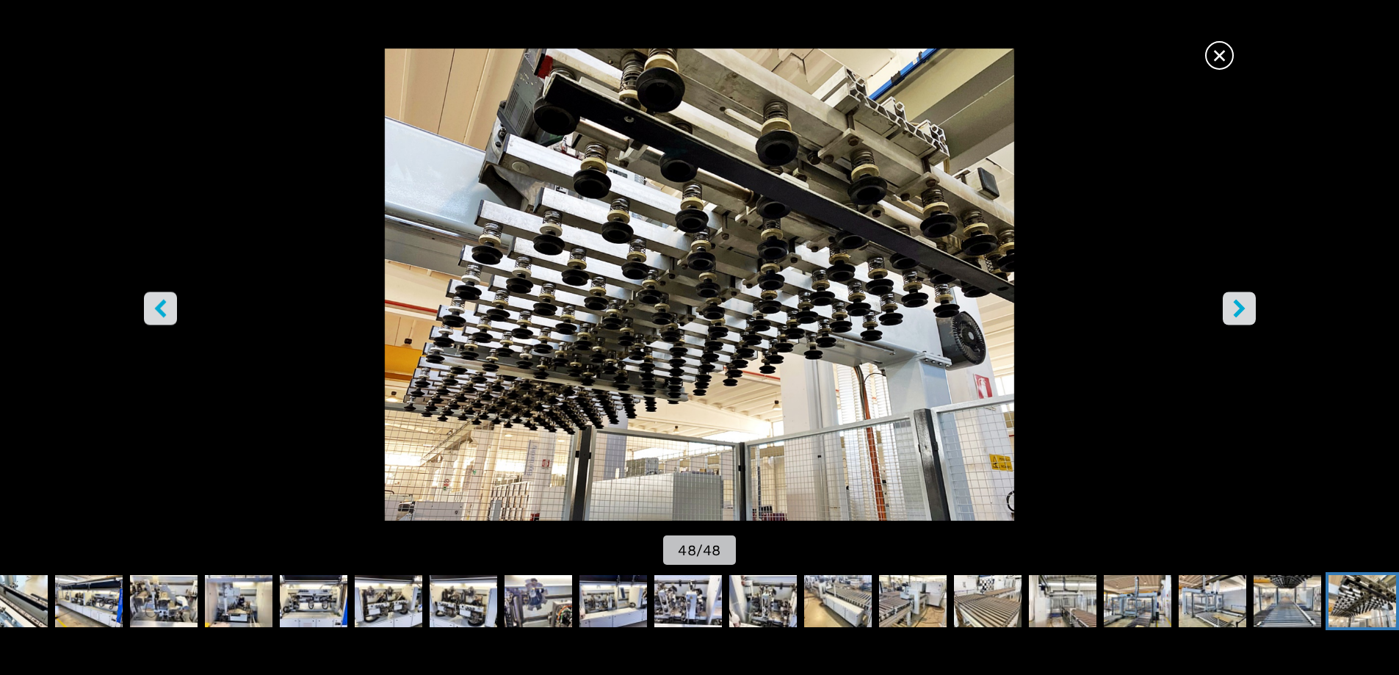
click at [1247, 309] on icon "right-button" at bounding box center [1240, 308] width 18 height 18
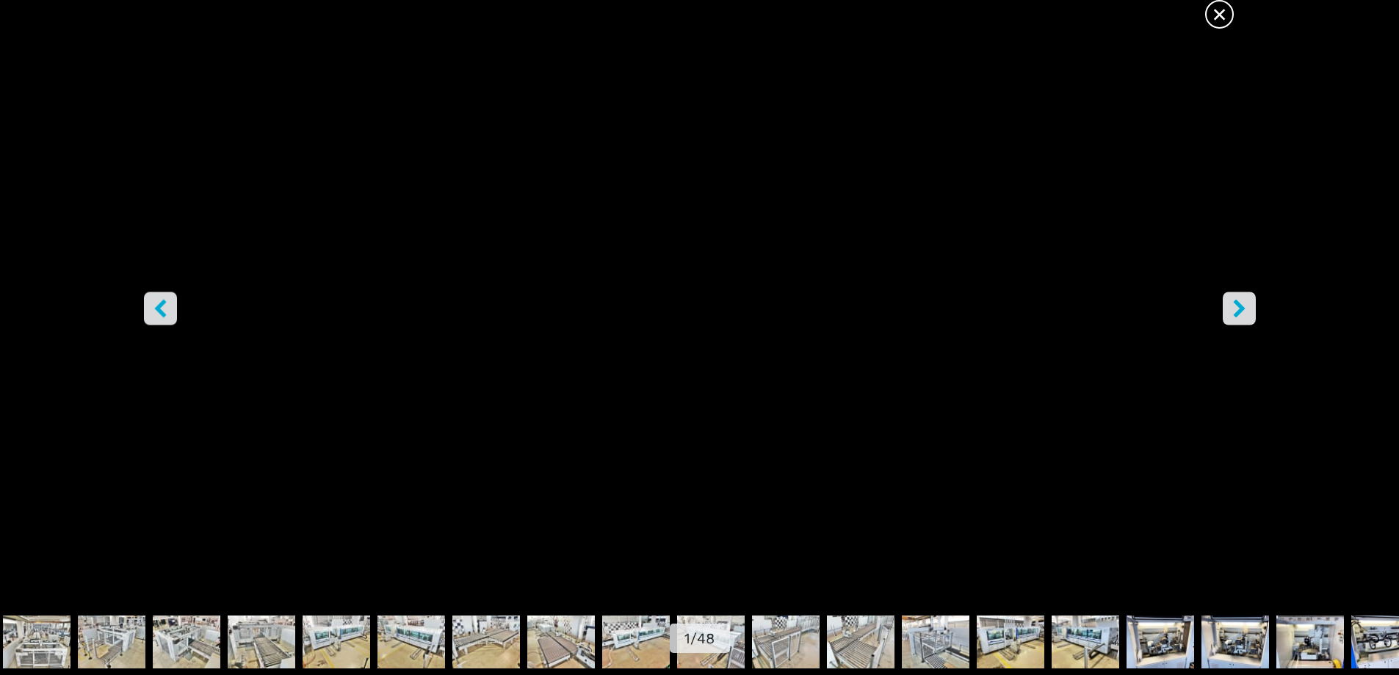
click at [169, 315] on icon "left-button" at bounding box center [160, 308] width 18 height 18
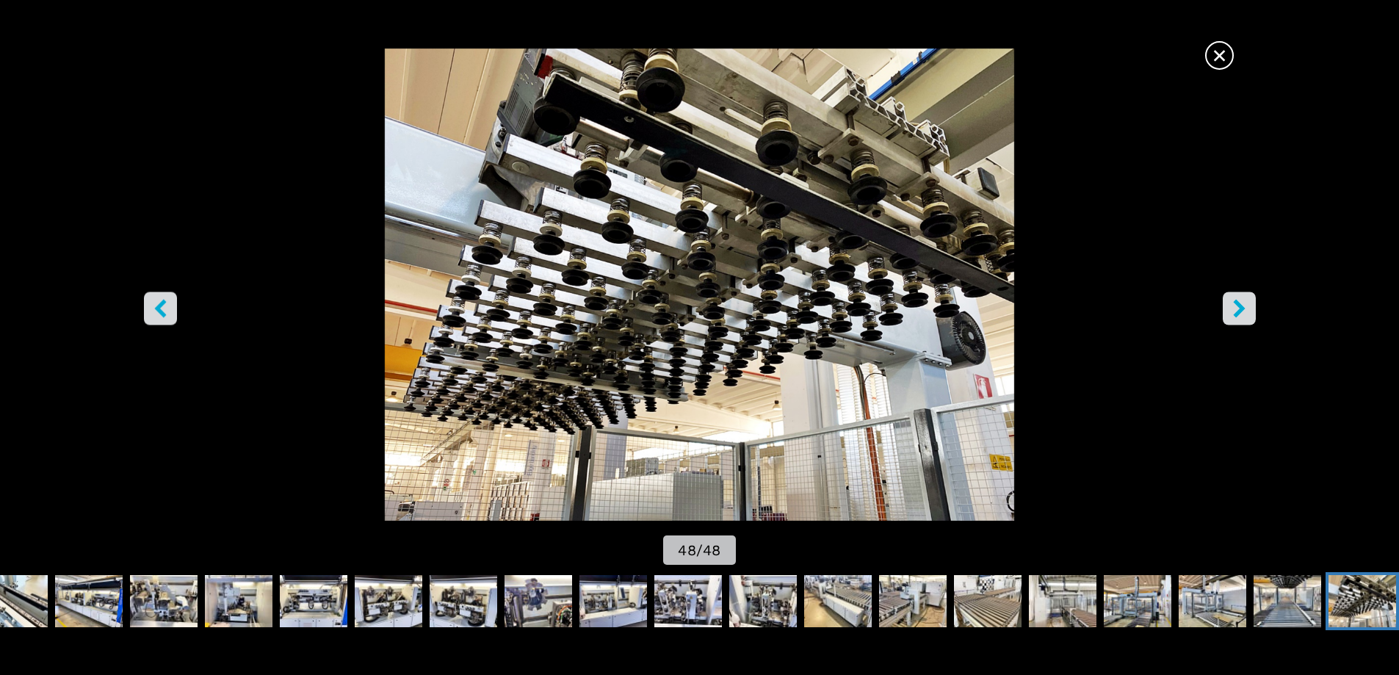
click at [1240, 312] on icon "right-button" at bounding box center [1239, 308] width 12 height 18
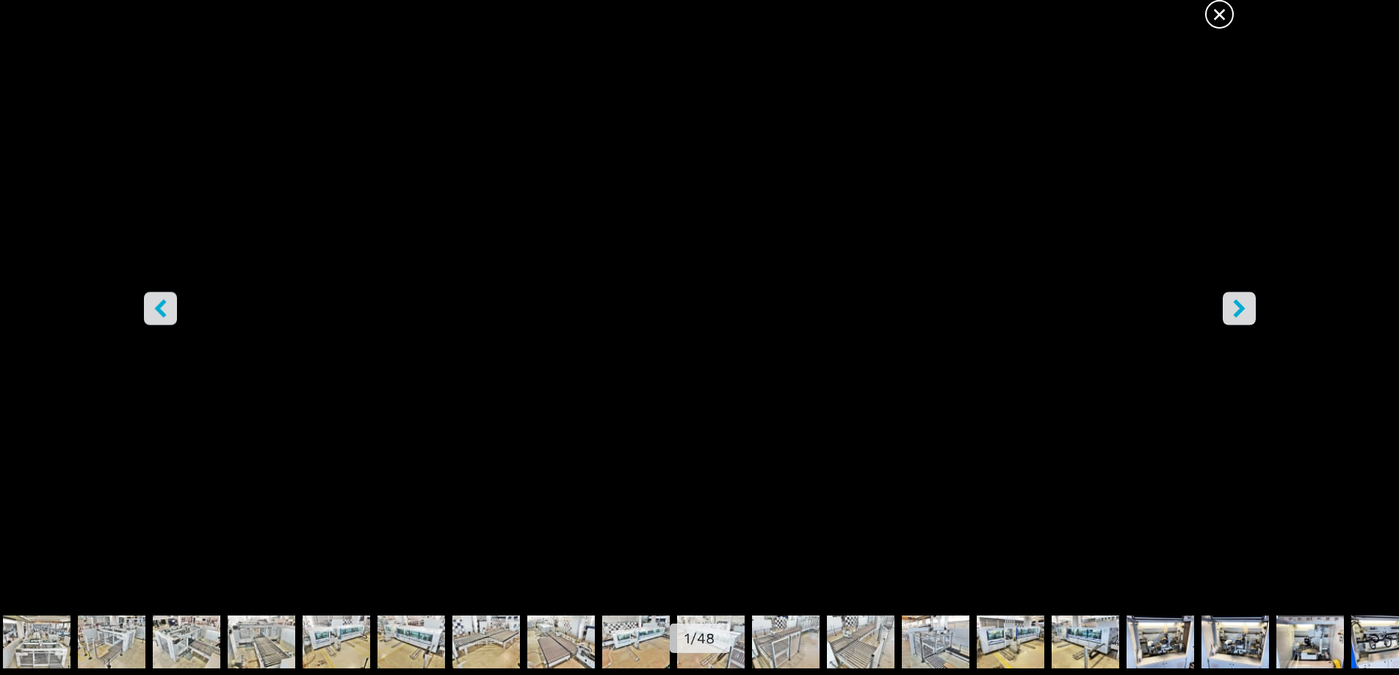
scroll to position [331, 0]
click at [1249, 310] on button "right-button" at bounding box center [1239, 308] width 33 height 33
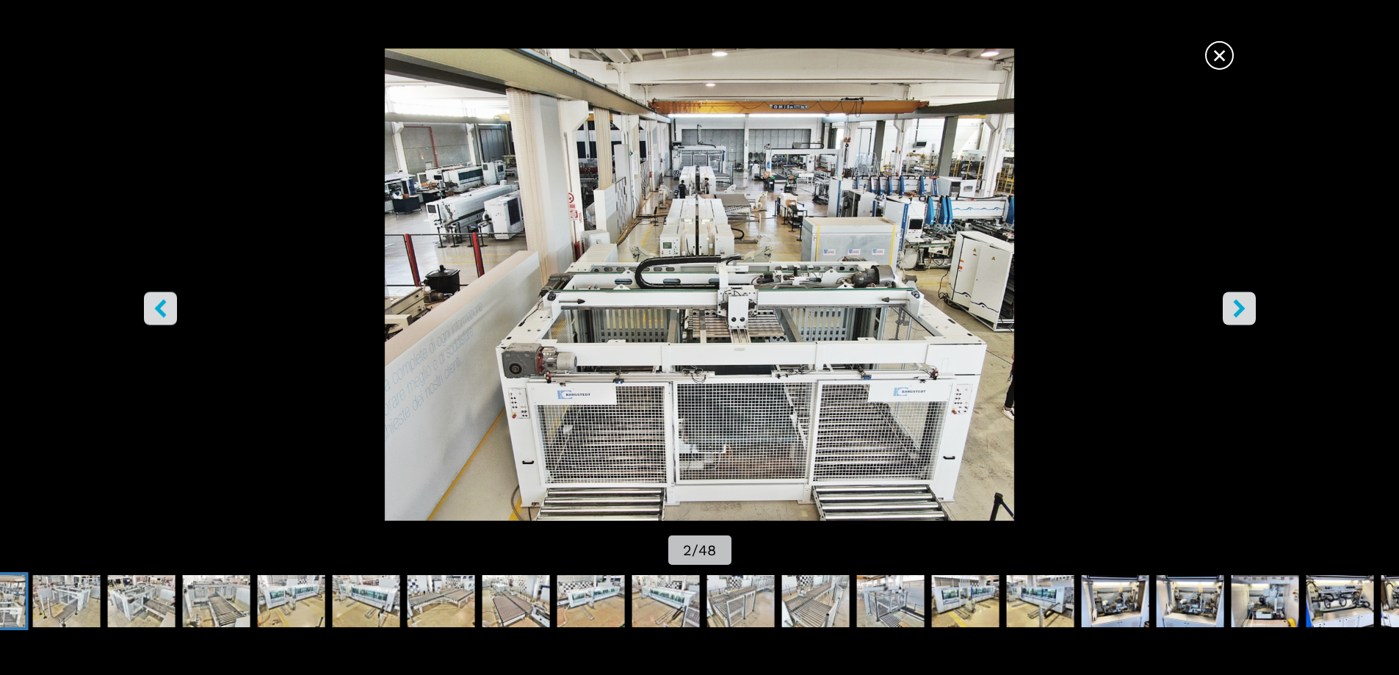
click at [1254, 317] on button "right-button" at bounding box center [1239, 308] width 33 height 33
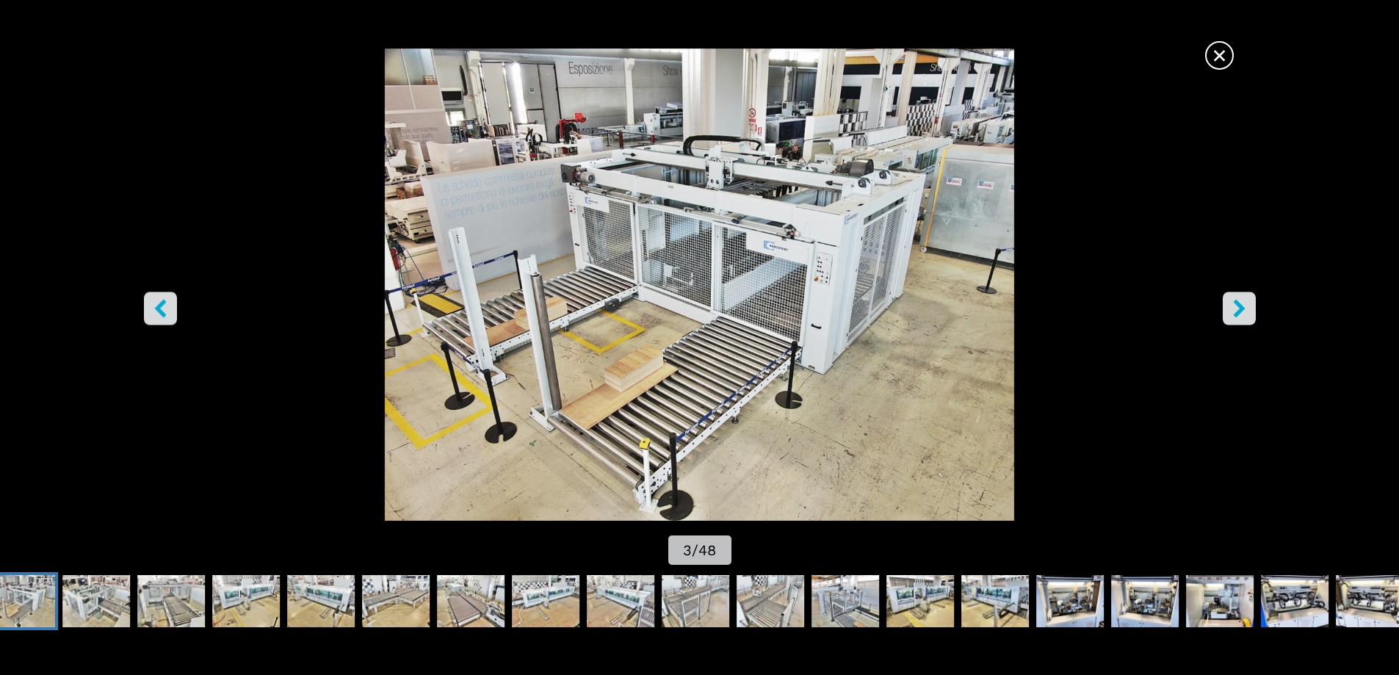
click at [1254, 320] on button "right-button" at bounding box center [1239, 308] width 33 height 33
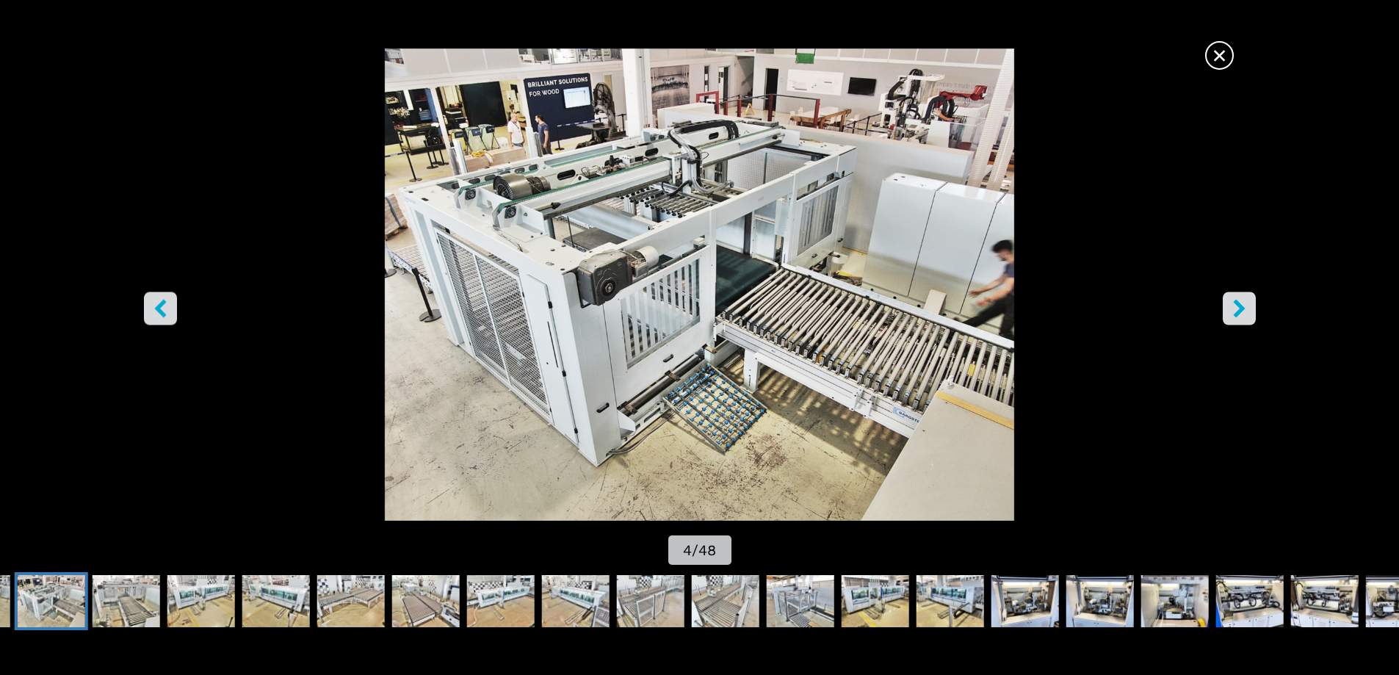
click at [1254, 323] on button "right-button" at bounding box center [1239, 308] width 33 height 33
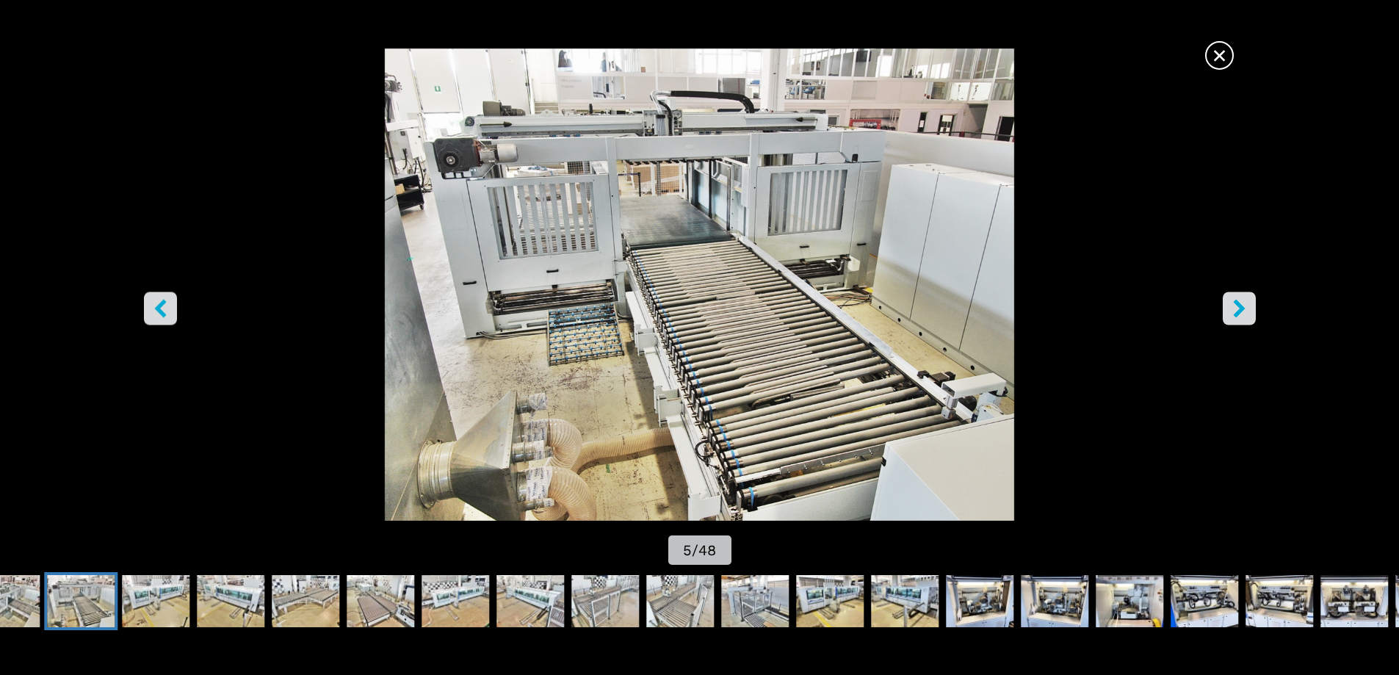
click at [1254, 324] on img "Go to Slide 5" at bounding box center [700, 284] width 1260 height 472
click at [1250, 308] on button "right-button" at bounding box center [1239, 308] width 33 height 33
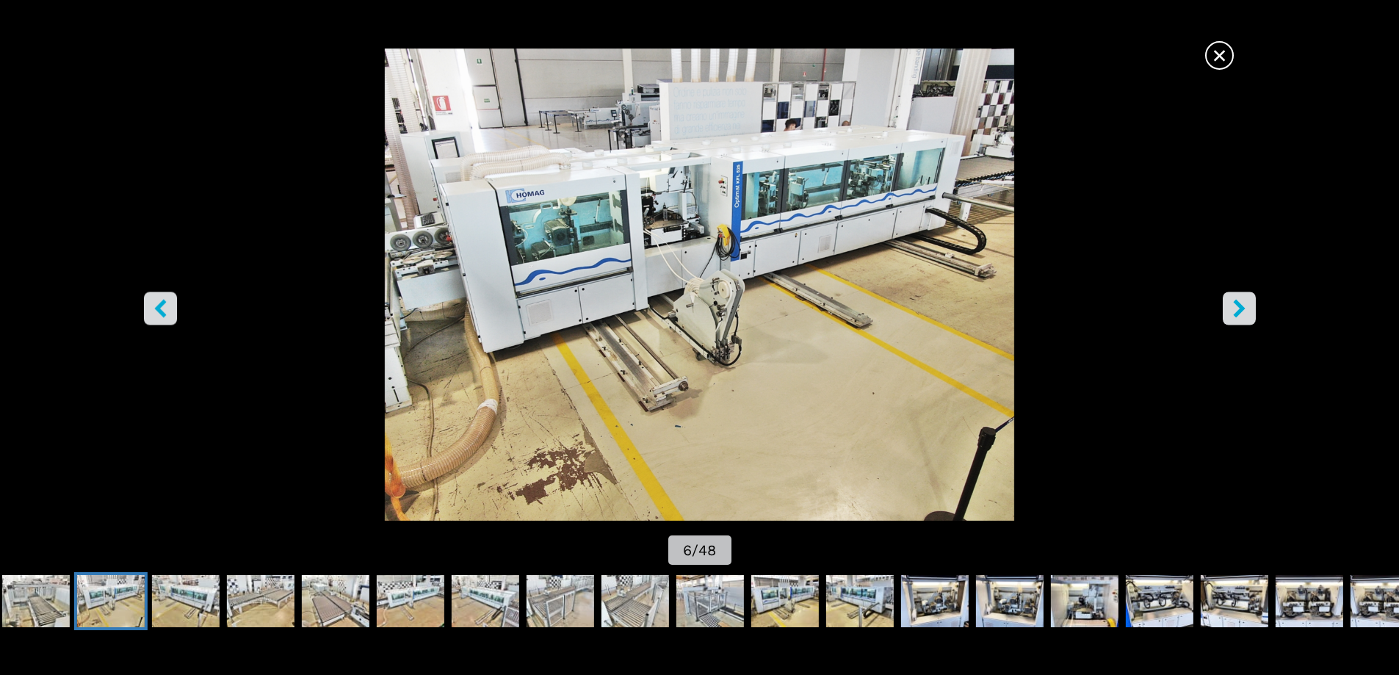
click at [1247, 311] on icon "right-button" at bounding box center [1240, 308] width 18 height 18
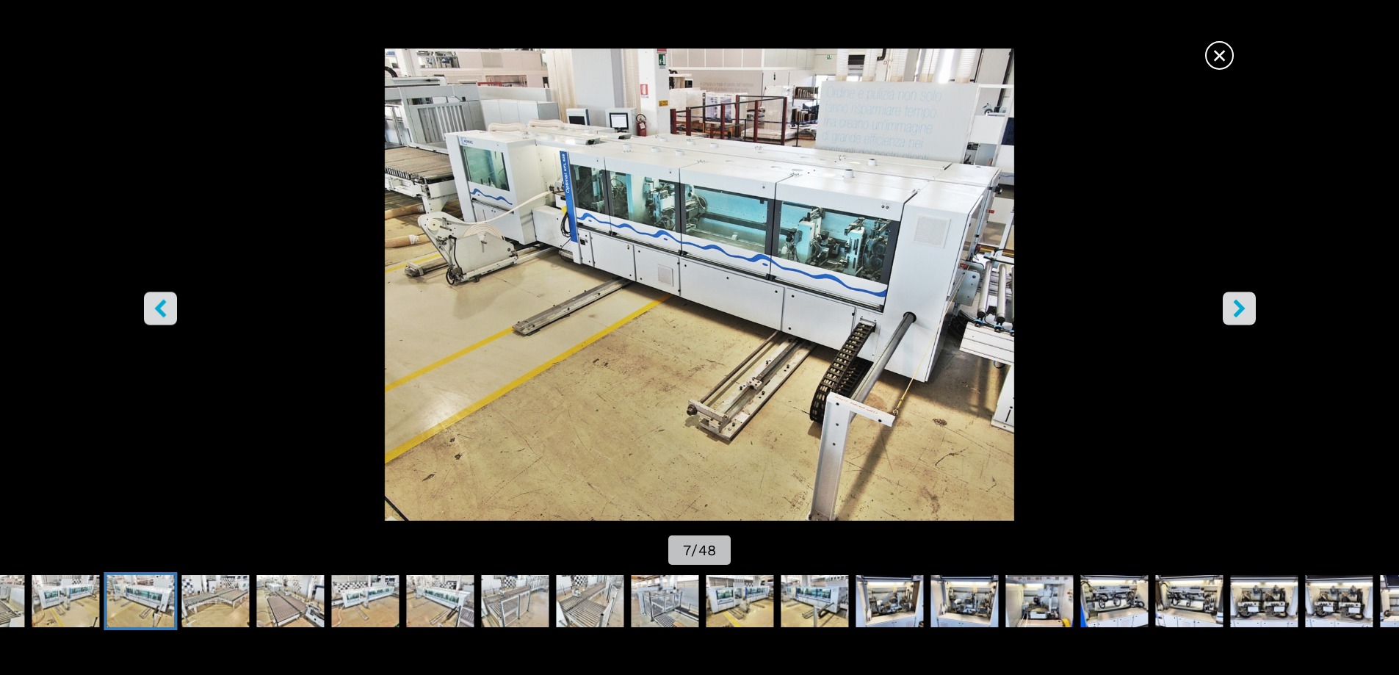
click at [1247, 314] on icon "right-button" at bounding box center [1240, 308] width 18 height 18
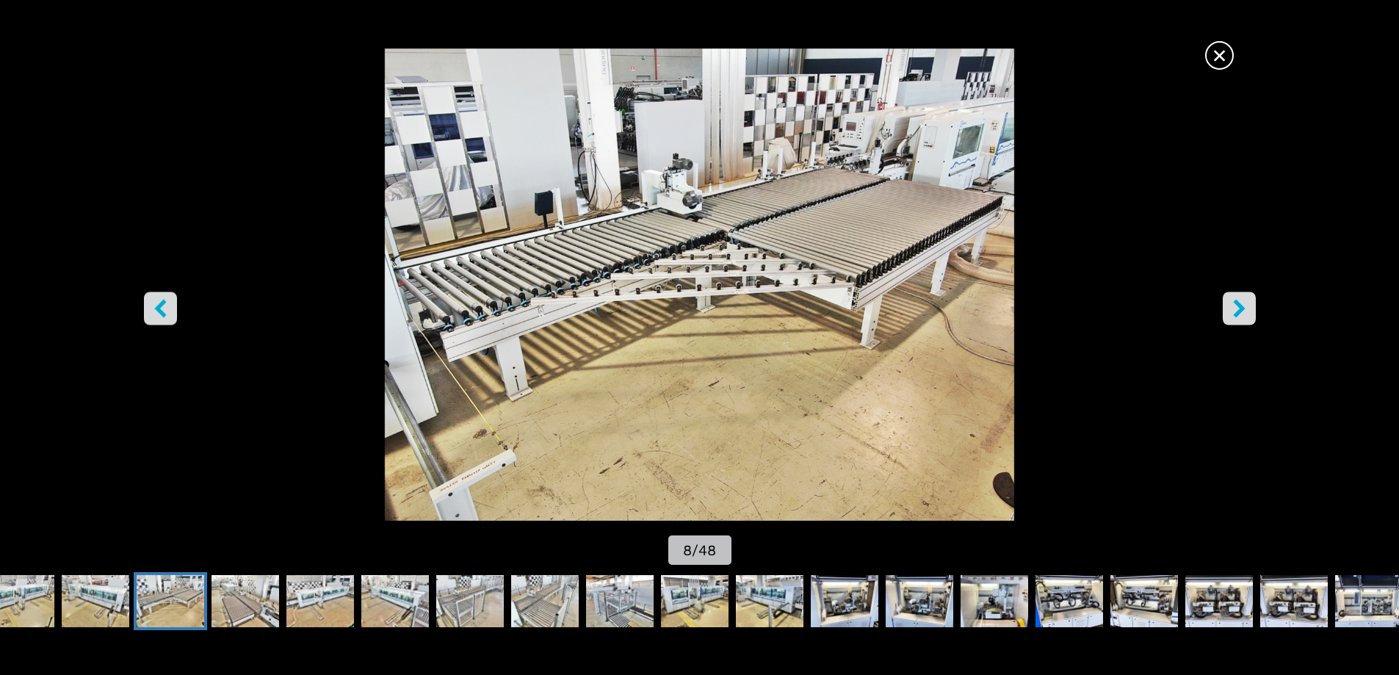
click at [1250, 314] on button "right-button" at bounding box center [1239, 308] width 33 height 33
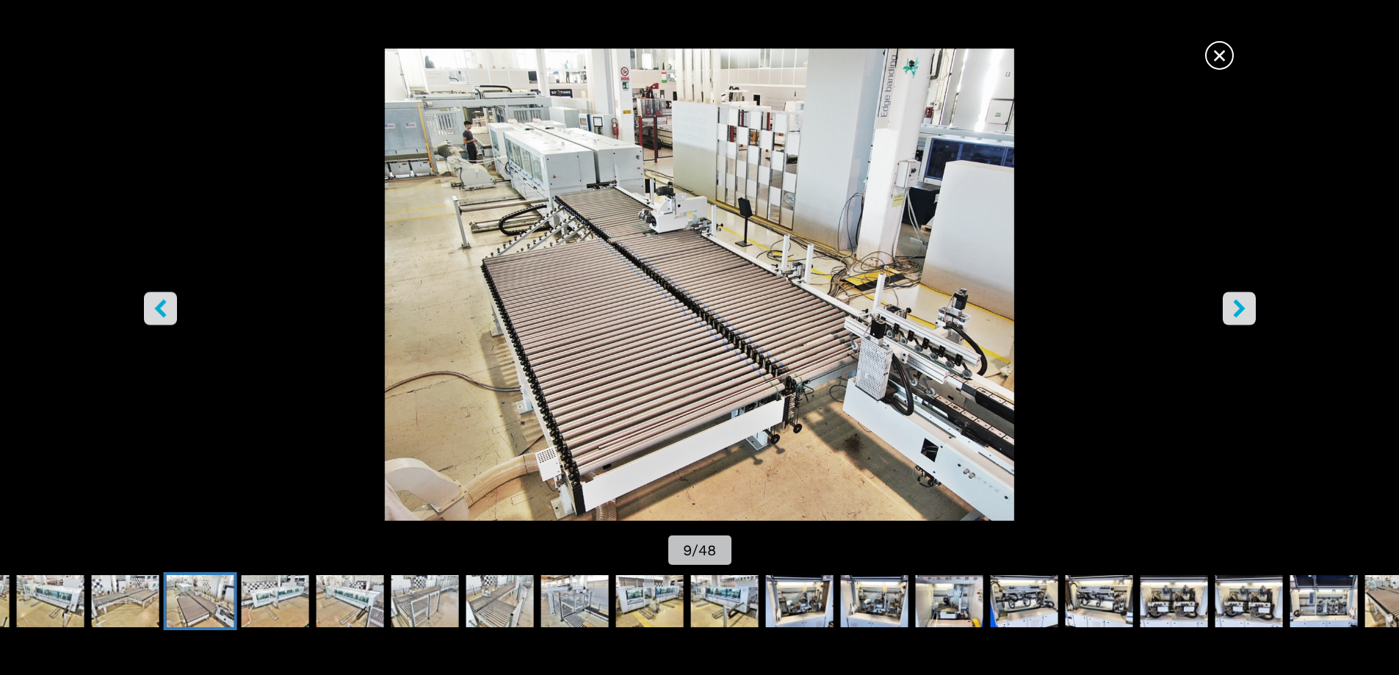
click at [1250, 315] on button "right-button" at bounding box center [1239, 308] width 33 height 33
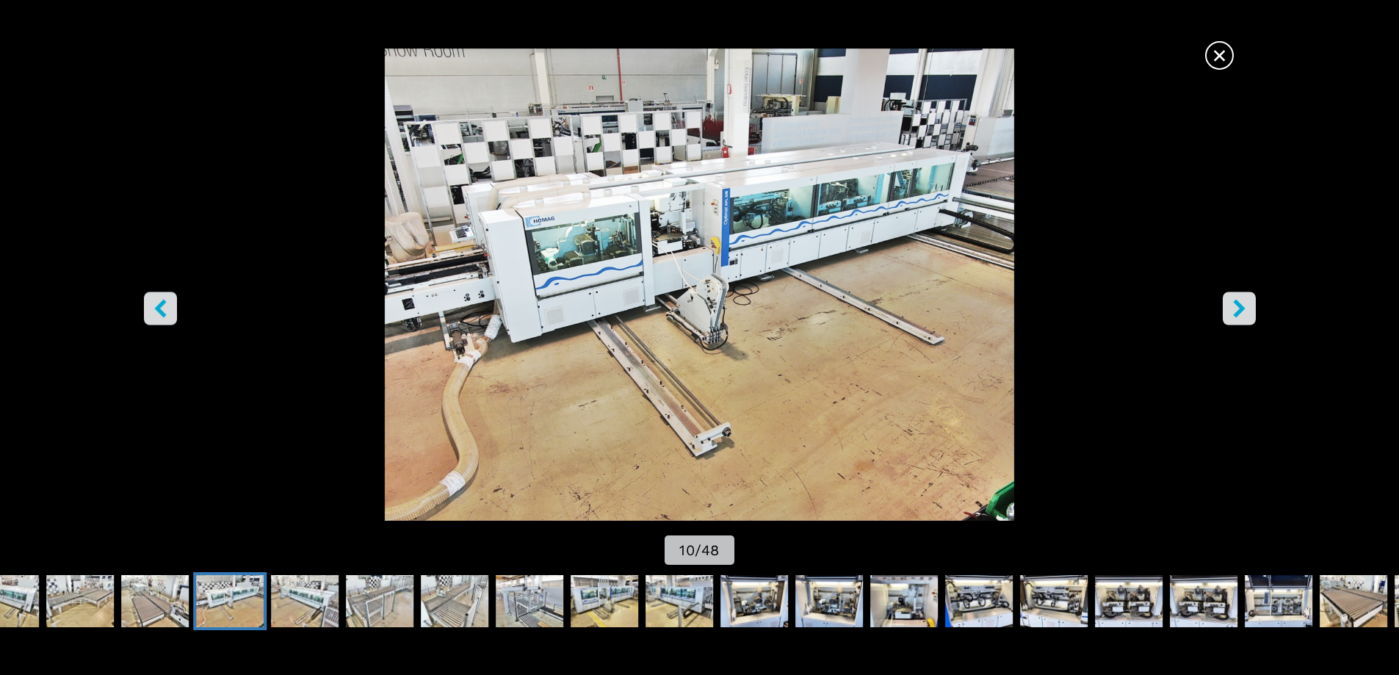
click at [1250, 315] on button "right-button" at bounding box center [1239, 308] width 33 height 33
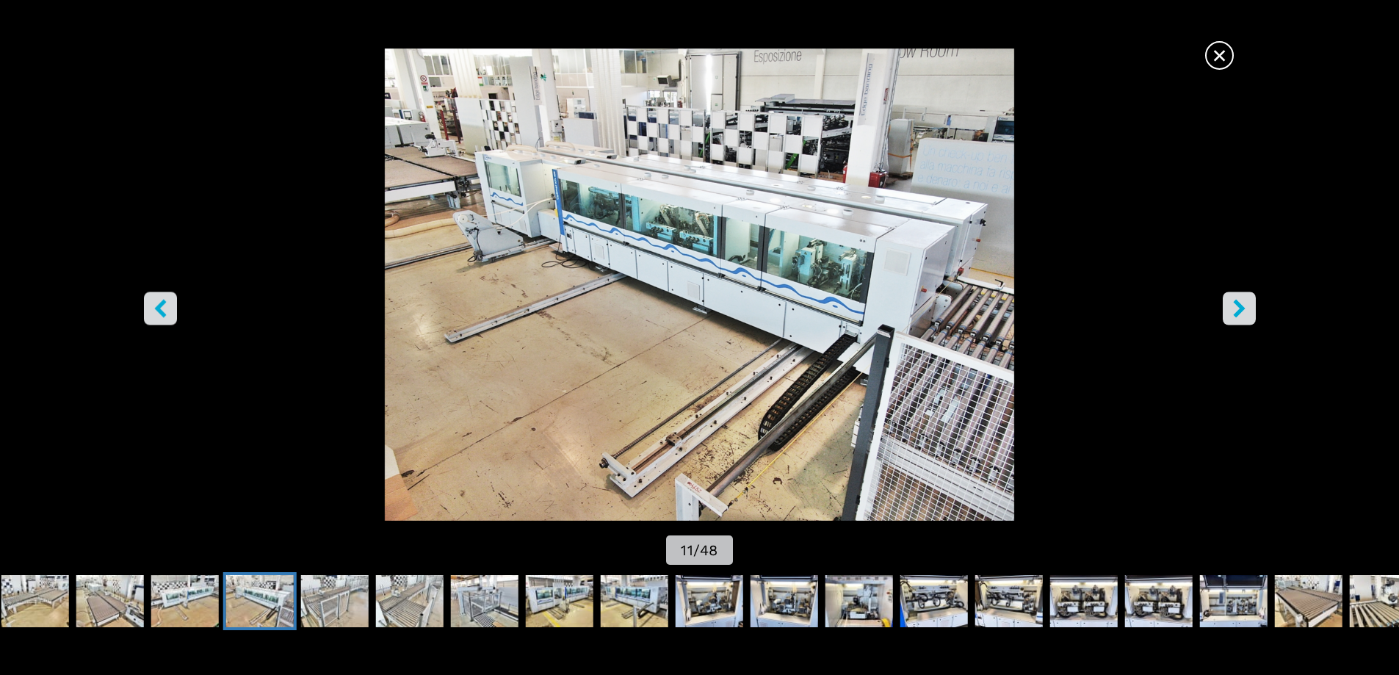
click at [1250, 316] on button "right-button" at bounding box center [1239, 308] width 33 height 33
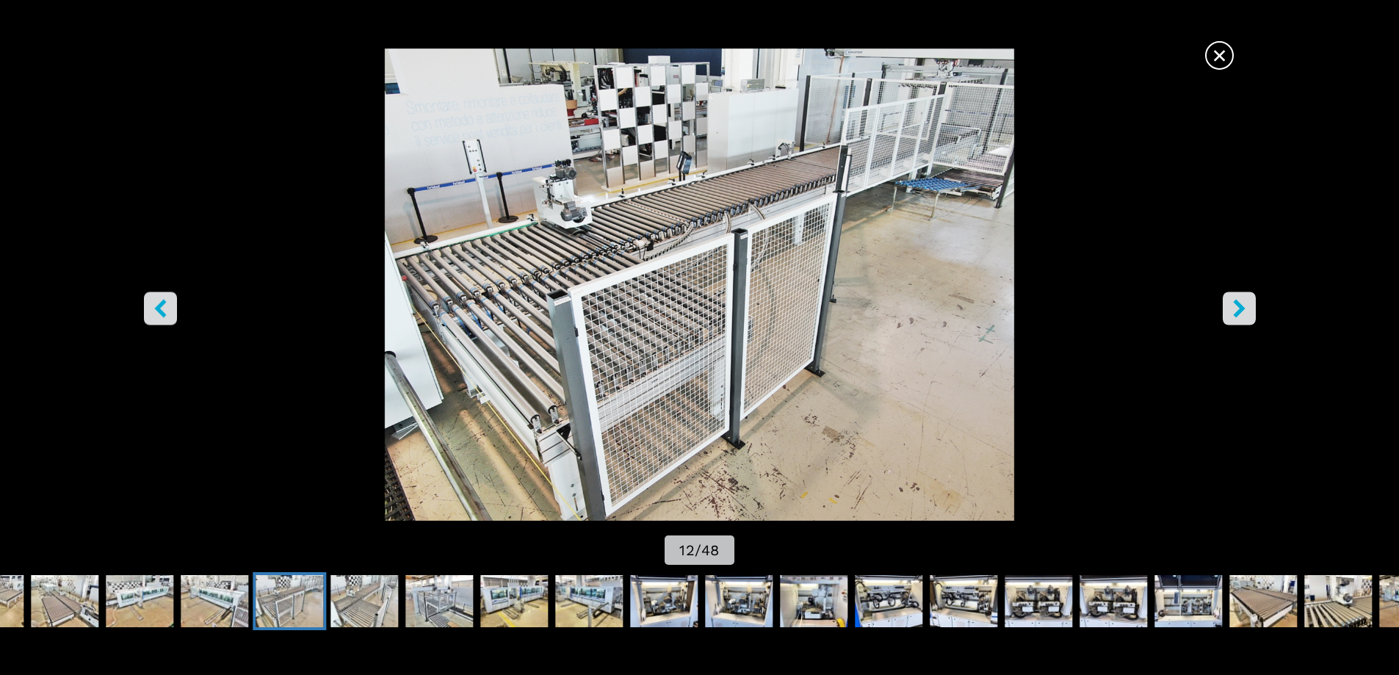
click at [1250, 317] on button "right-button" at bounding box center [1239, 308] width 33 height 33
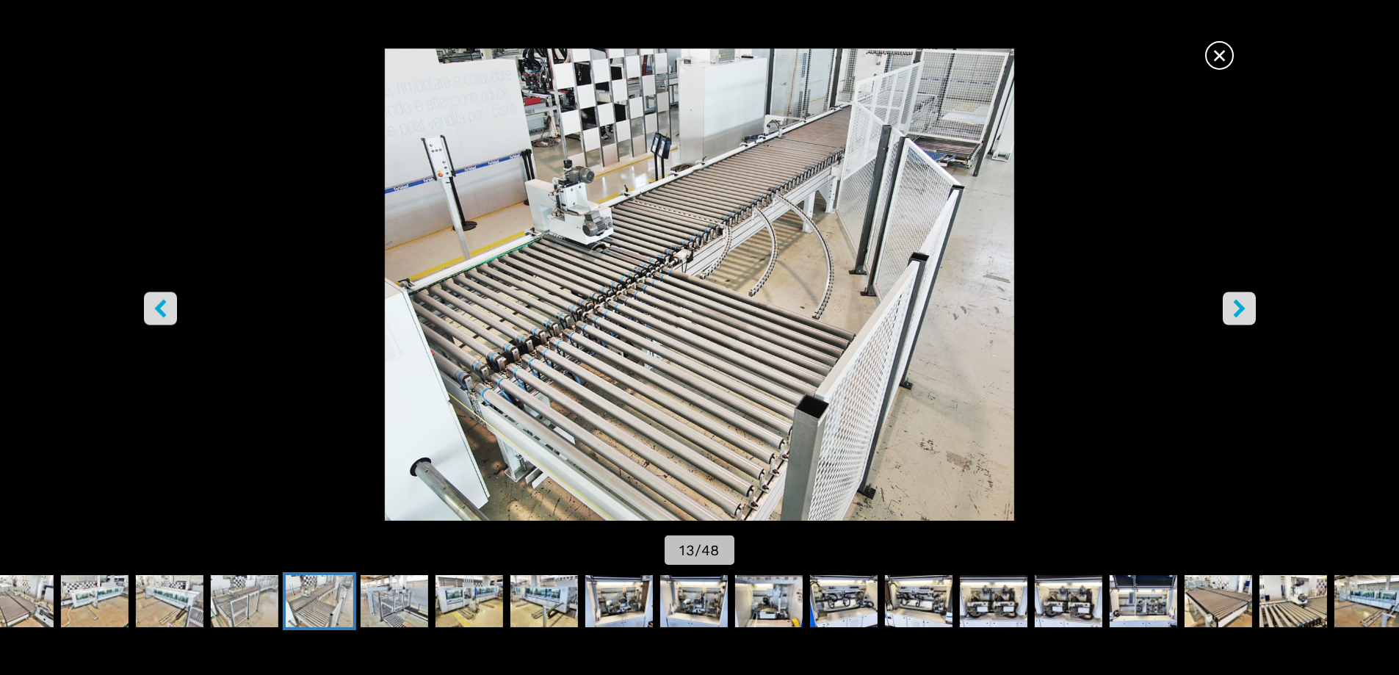
click at [1248, 318] on button "right-button" at bounding box center [1239, 308] width 33 height 33
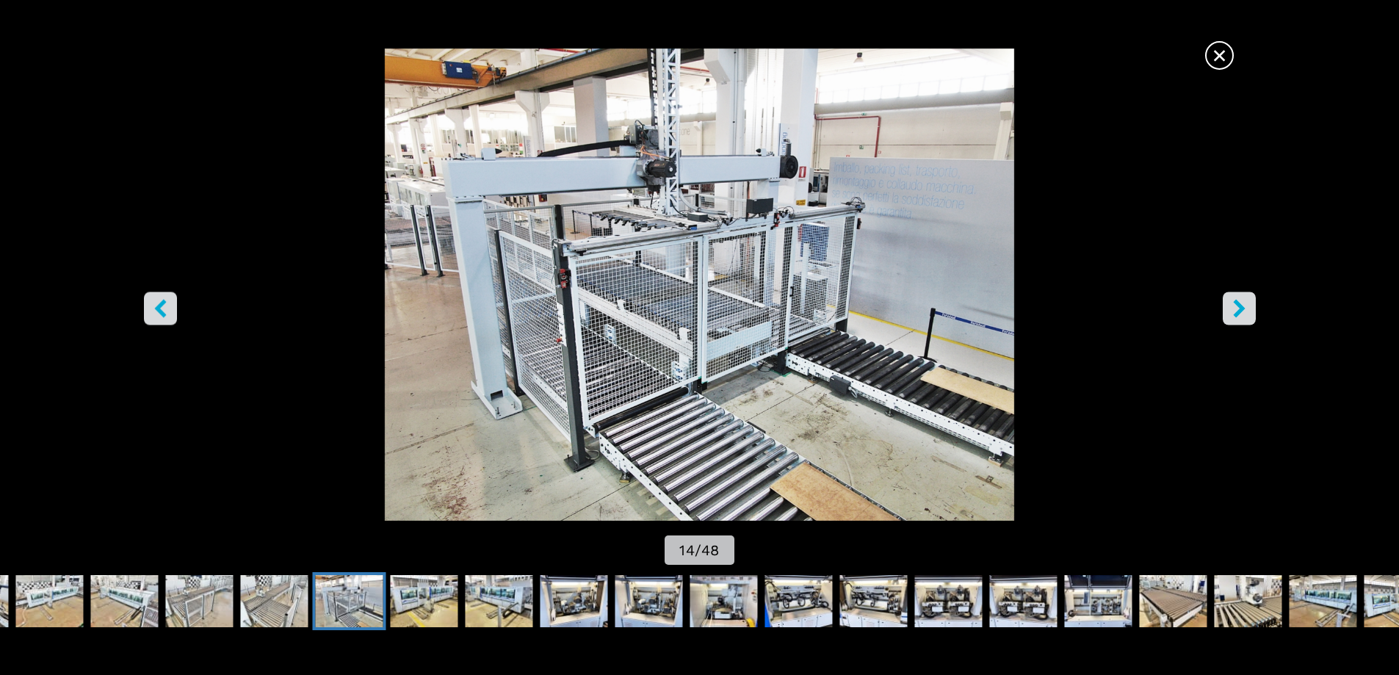
click at [1234, 310] on icon "right-button" at bounding box center [1240, 308] width 18 height 18
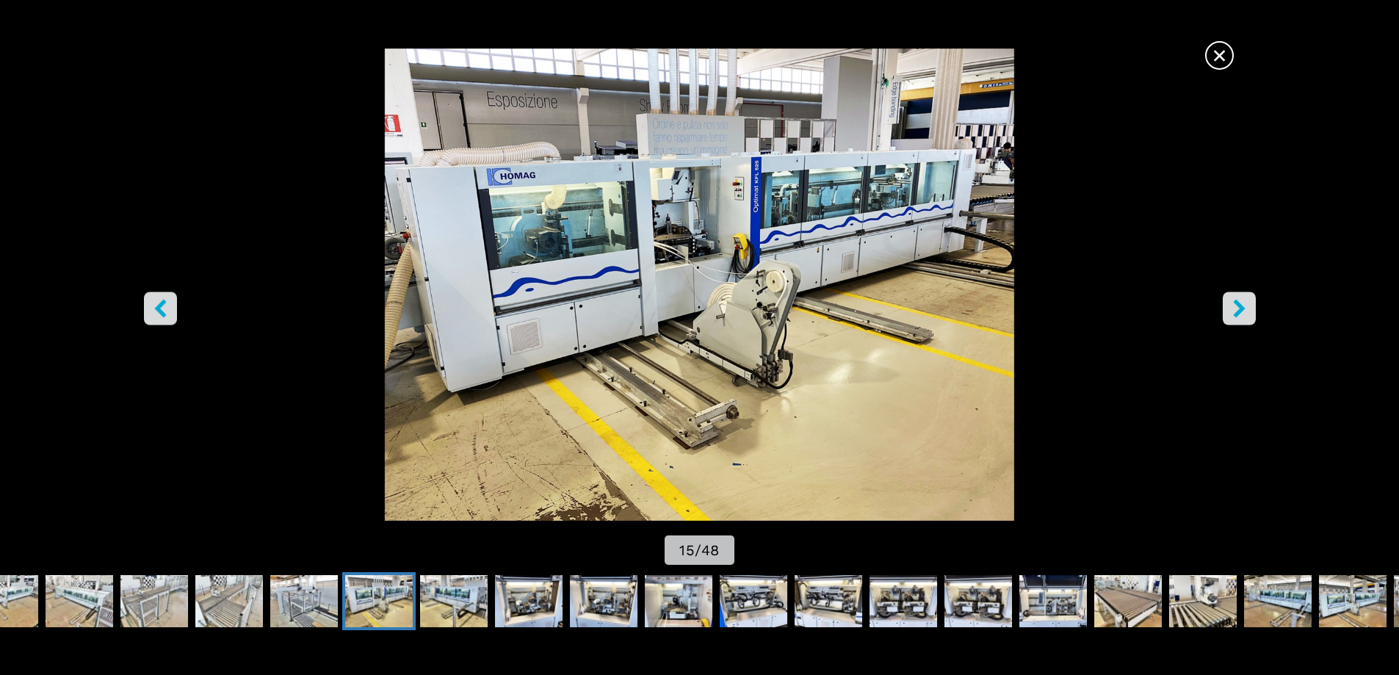
click at [1235, 309] on icon "right-button" at bounding box center [1240, 308] width 18 height 18
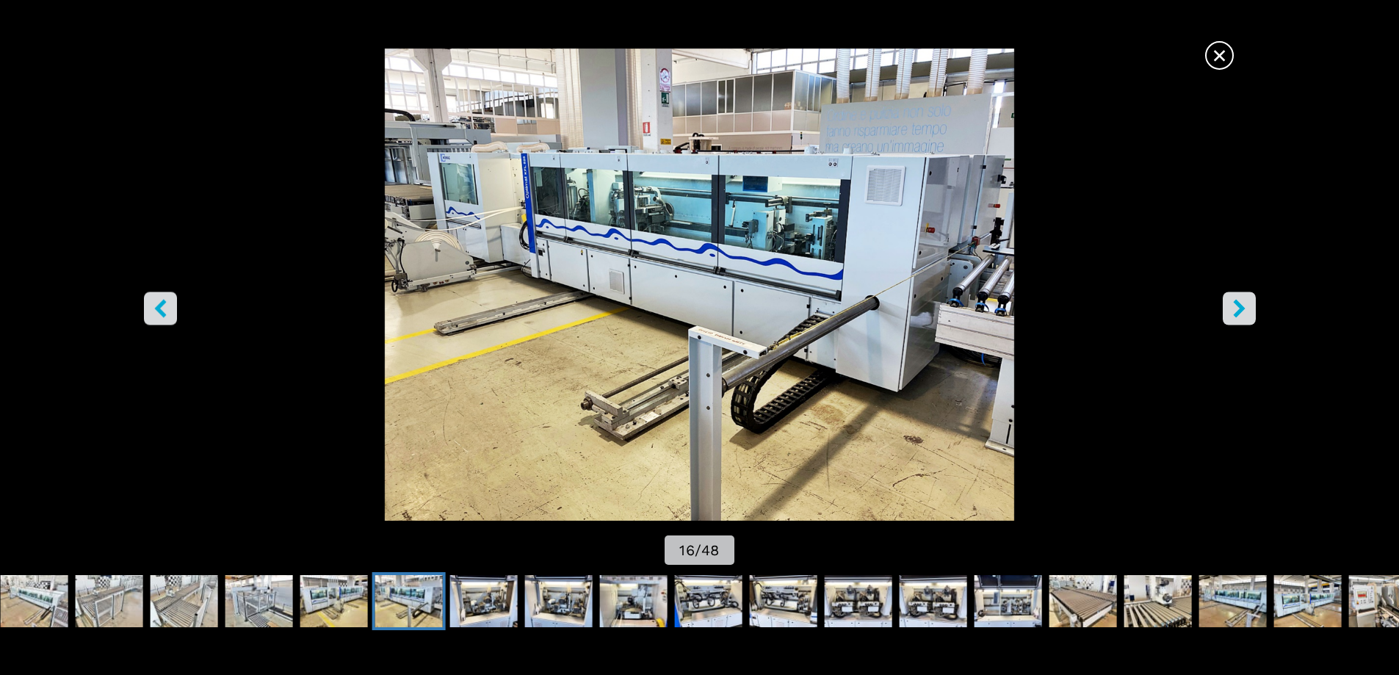
click at [1239, 306] on icon "right-button" at bounding box center [1239, 308] width 12 height 18
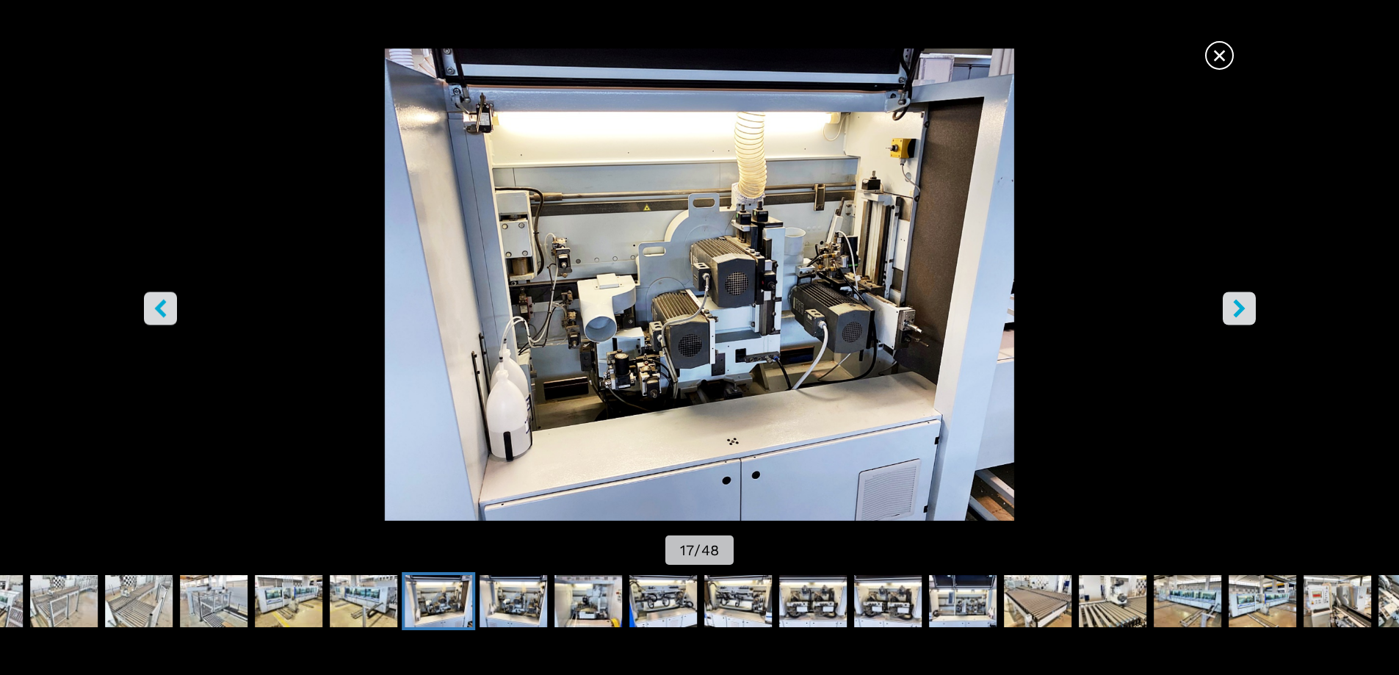
click at [1239, 307] on icon "right-button" at bounding box center [1239, 308] width 12 height 18
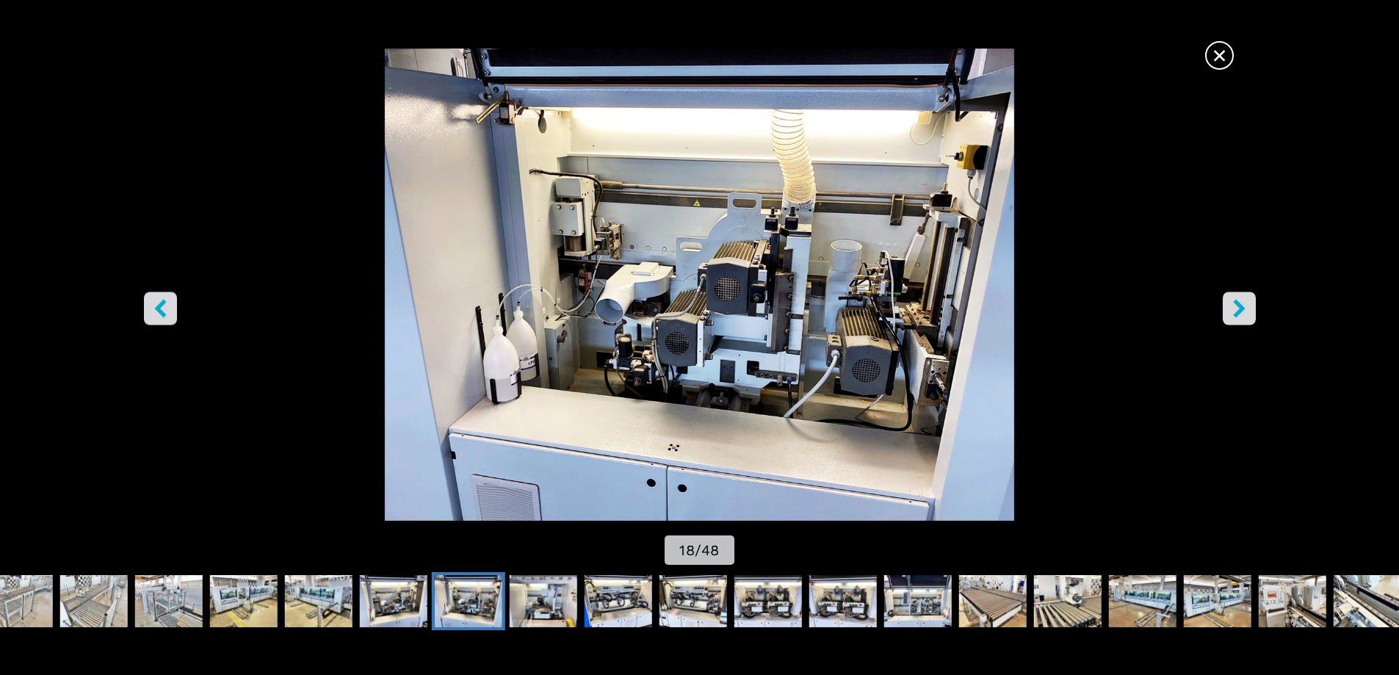
click at [1238, 308] on icon "right-button" at bounding box center [1240, 308] width 18 height 18
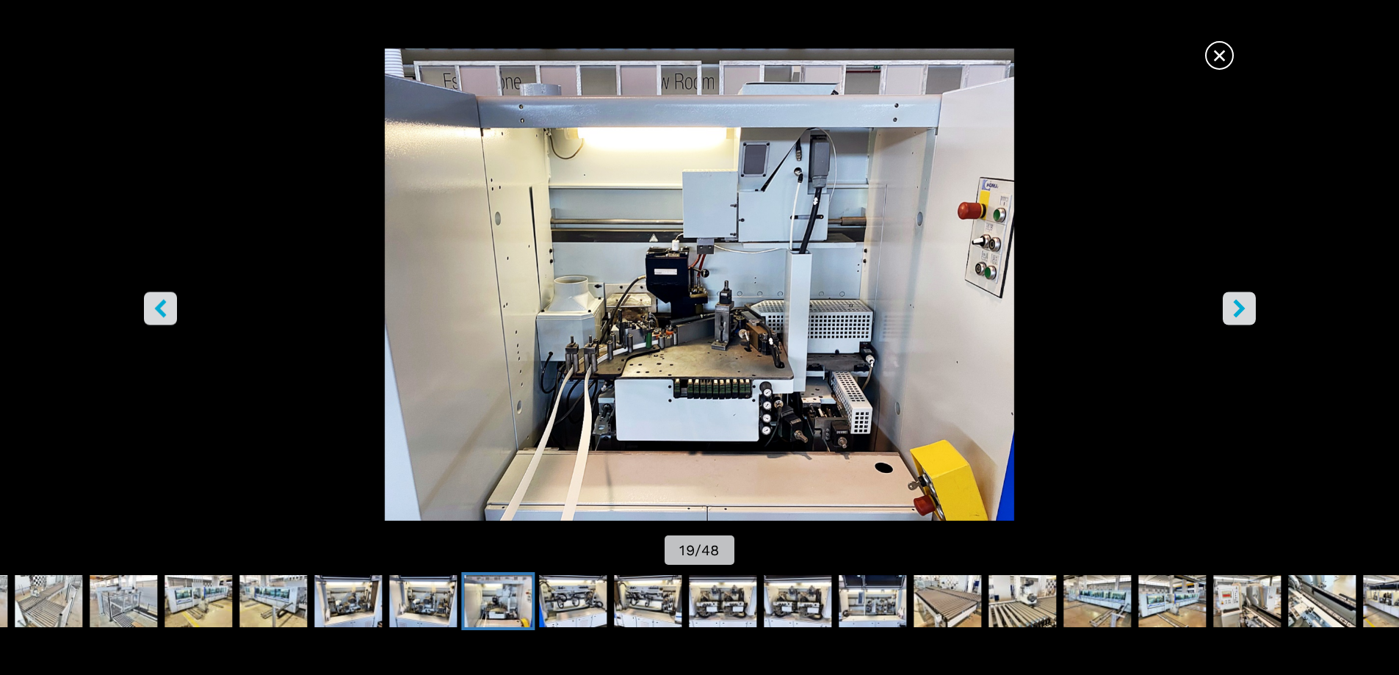
click at [1238, 308] on icon "right-button" at bounding box center [1240, 308] width 18 height 18
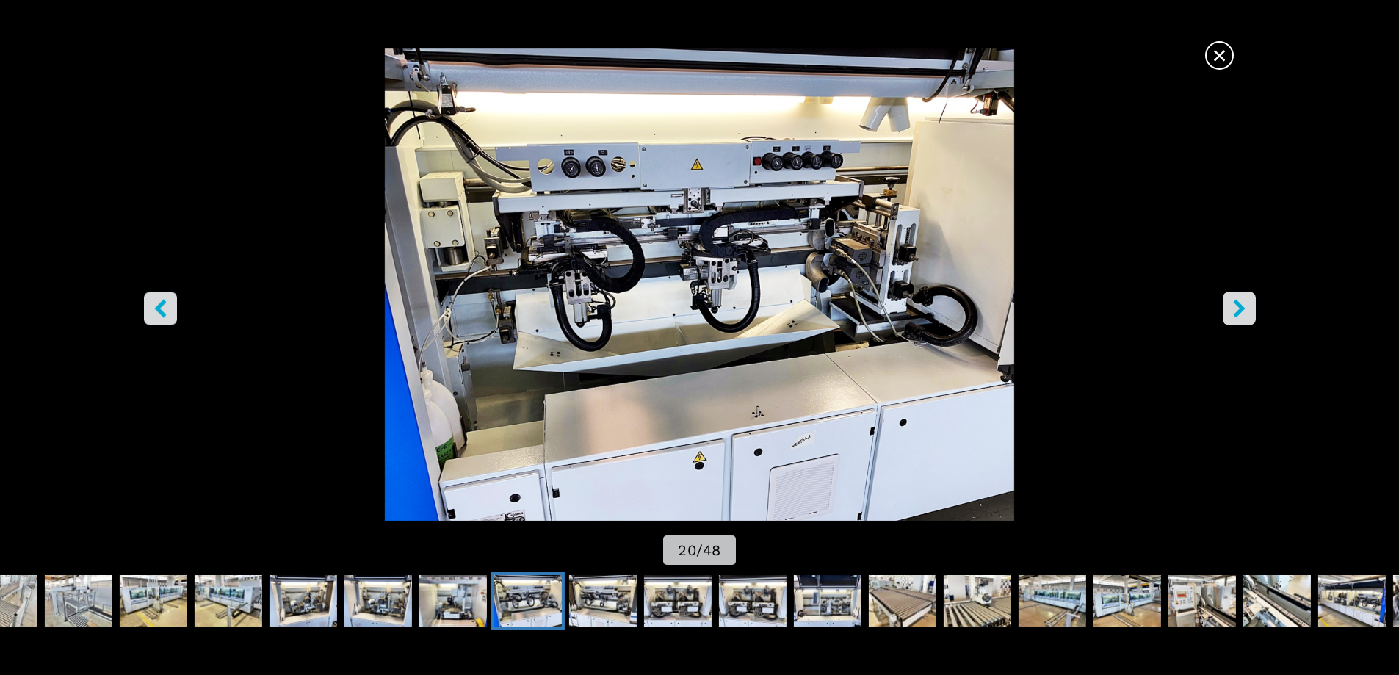
click at [155, 311] on icon "left-button" at bounding box center [160, 308] width 18 height 18
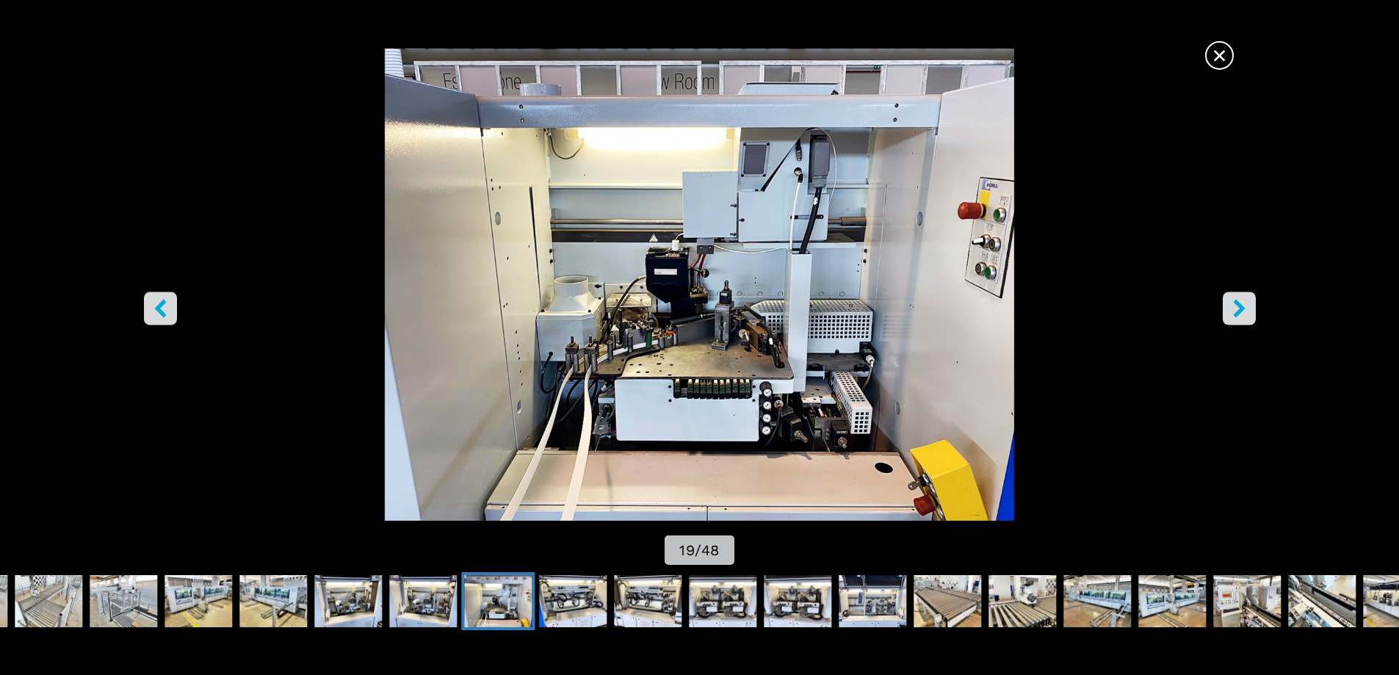
click at [1244, 311] on icon "right-button" at bounding box center [1240, 308] width 18 height 18
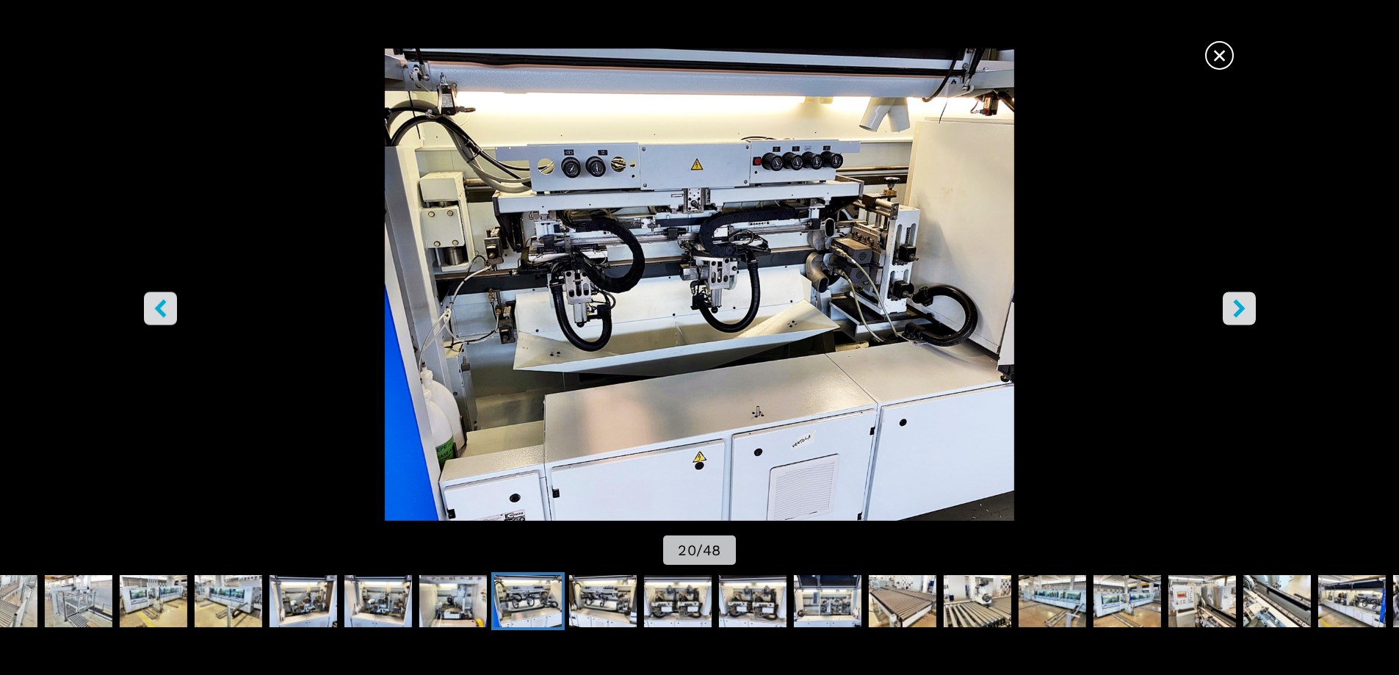
click at [1242, 311] on icon "right-button" at bounding box center [1239, 308] width 12 height 18
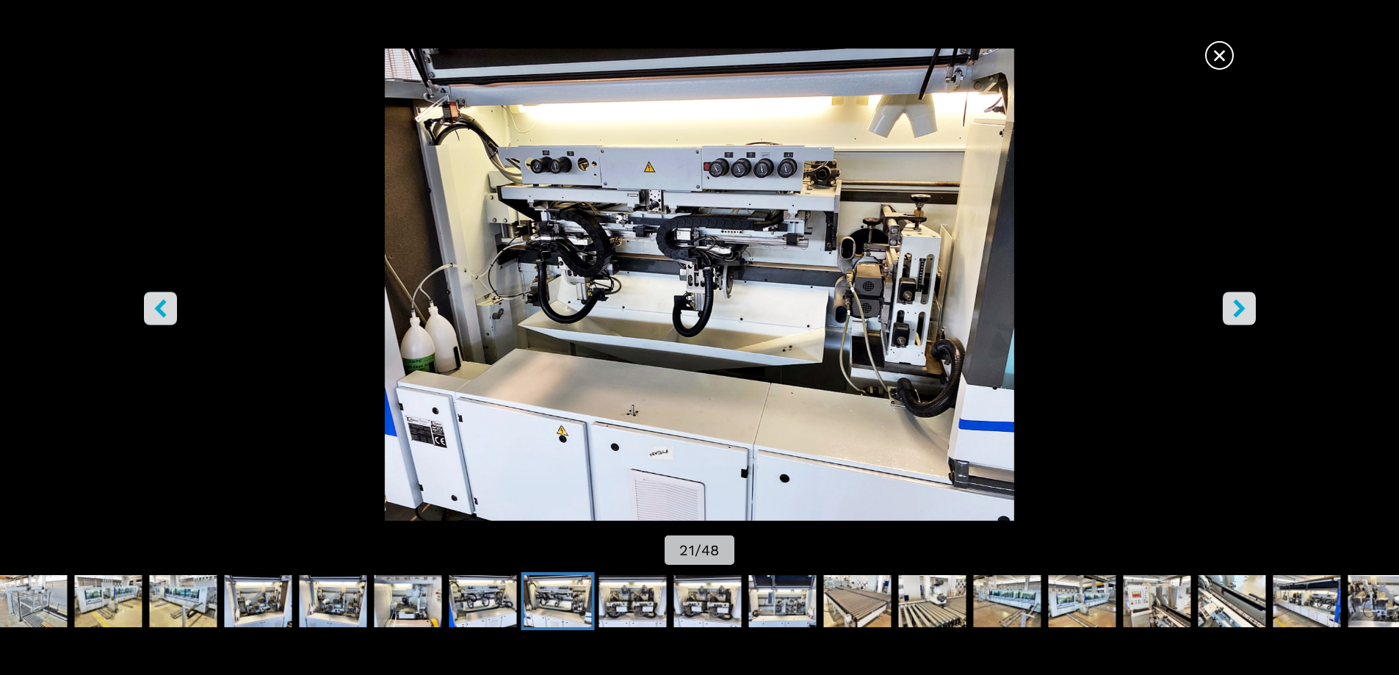
click at [1242, 311] on icon "right-button" at bounding box center [1239, 308] width 12 height 18
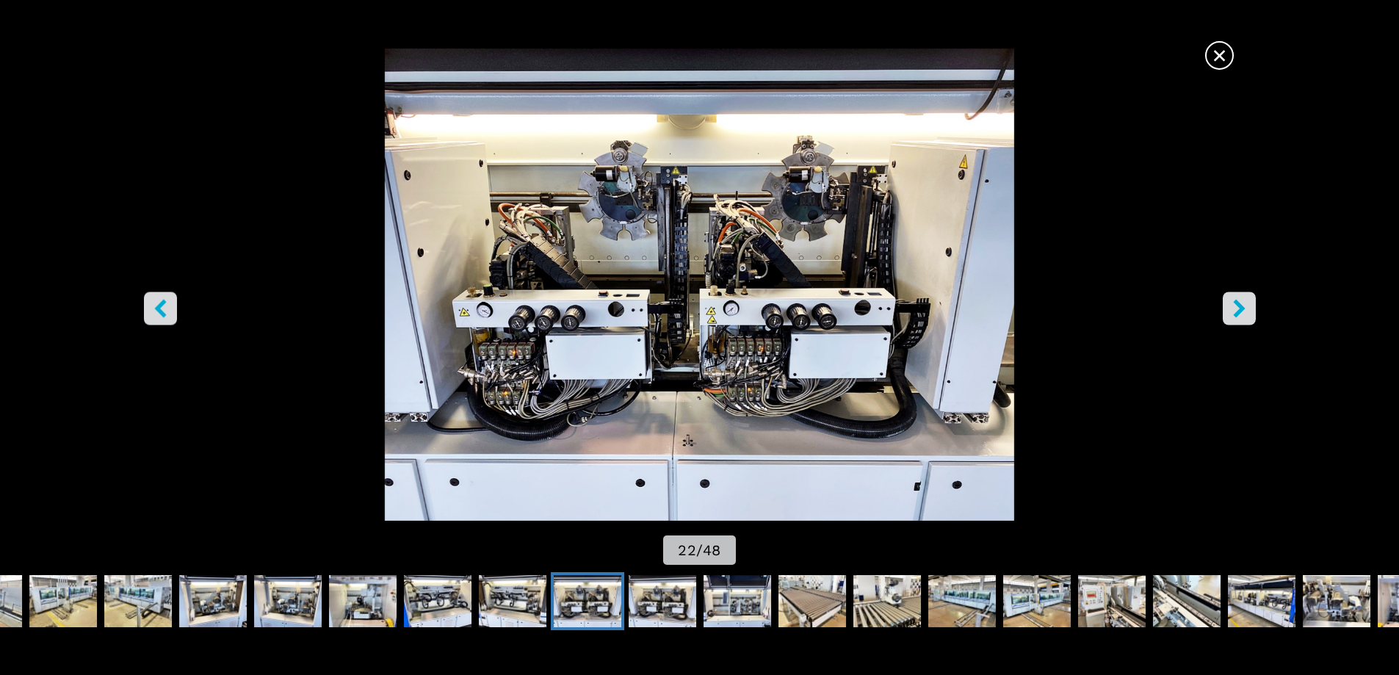
click at [1242, 311] on icon "right-button" at bounding box center [1240, 308] width 18 height 18
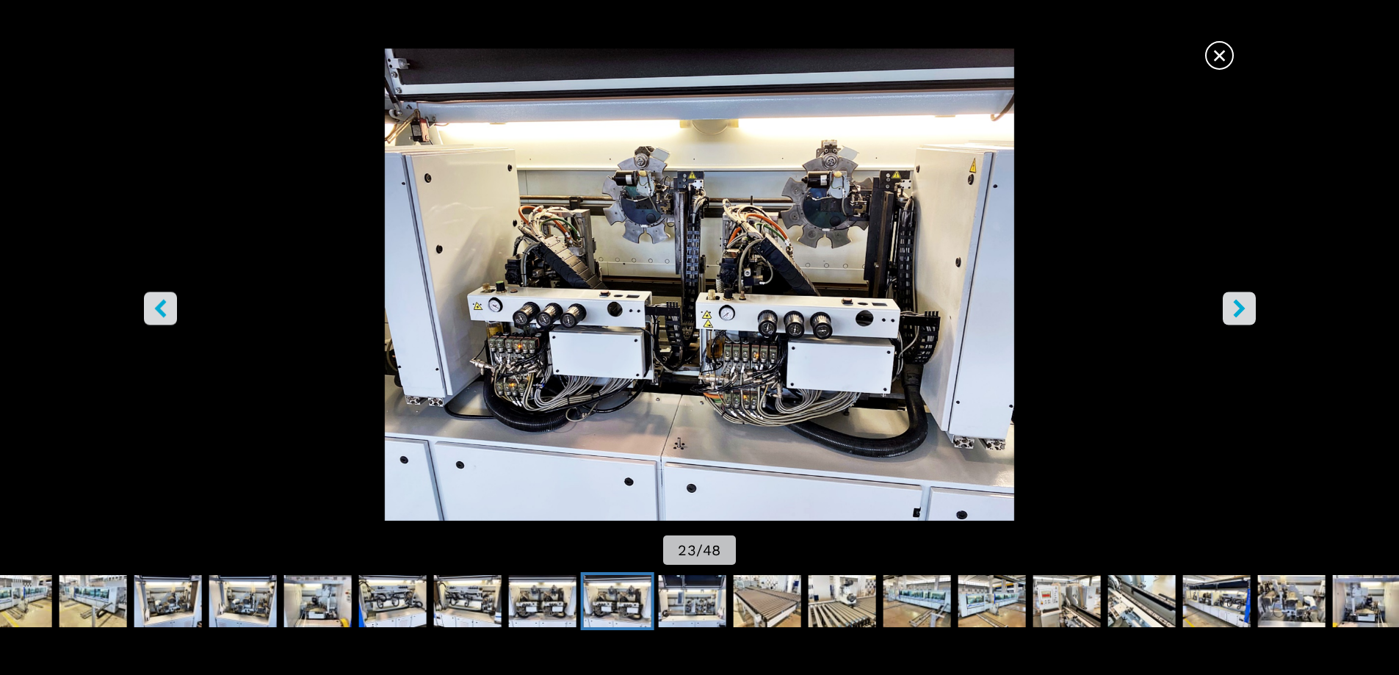
click at [1242, 308] on icon "right-button" at bounding box center [1239, 308] width 12 height 18
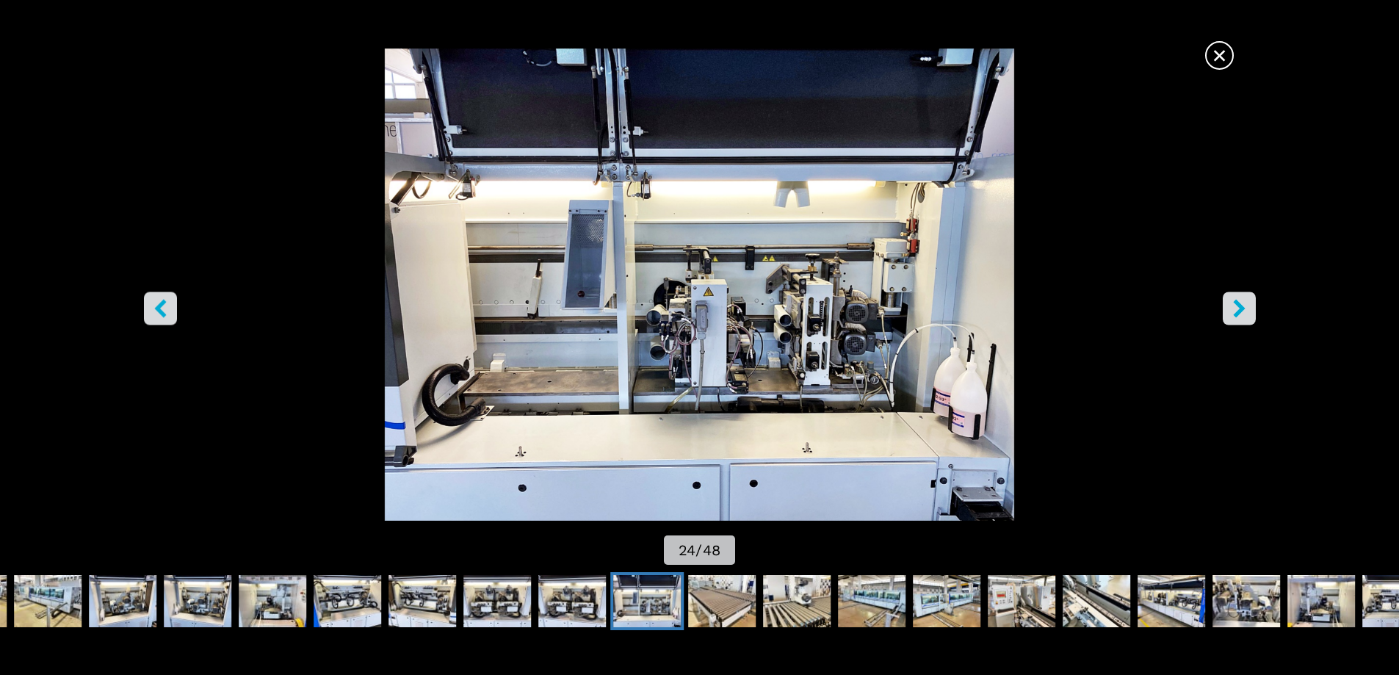
click at [1244, 309] on icon "right-button" at bounding box center [1240, 308] width 18 height 18
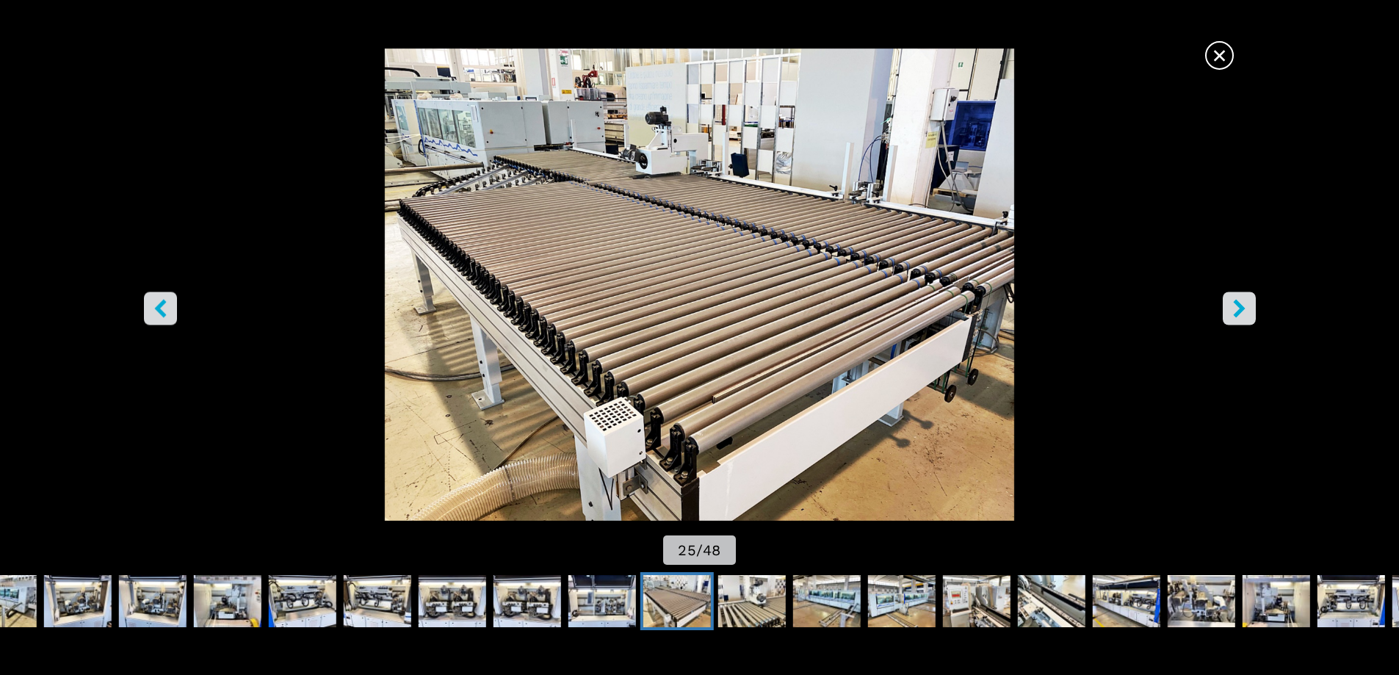
click at [1231, 311] on icon "right-button" at bounding box center [1240, 308] width 18 height 18
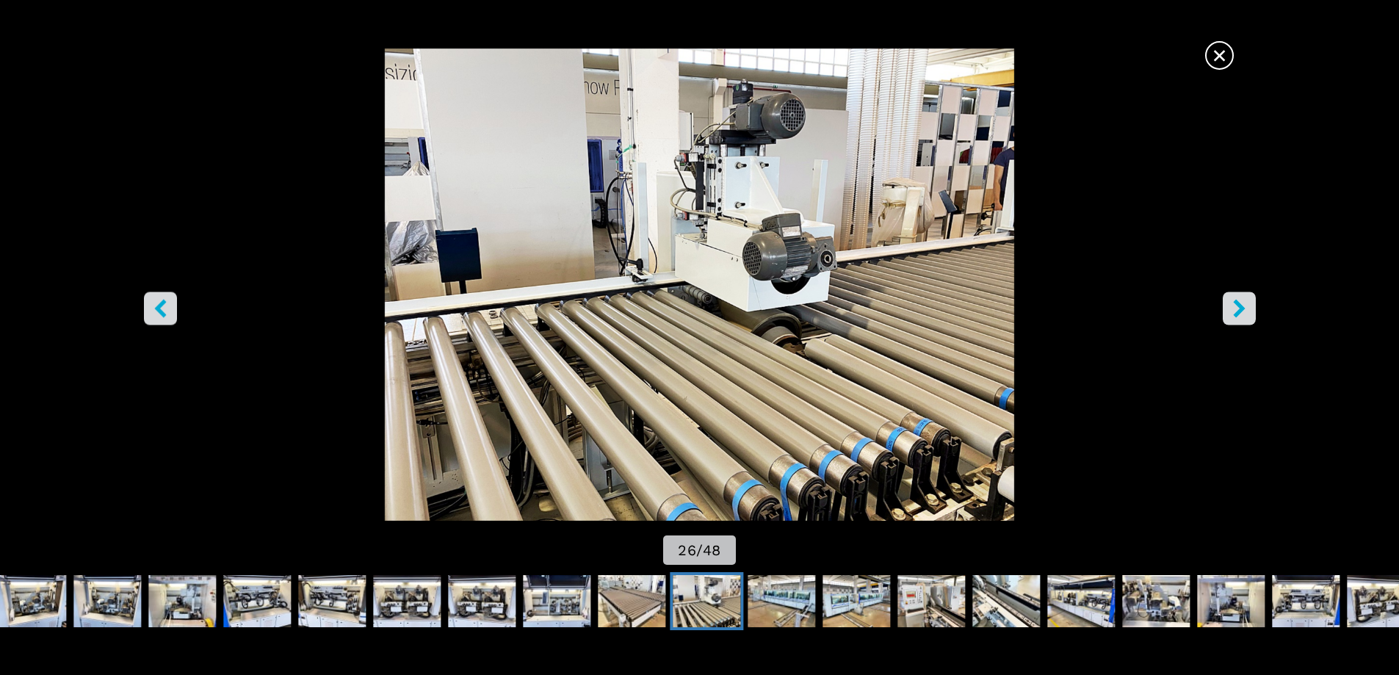
click at [1233, 312] on icon "right-button" at bounding box center [1240, 308] width 18 height 18
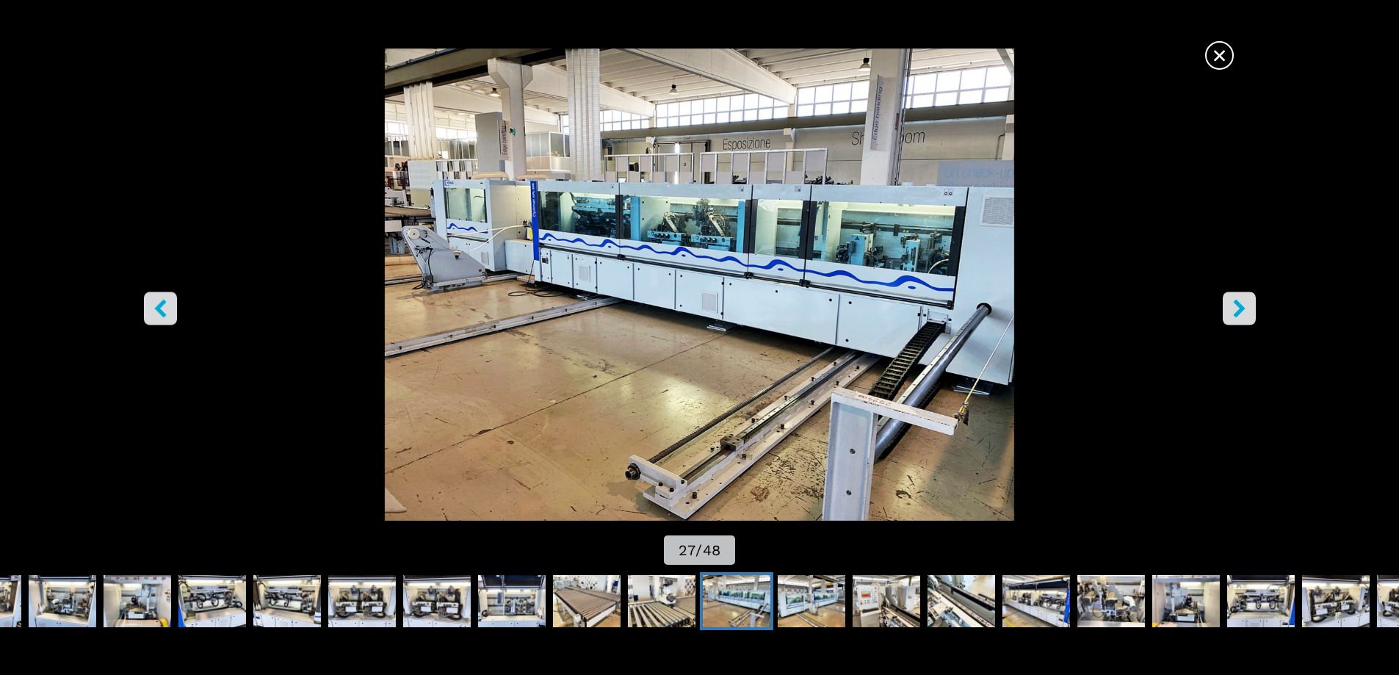
click at [1235, 312] on icon "right-button" at bounding box center [1240, 308] width 18 height 18
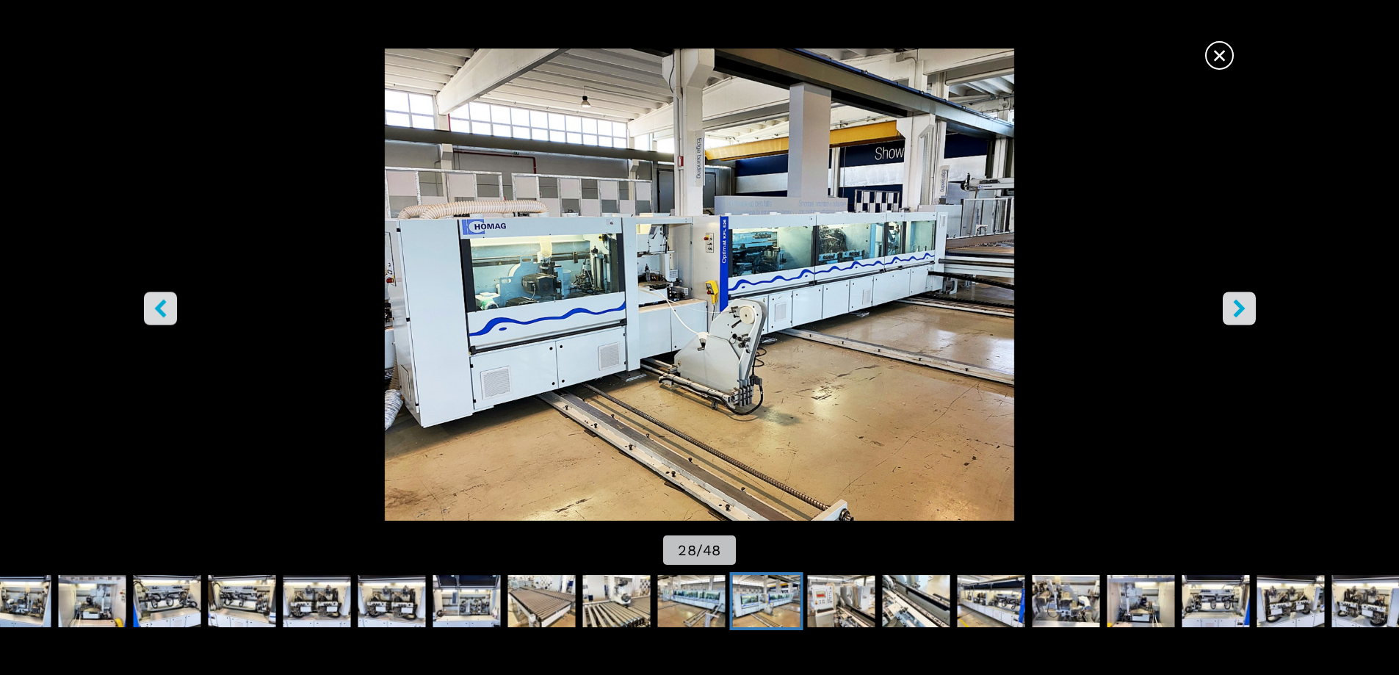
click at [1241, 314] on icon "right-button" at bounding box center [1240, 308] width 18 height 18
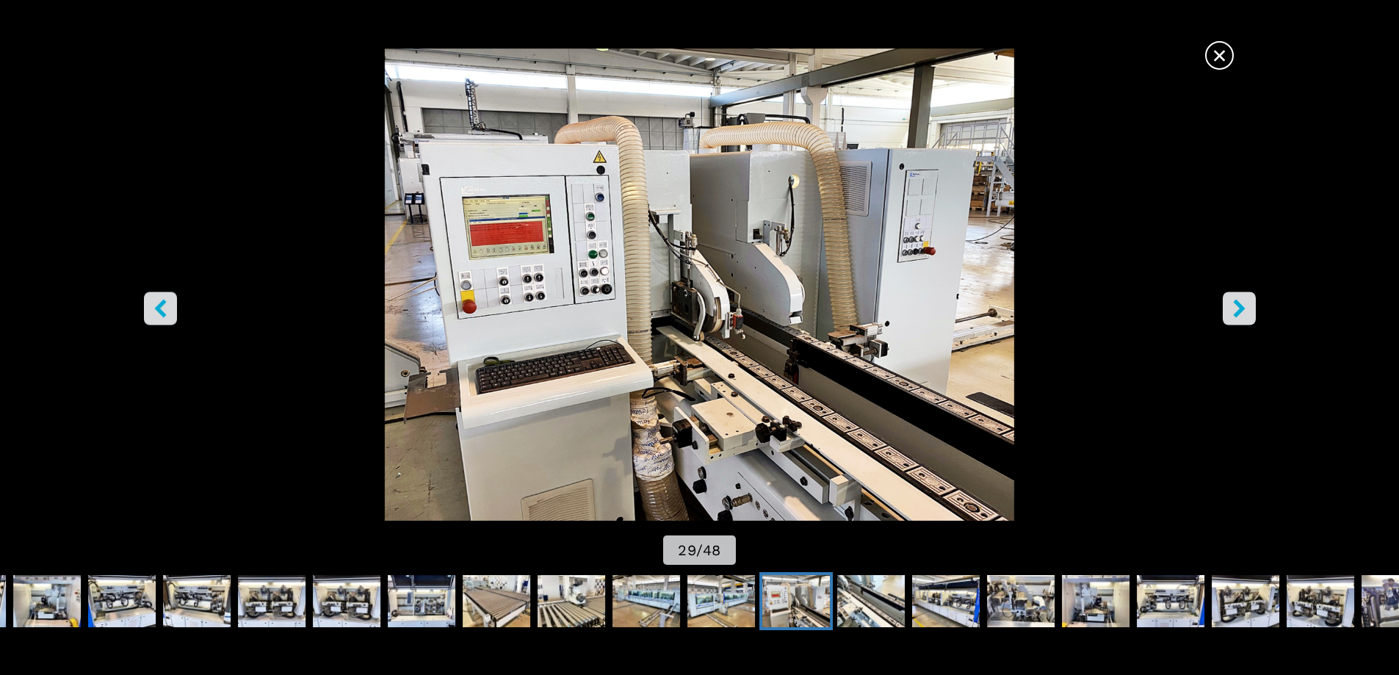
click at [1241, 315] on icon "right-button" at bounding box center [1240, 308] width 18 height 18
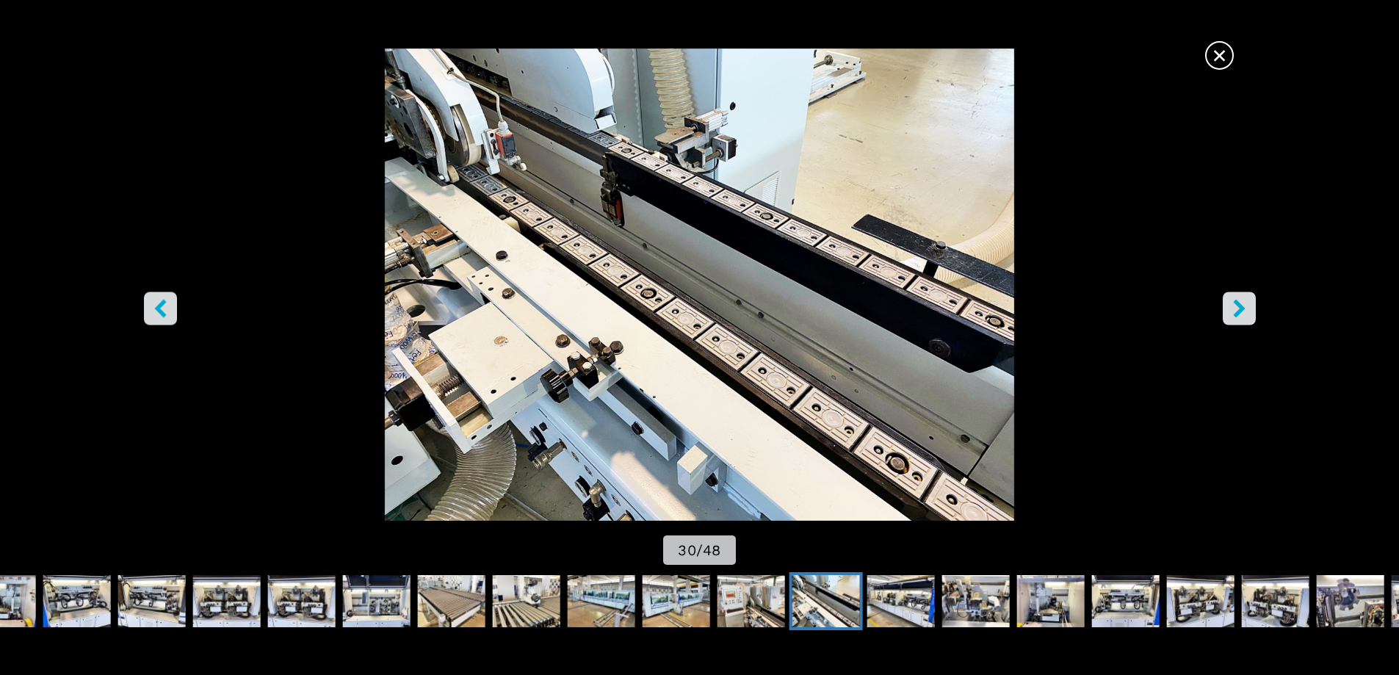
click at [164, 305] on icon "left-button" at bounding box center [160, 308] width 18 height 18
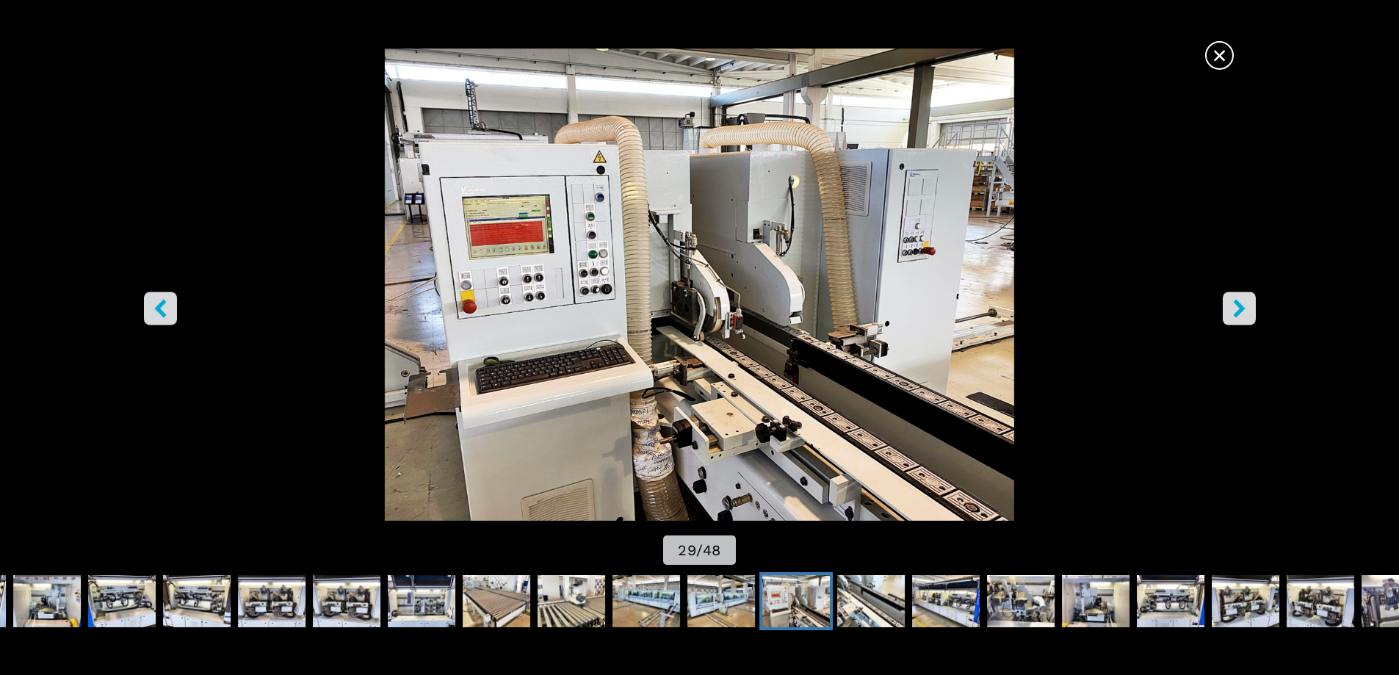
click at [170, 303] on button "left-button" at bounding box center [160, 308] width 33 height 33
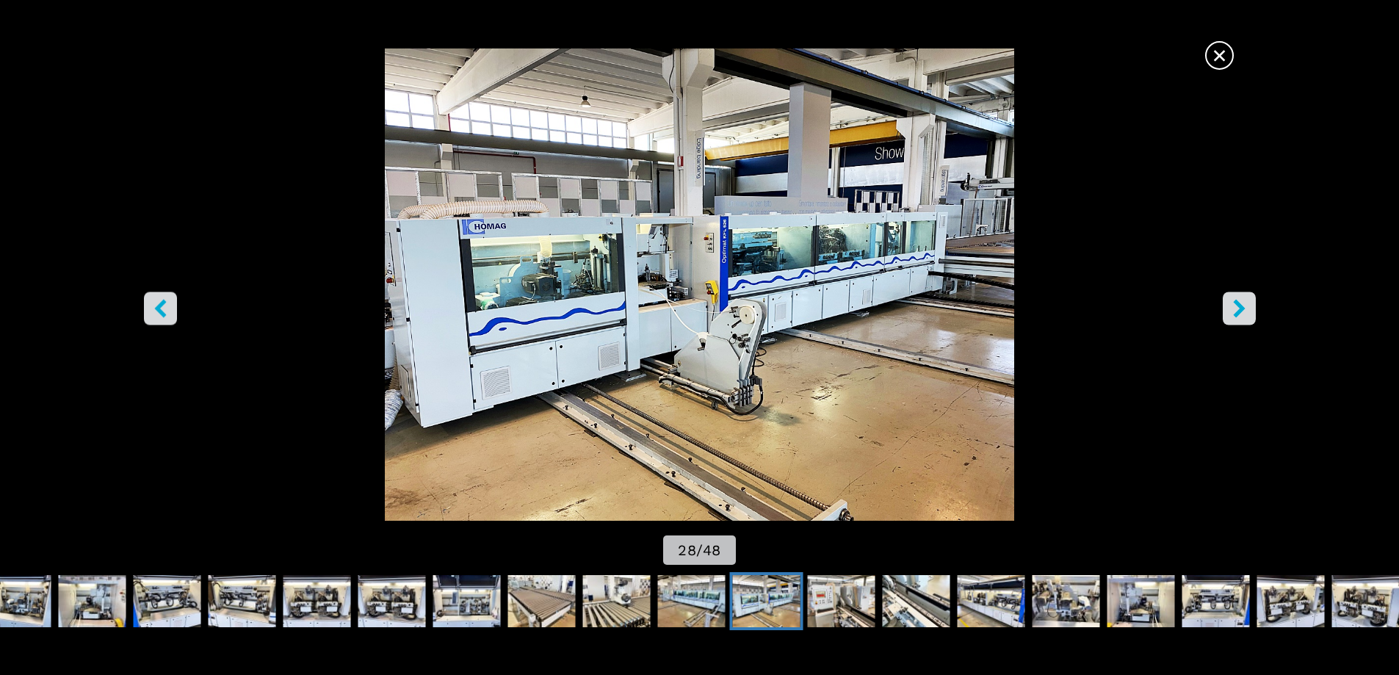
click at [170, 306] on button "left-button" at bounding box center [160, 308] width 33 height 33
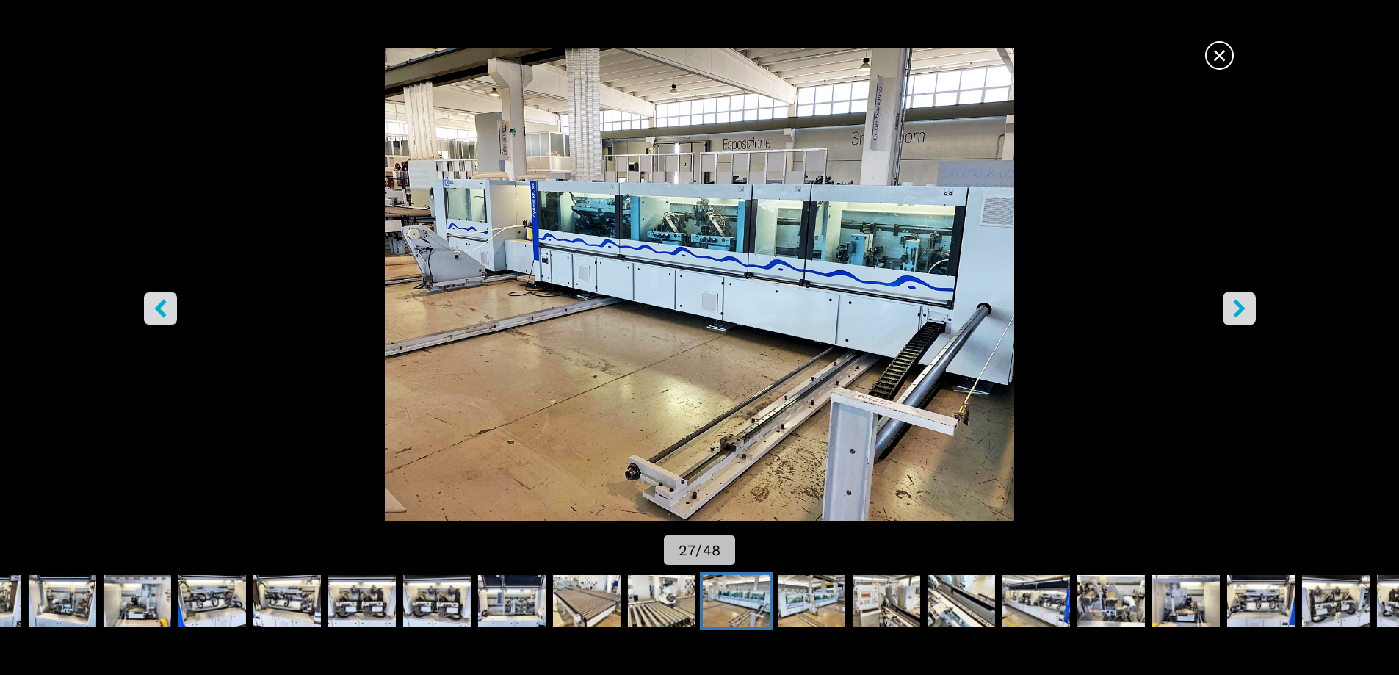
click at [171, 307] on button "left-button" at bounding box center [160, 308] width 33 height 33
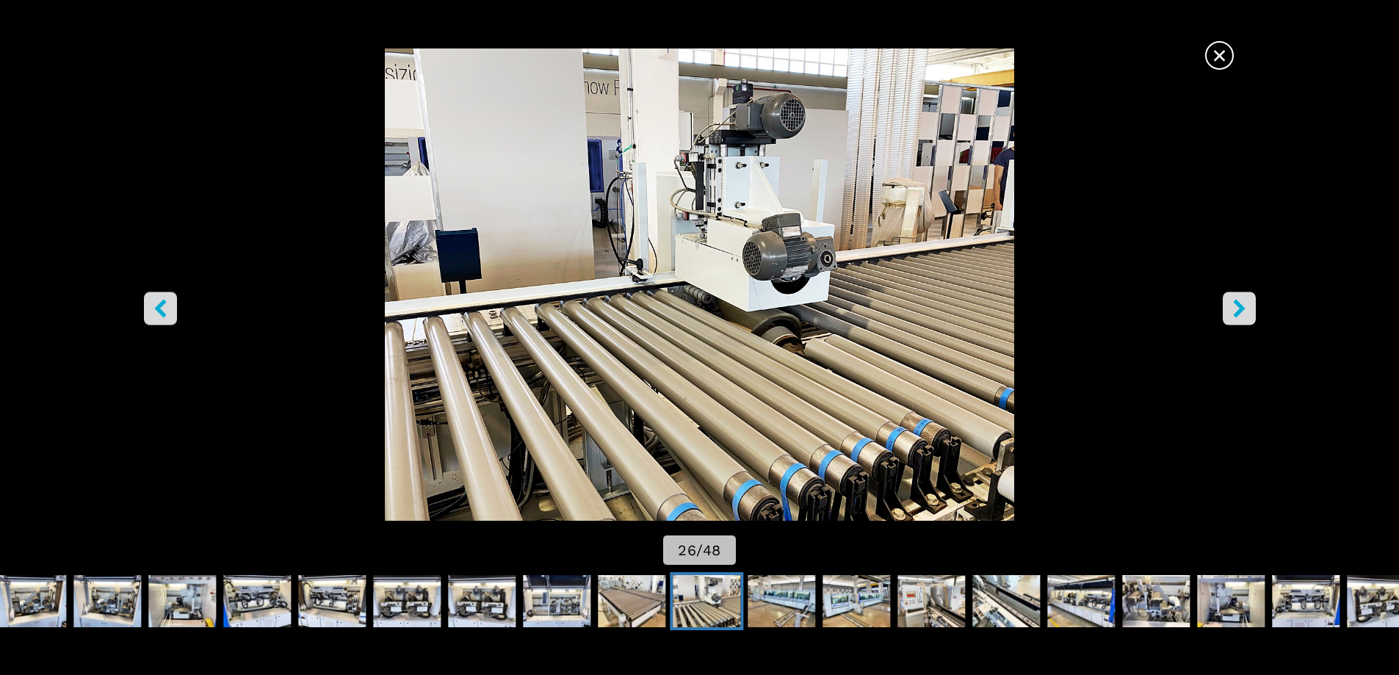
click at [173, 310] on button "left-button" at bounding box center [160, 308] width 33 height 33
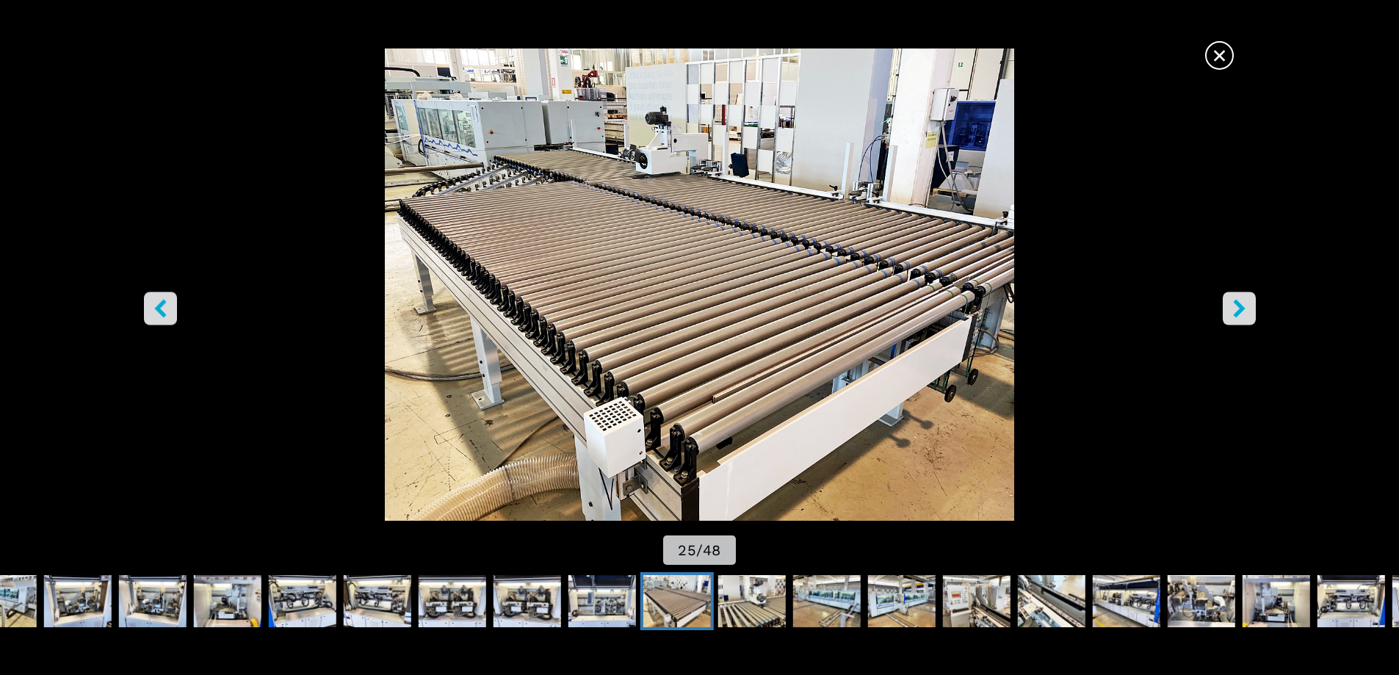
click at [174, 312] on button "left-button" at bounding box center [160, 308] width 33 height 33
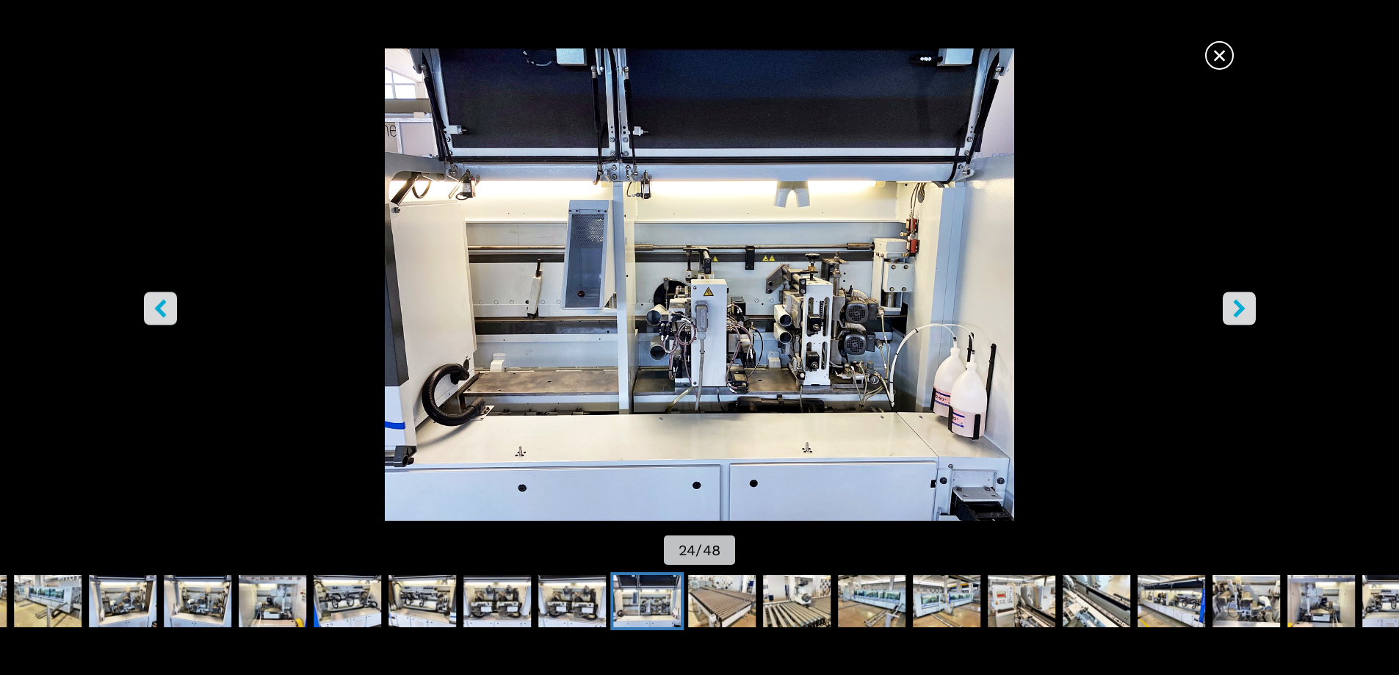
click at [1228, 51] on span "×" at bounding box center [1220, 53] width 26 height 26
